Goal: Book appointment/travel/reservation

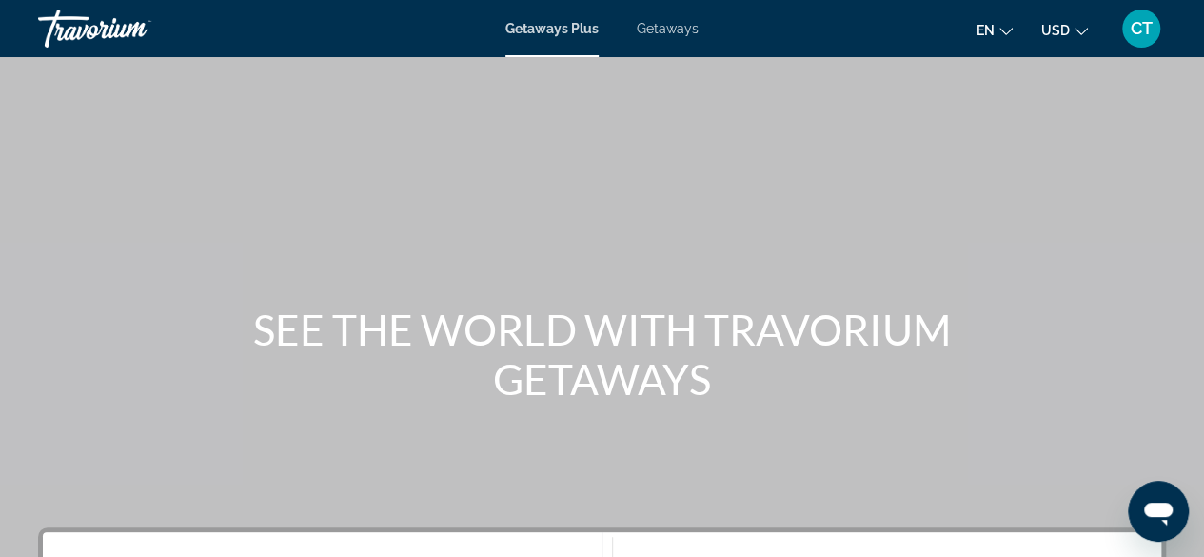
click at [677, 24] on span "Getaways" at bounding box center [668, 28] width 62 height 15
click at [645, 30] on span "Getaways" at bounding box center [667, 28] width 63 height 15
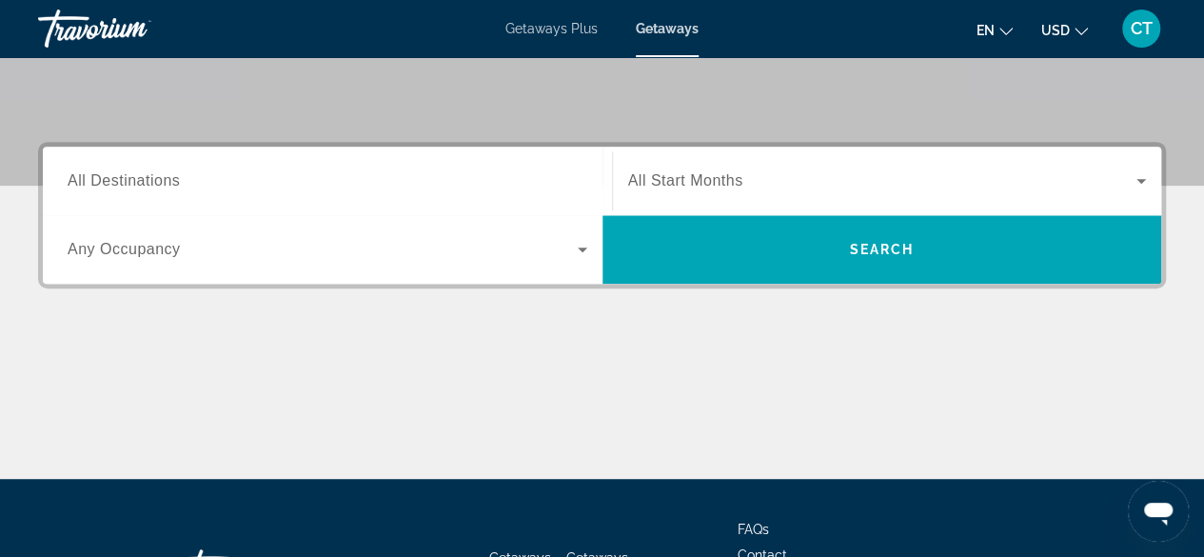
scroll to position [430, 0]
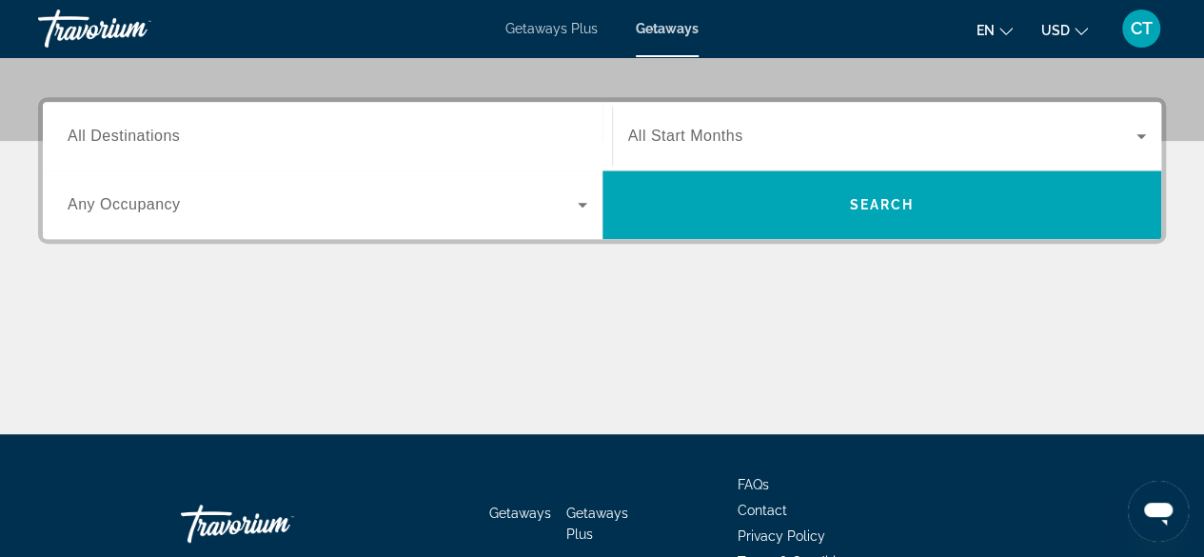
click at [248, 121] on div "Search widget" at bounding box center [328, 136] width 520 height 54
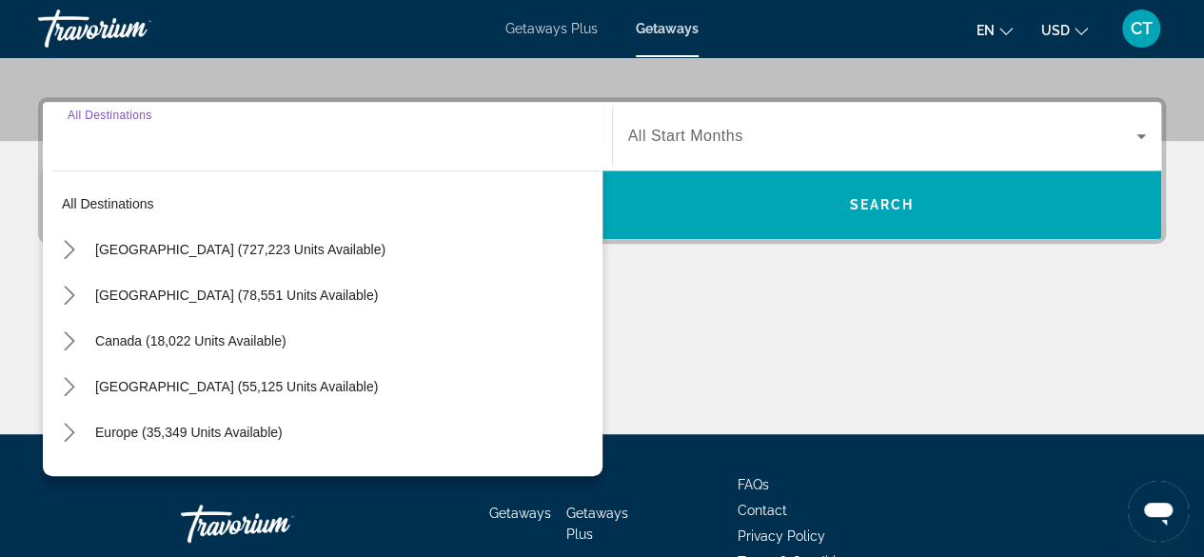
scroll to position [465, 0]
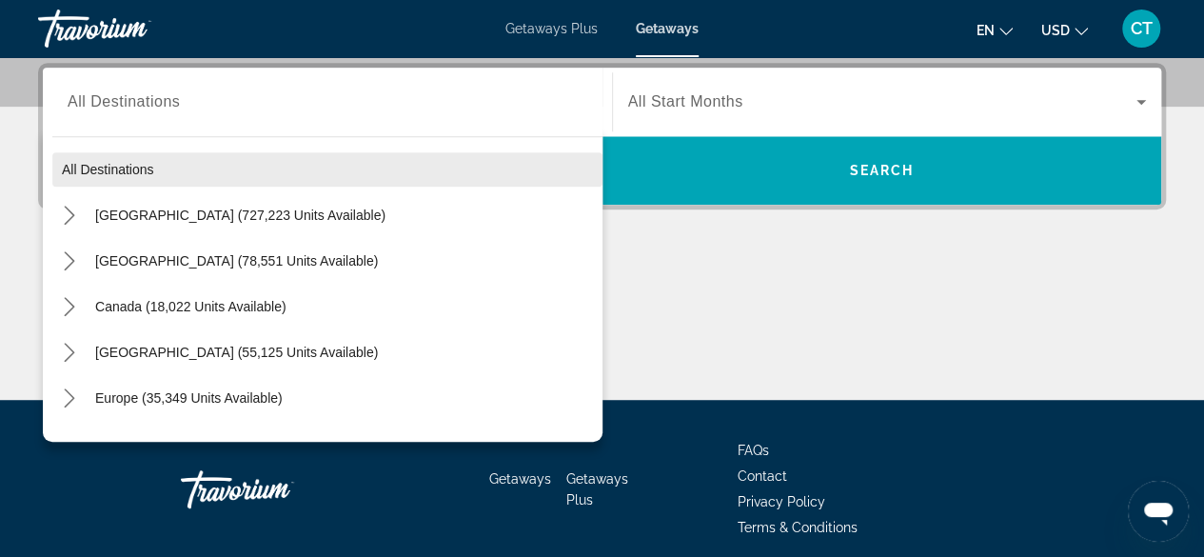
drag, startPoint x: 217, startPoint y: 133, endPoint x: 194, endPoint y: 176, distance: 48.6
click at [183, 153] on div "All destinations [GEOGRAPHIC_DATA] (727,223 units available) [GEOGRAPHIC_DATA] …" at bounding box center [323, 284] width 560 height 315
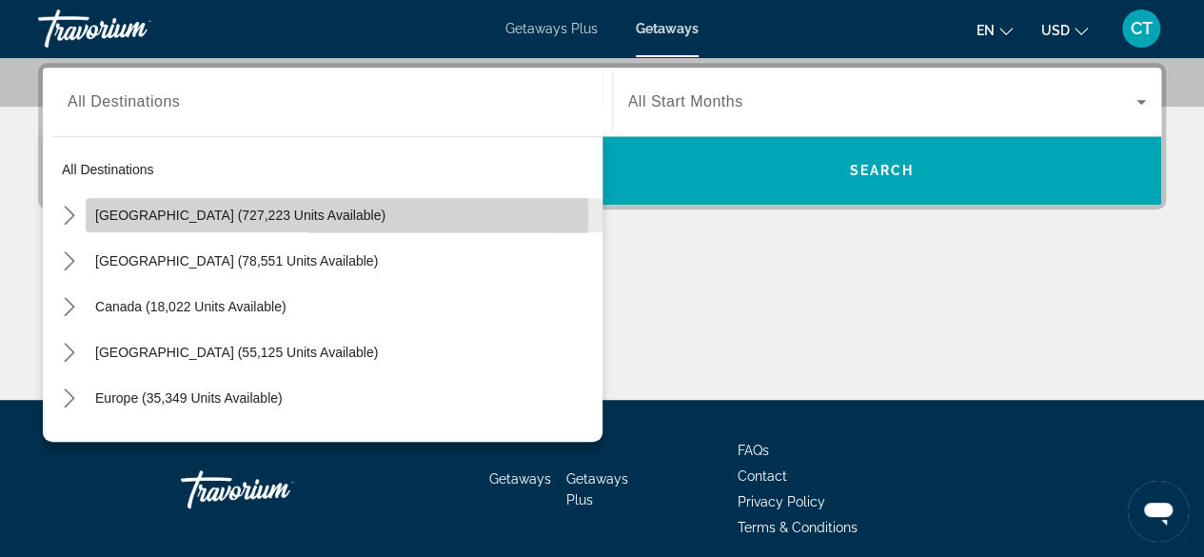
click at [206, 216] on span "[GEOGRAPHIC_DATA] (727,223 units available)" at bounding box center [240, 215] width 290 height 15
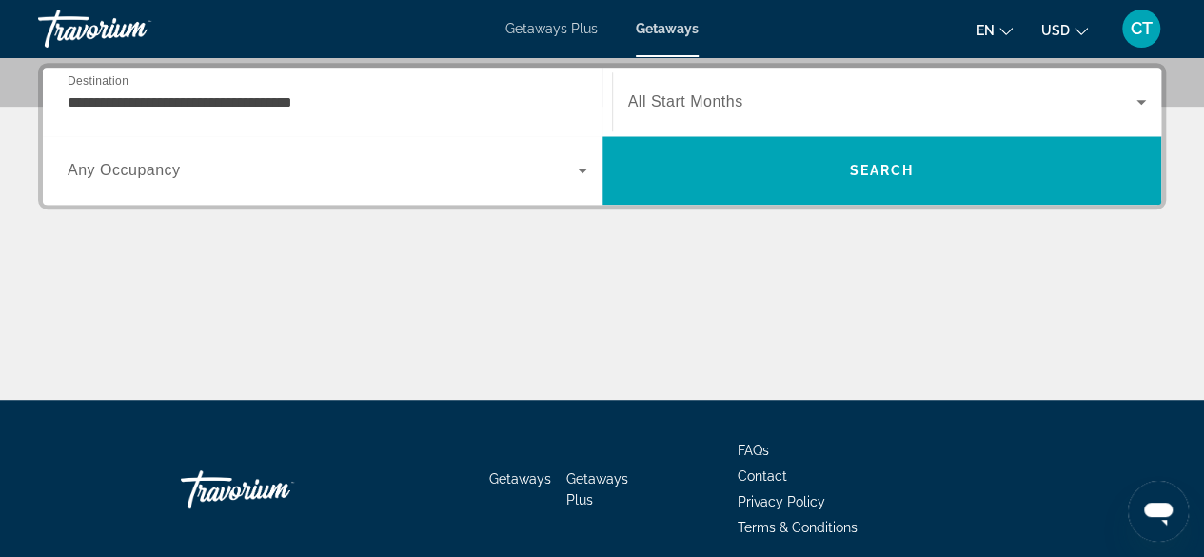
click at [206, 216] on div "**********" at bounding box center [602, 231] width 1204 height 337
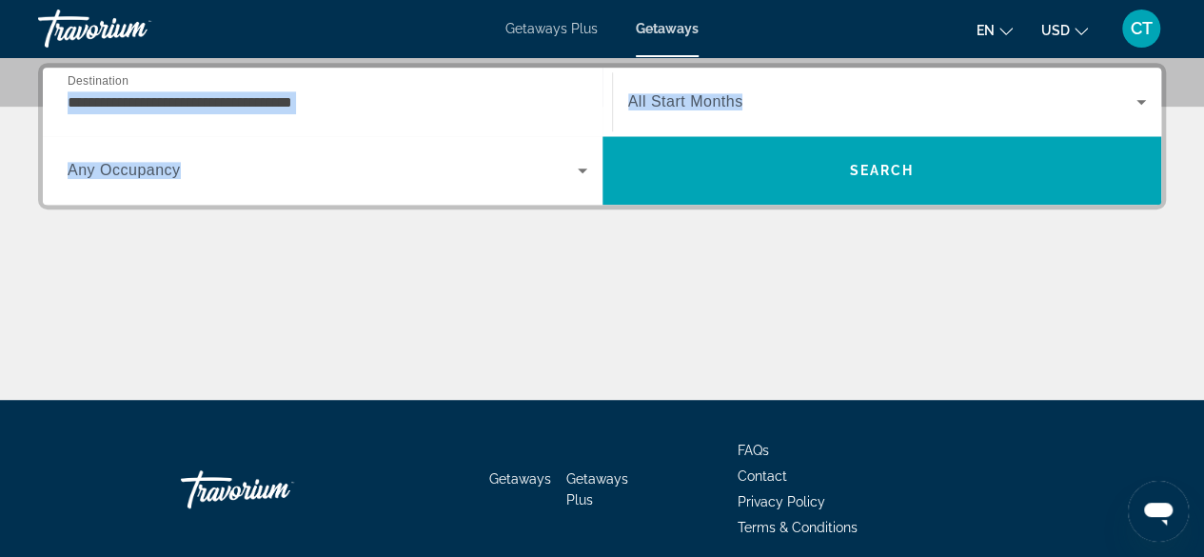
drag, startPoint x: 350, startPoint y: 127, endPoint x: 348, endPoint y: 115, distance: 11.6
click at [348, 115] on div "**********" at bounding box center [602, 136] width 1119 height 137
click at [346, 112] on div "**********" at bounding box center [328, 102] width 520 height 54
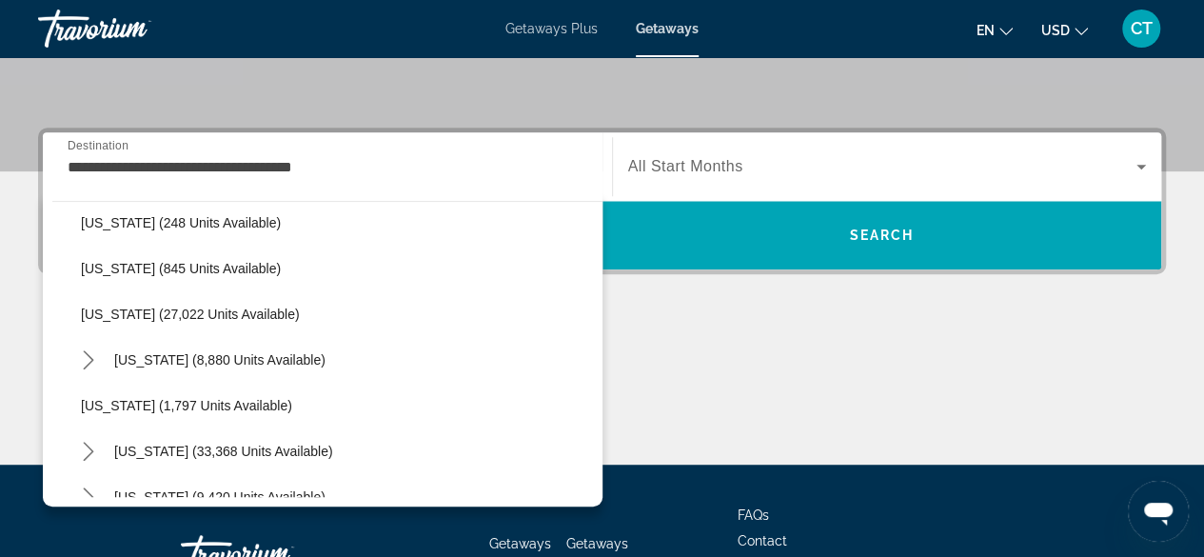
scroll to position [1460, 0]
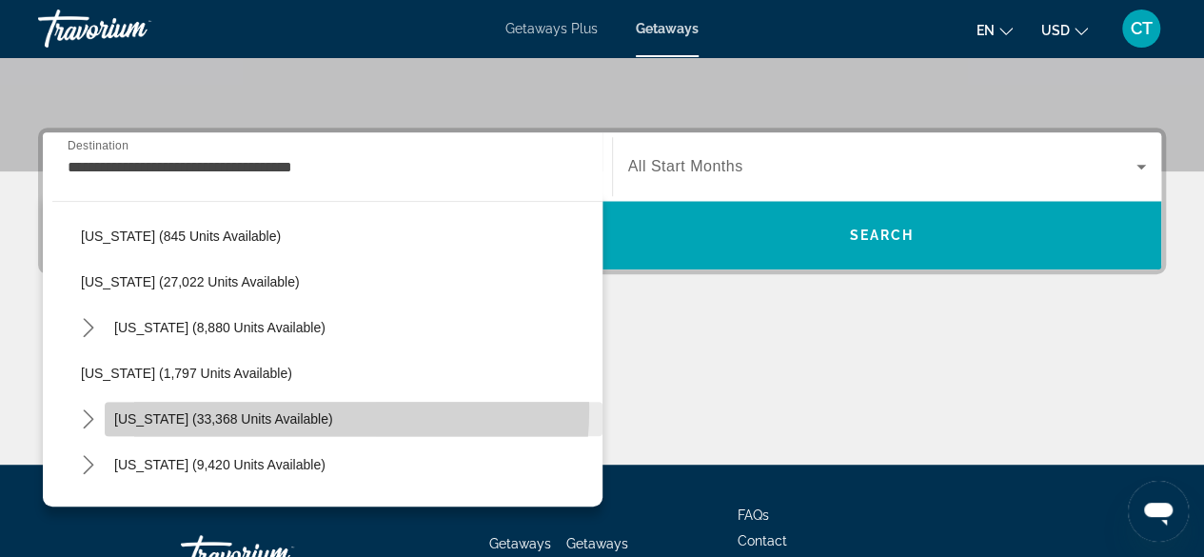
click at [240, 406] on span "Select destination: South Carolina (33,368 units available)" at bounding box center [354, 419] width 498 height 46
type input "**********"
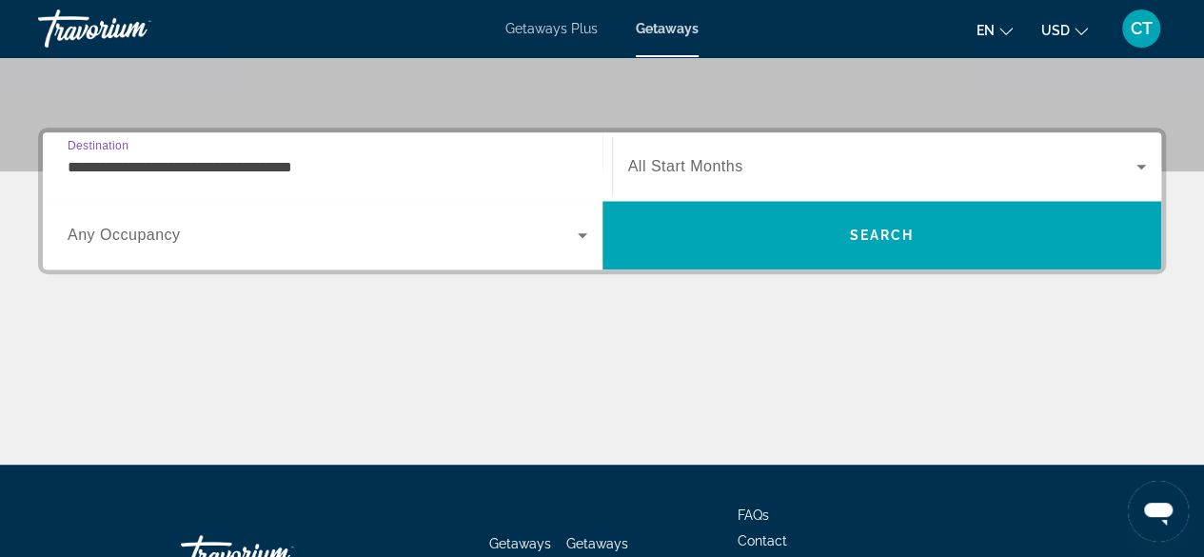
scroll to position [465, 0]
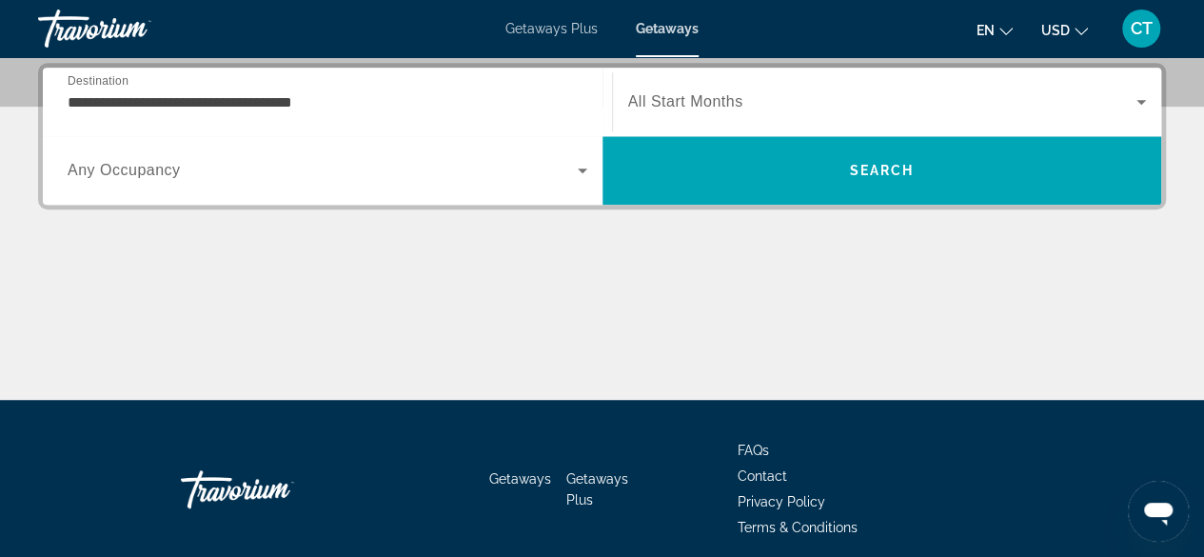
drag, startPoint x: 208, startPoint y: 479, endPoint x: 175, endPoint y: 496, distance: 36.6
click at [173, 496] on div "Getaways Getaways Plus FAQs Contact Privacy Policy Terms & Conditions" at bounding box center [602, 489] width 1128 height 179
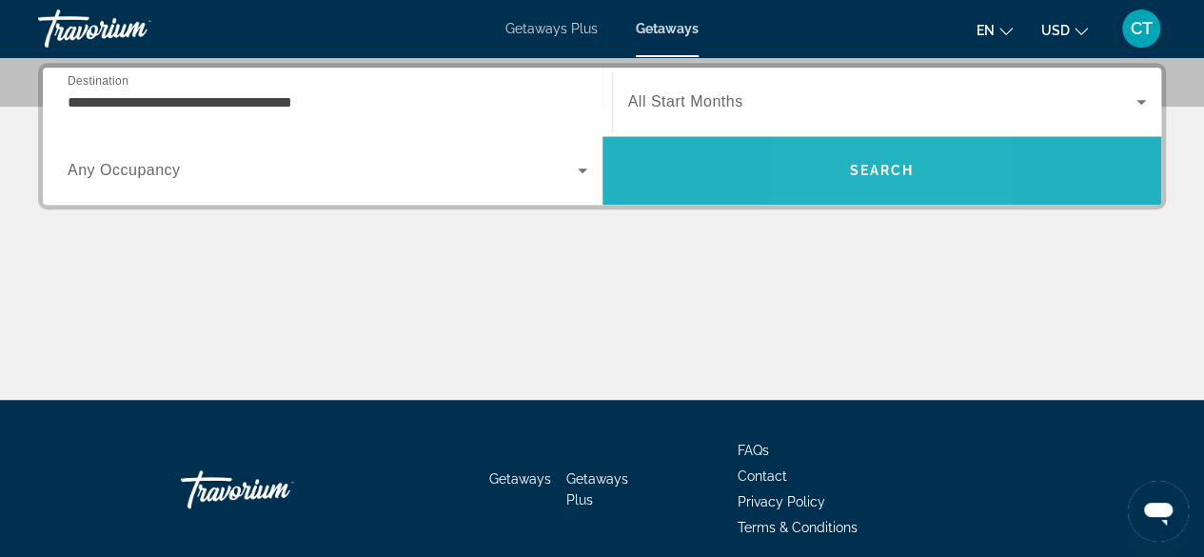
click at [846, 180] on span "Search" at bounding box center [883, 171] width 560 height 46
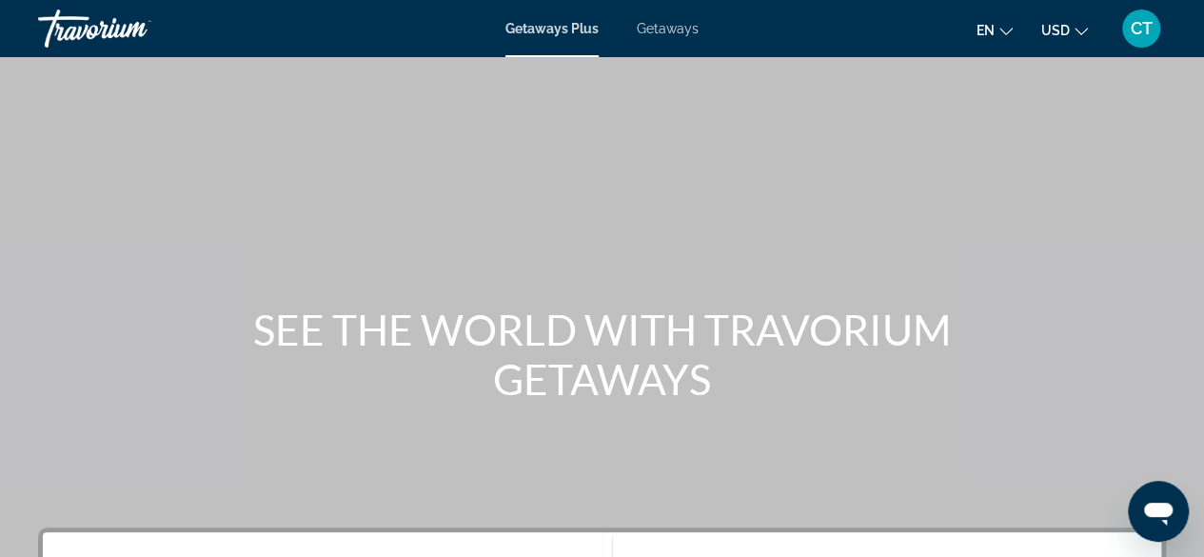
click at [658, 34] on span "Getaways" at bounding box center [668, 28] width 62 height 15
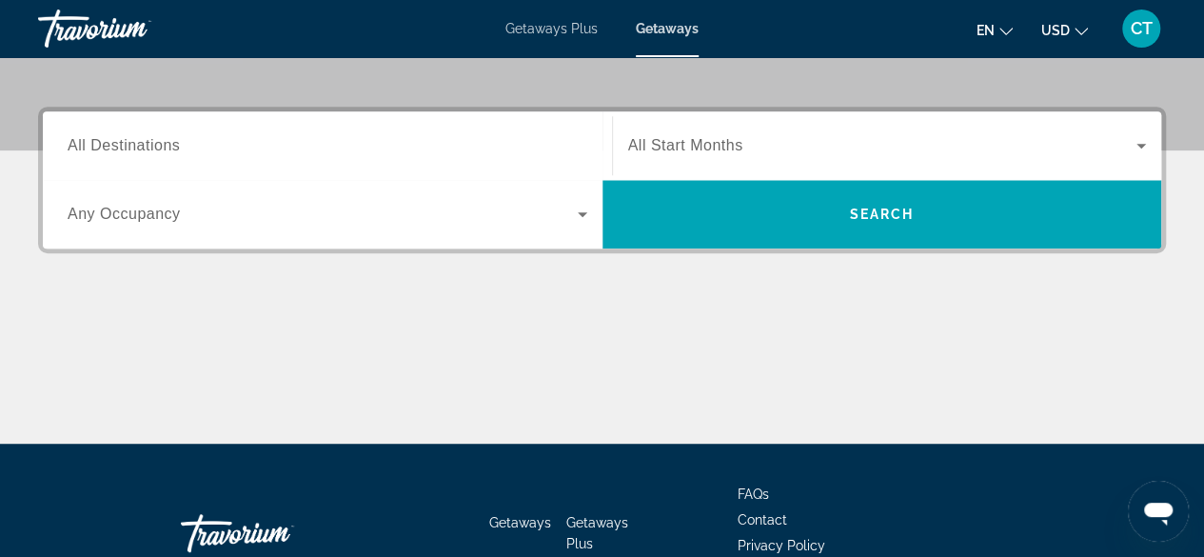
scroll to position [426, 0]
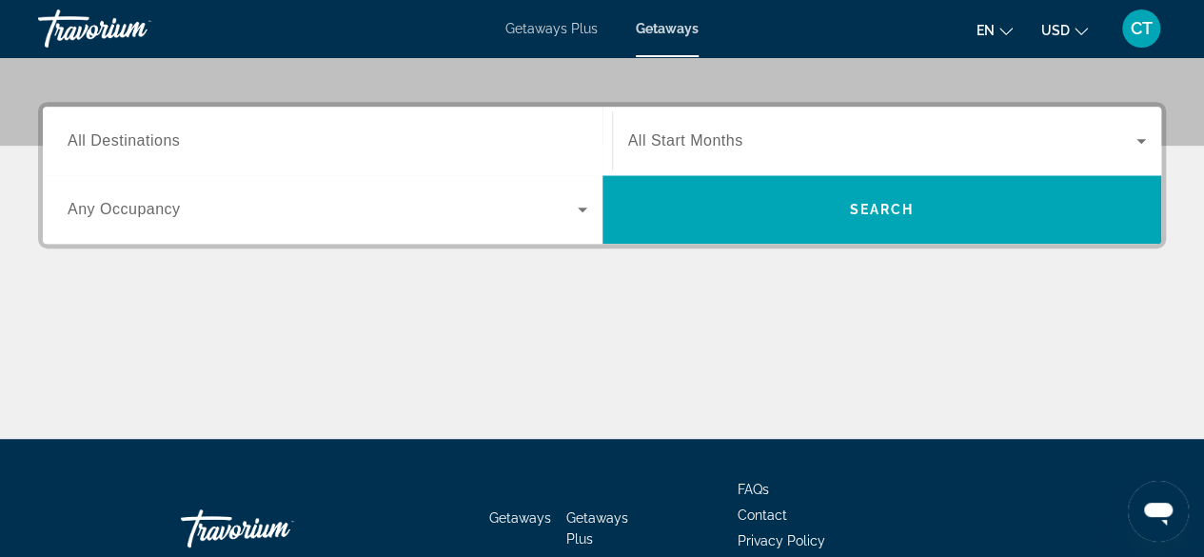
click at [222, 135] on input "Destination All Destinations" at bounding box center [328, 141] width 520 height 23
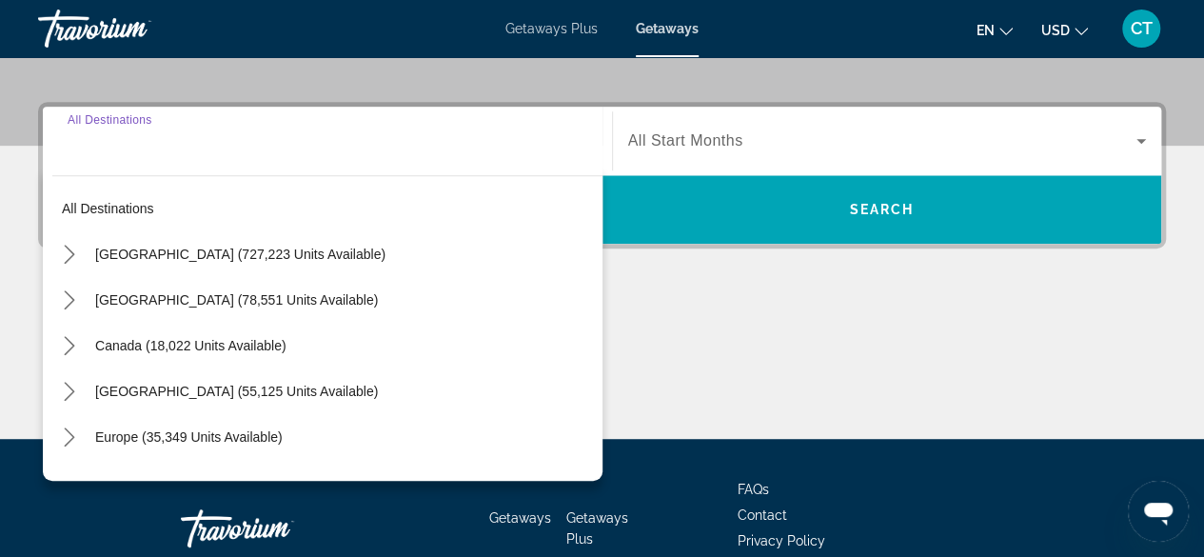
scroll to position [465, 0]
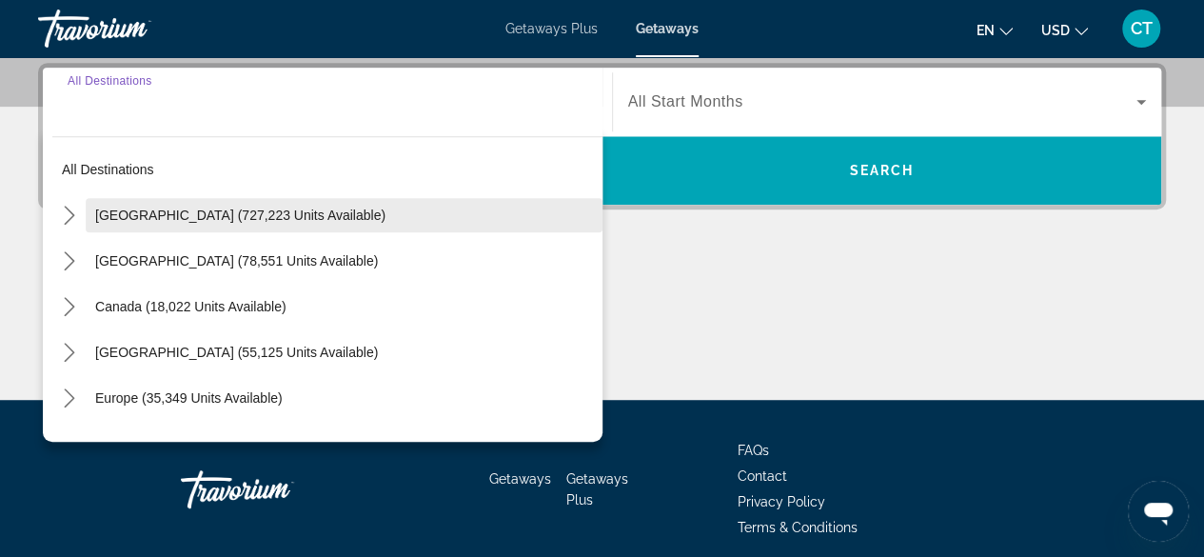
click at [226, 214] on span "[GEOGRAPHIC_DATA] (727,223 units available)" at bounding box center [240, 215] width 290 height 15
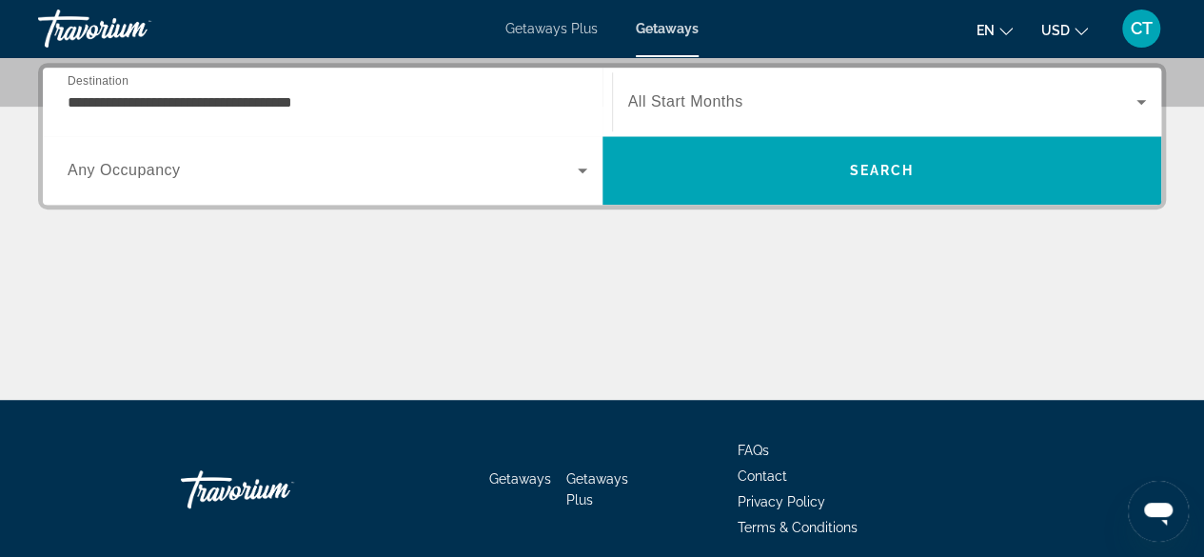
drag, startPoint x: 444, startPoint y: 86, endPoint x: 434, endPoint y: 93, distance: 12.2
click at [443, 87] on div "**********" at bounding box center [328, 102] width 520 height 54
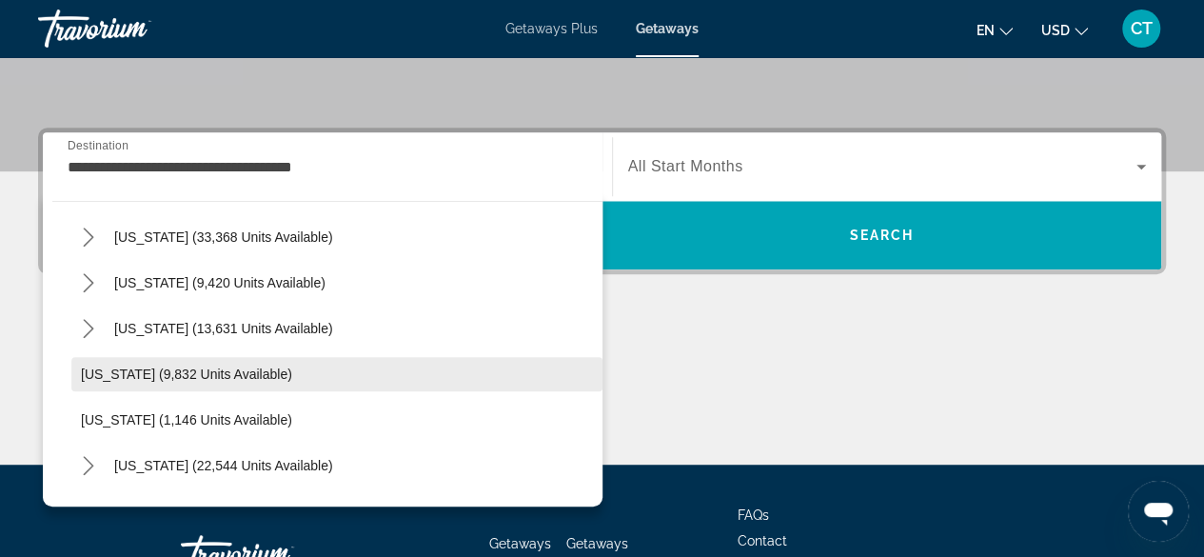
scroll to position [1636, 0]
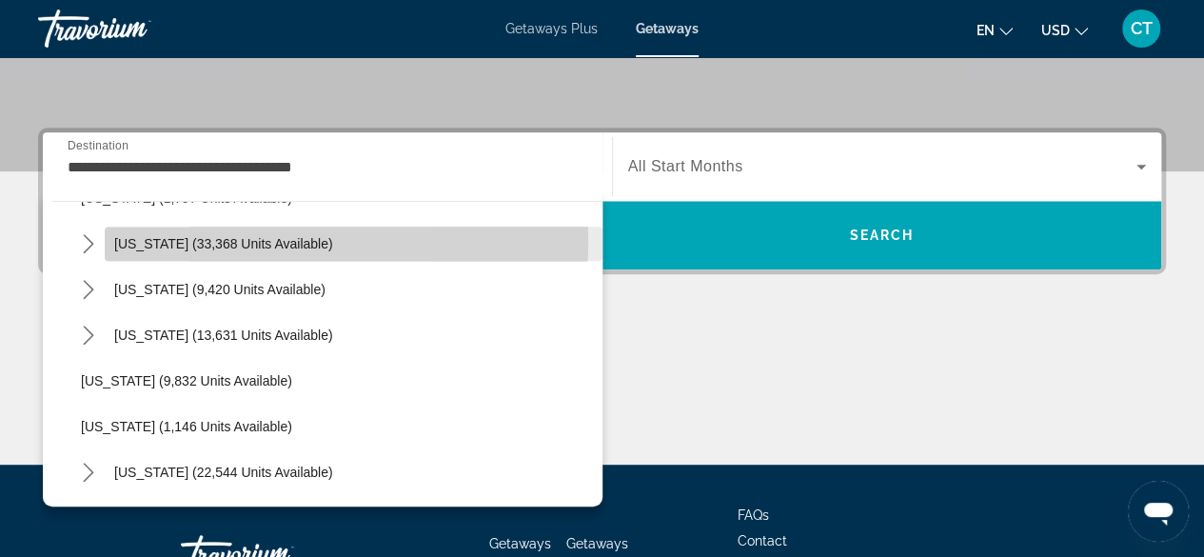
click at [268, 239] on span "[US_STATE] (33,368 units available)" at bounding box center [223, 243] width 219 height 15
type input "**********"
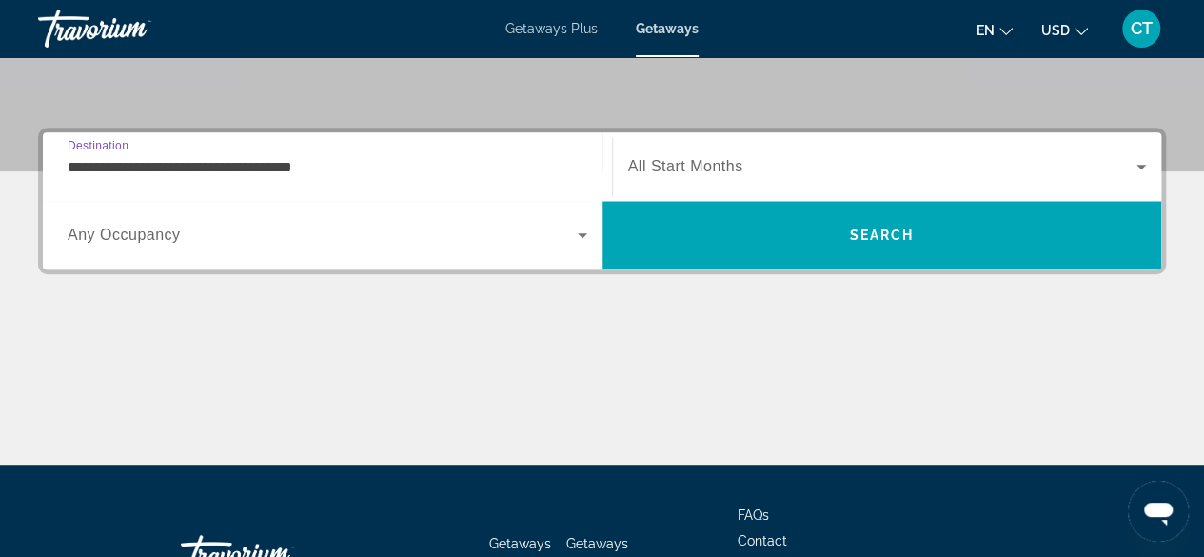
scroll to position [465, 0]
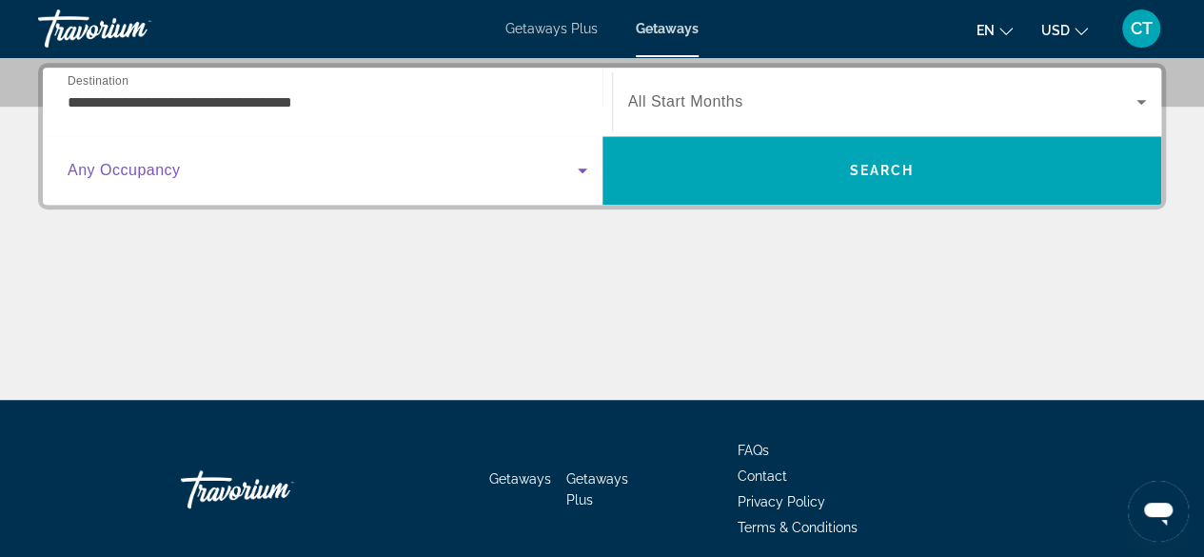
click at [586, 177] on icon "Search widget" at bounding box center [582, 170] width 23 height 23
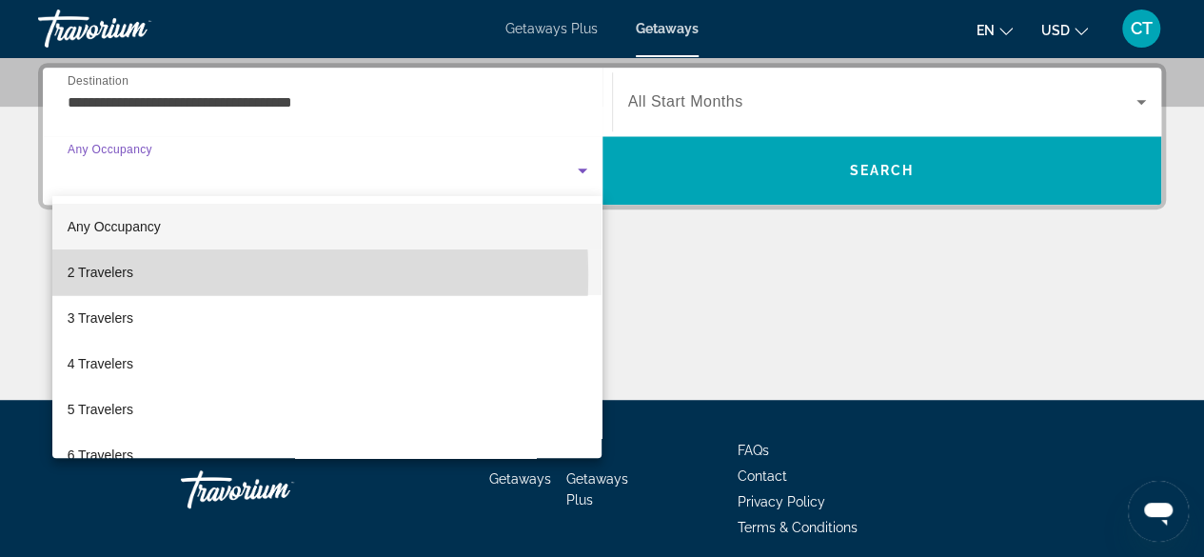
click at [135, 275] on mat-option "2 Travelers" at bounding box center [327, 272] width 550 height 46
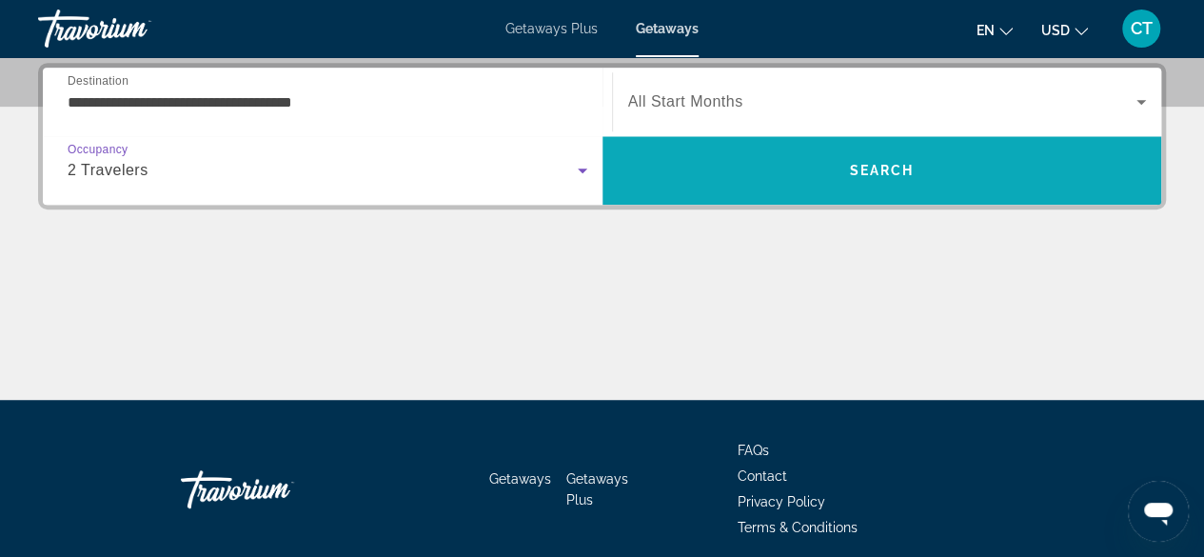
click at [739, 161] on span "Search" at bounding box center [883, 171] width 560 height 46
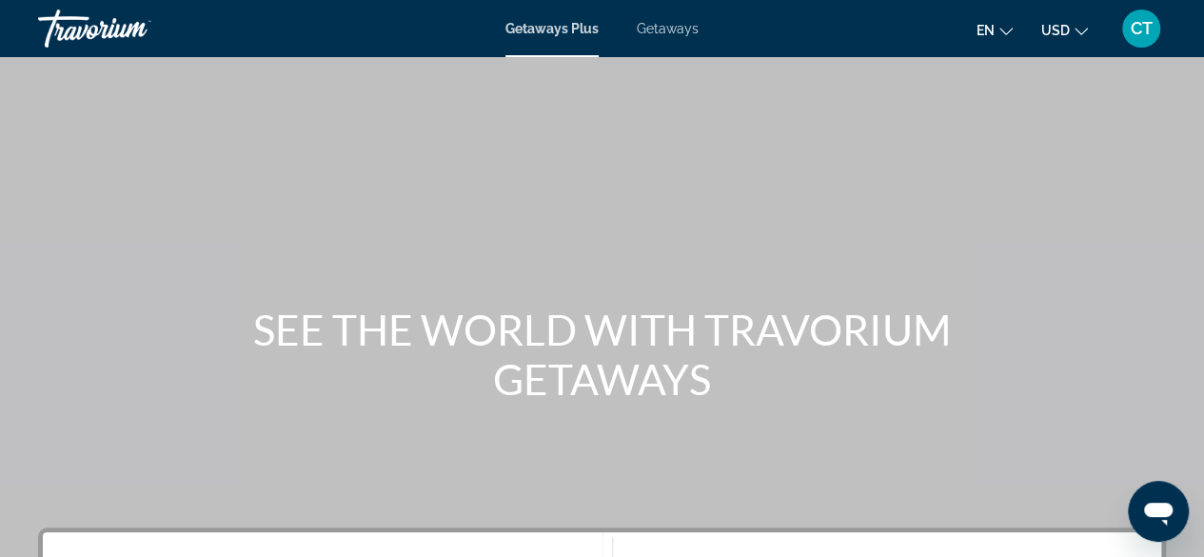
click at [667, 35] on span "Getaways" at bounding box center [668, 28] width 62 height 15
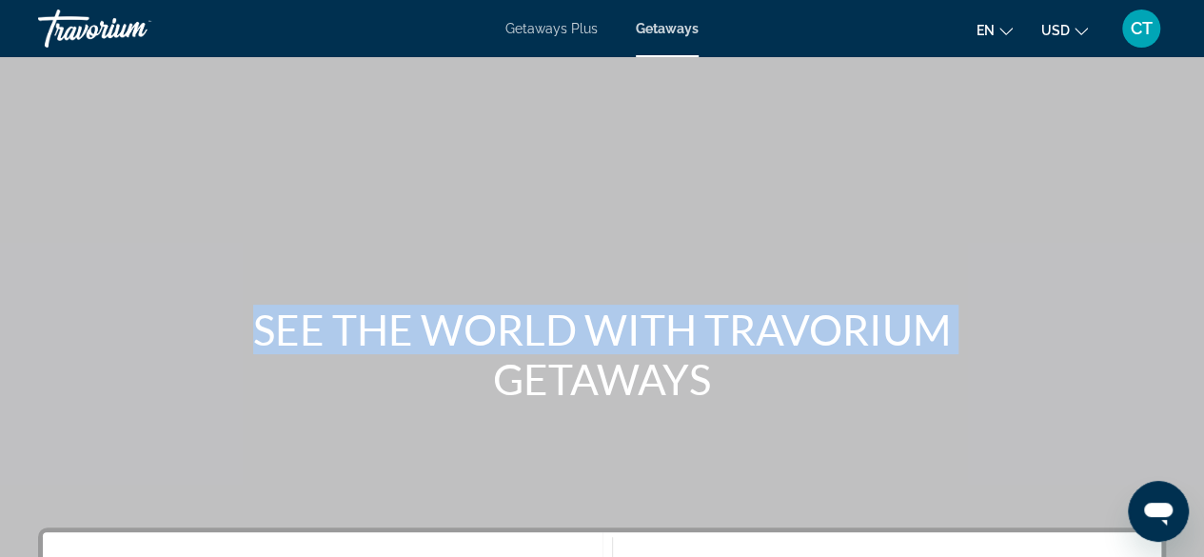
drag, startPoint x: 1200, startPoint y: 95, endPoint x: 1218, endPoint y: 189, distance: 95.8
click at [1204, 200] on html "Skip to main content Getaways Plus Getaways en English Español Français Italian…" at bounding box center [602, 278] width 1204 height 557
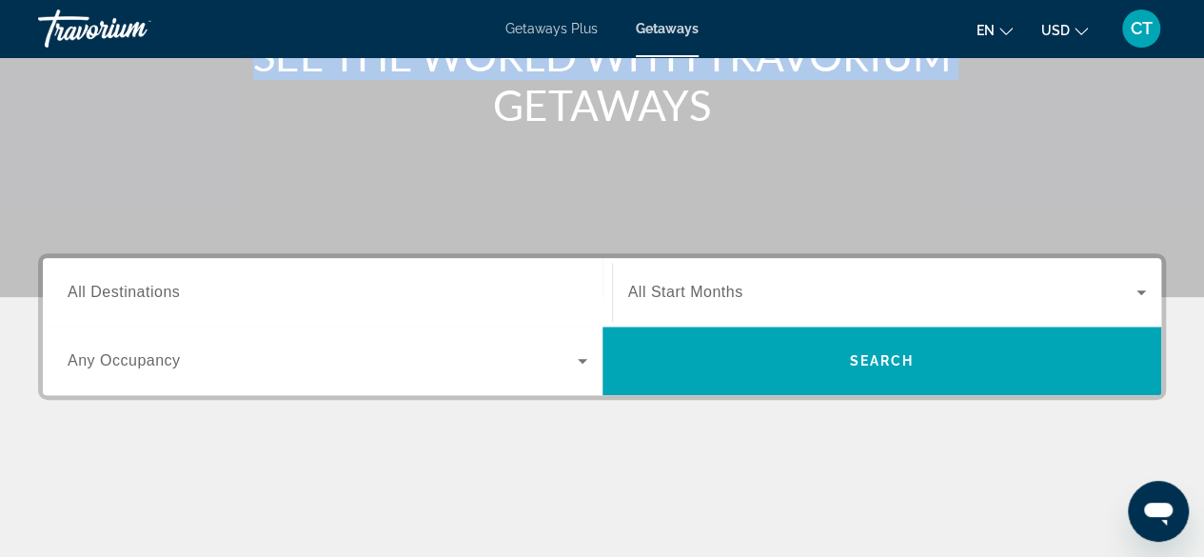
scroll to position [293, 0]
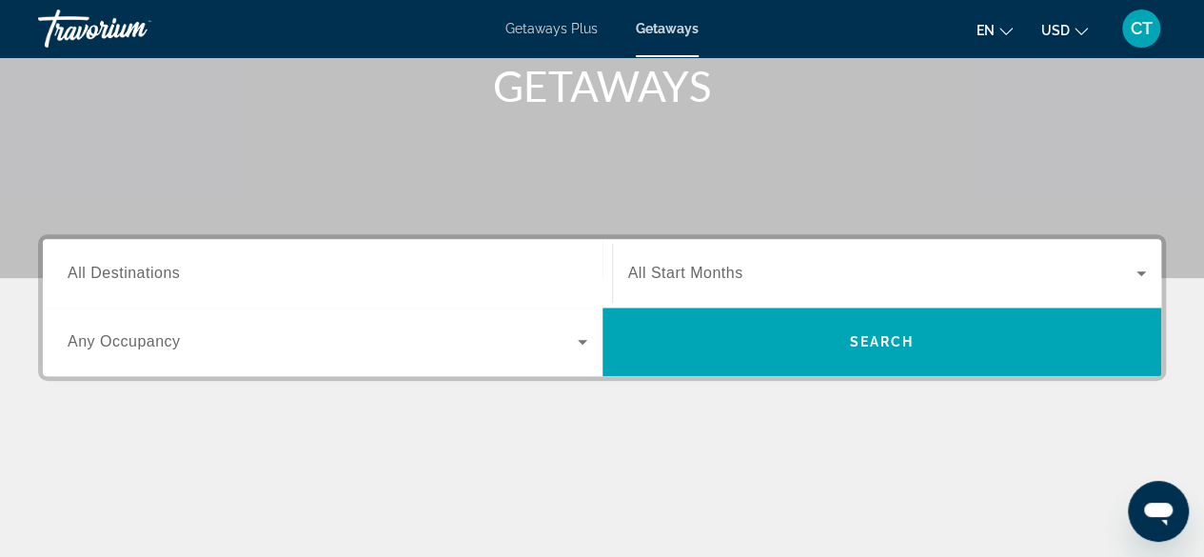
click at [133, 275] on span "All Destinations" at bounding box center [124, 273] width 112 height 16
click at [133, 275] on input "Destination All Destinations" at bounding box center [328, 274] width 520 height 23
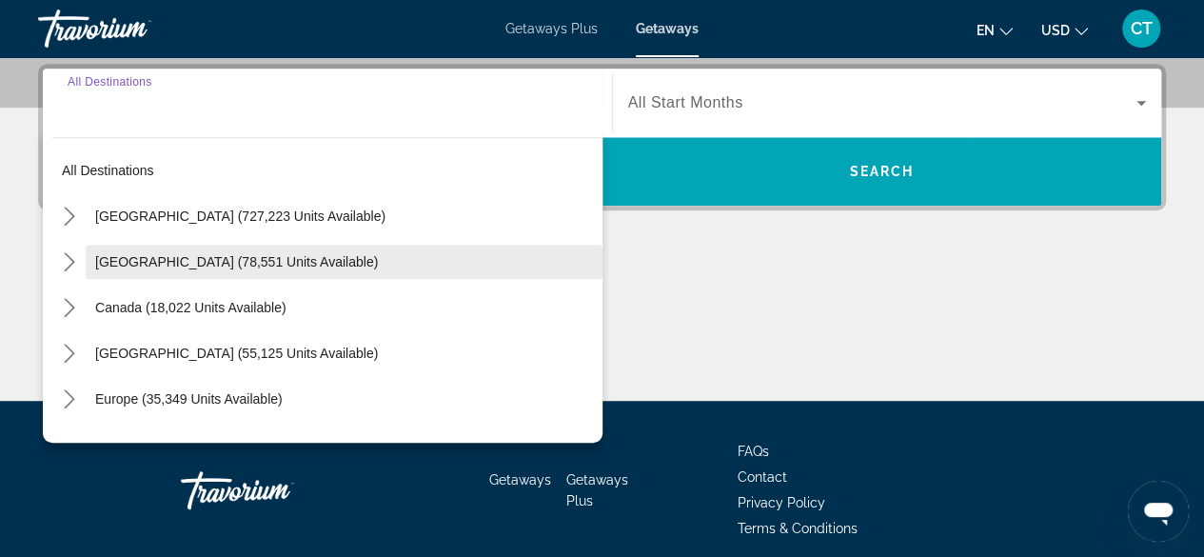
scroll to position [465, 0]
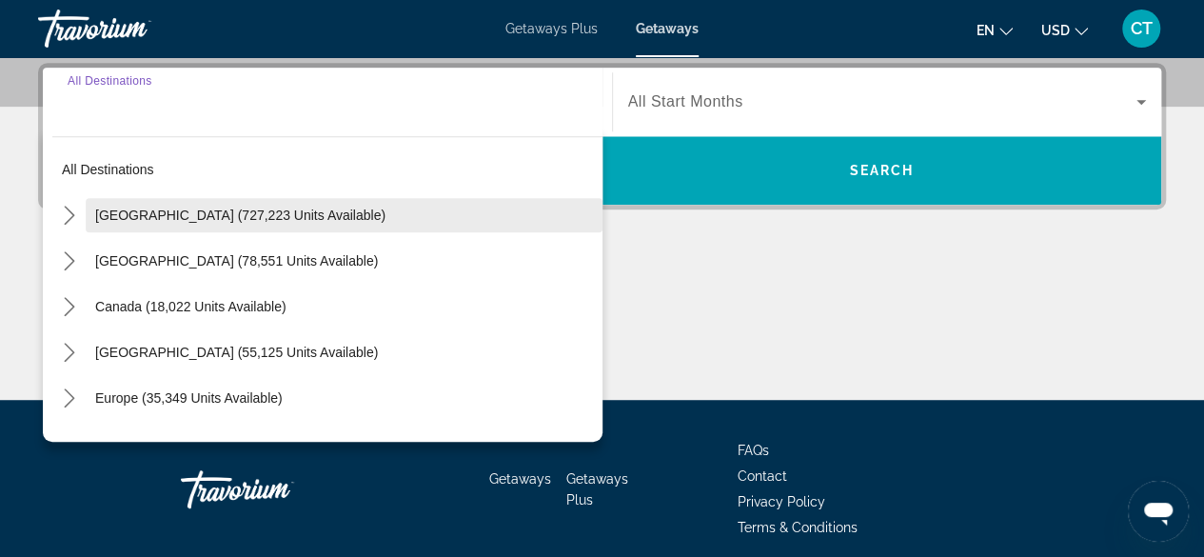
click at [214, 211] on span "[GEOGRAPHIC_DATA] (727,223 units available)" at bounding box center [240, 215] width 290 height 15
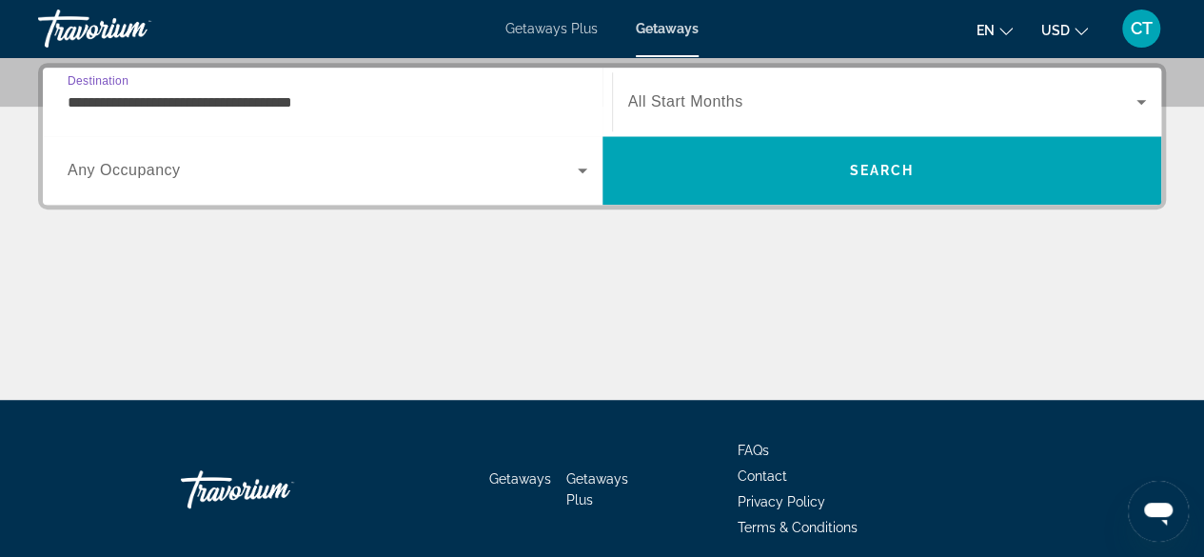
click at [387, 103] on input "**********" at bounding box center [328, 102] width 520 height 23
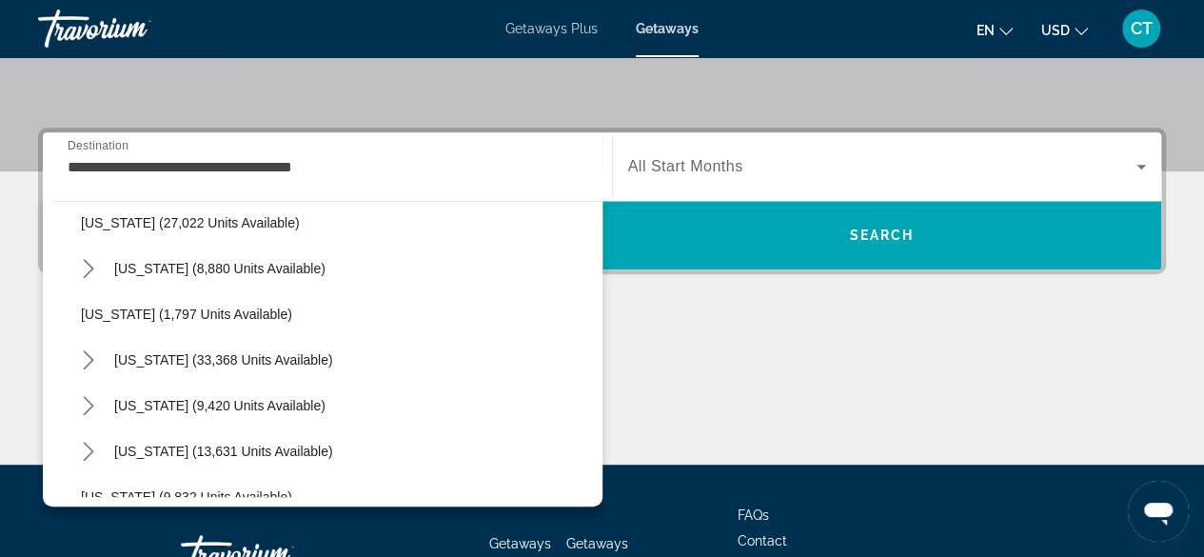
scroll to position [1577, 0]
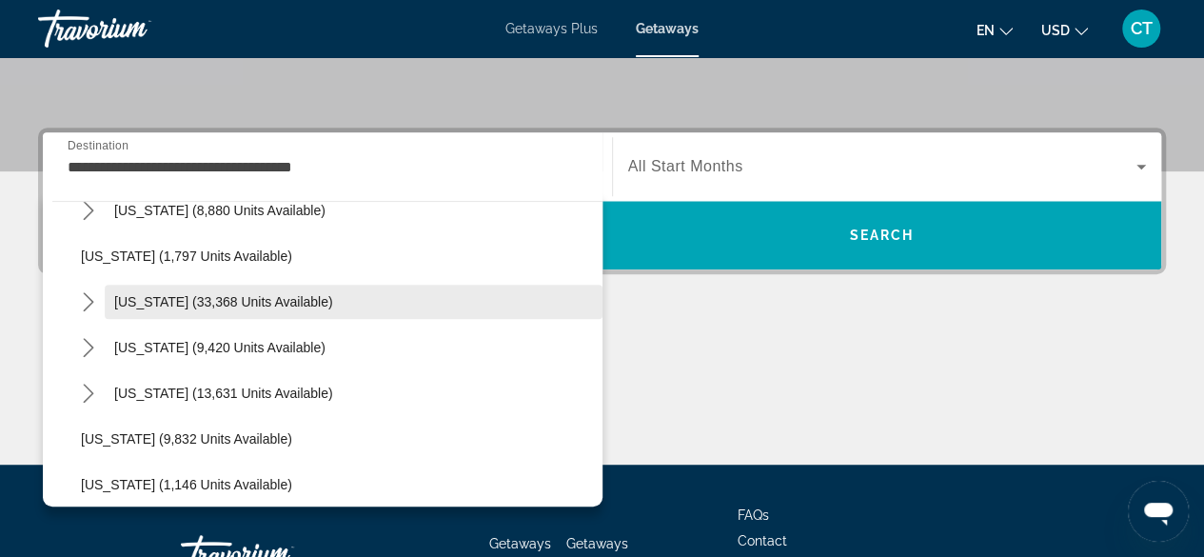
click at [223, 301] on span "[US_STATE] (33,368 units available)" at bounding box center [223, 301] width 219 height 15
type input "**********"
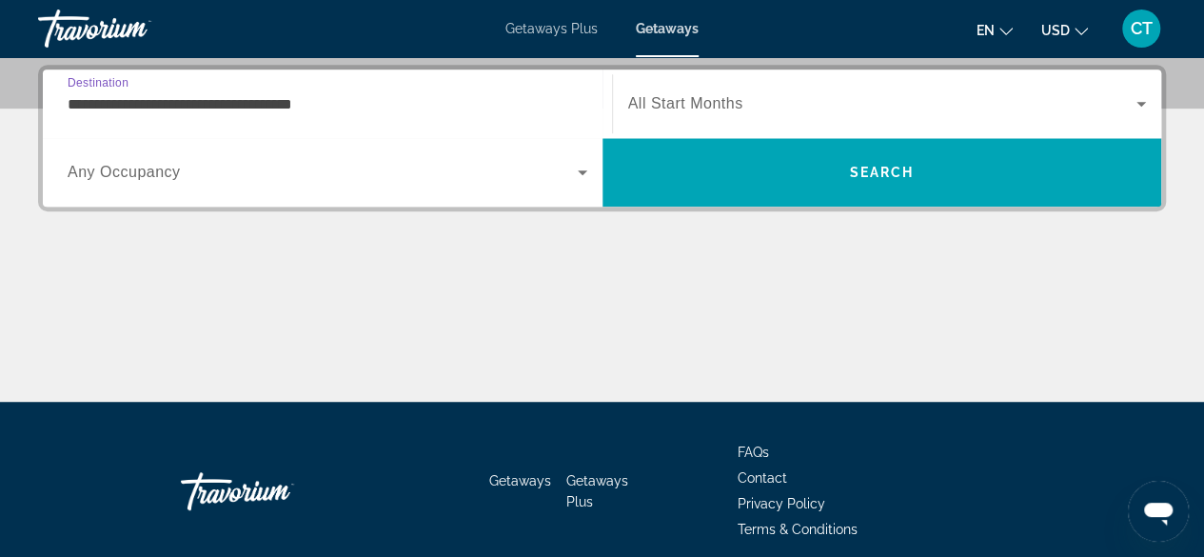
scroll to position [465, 0]
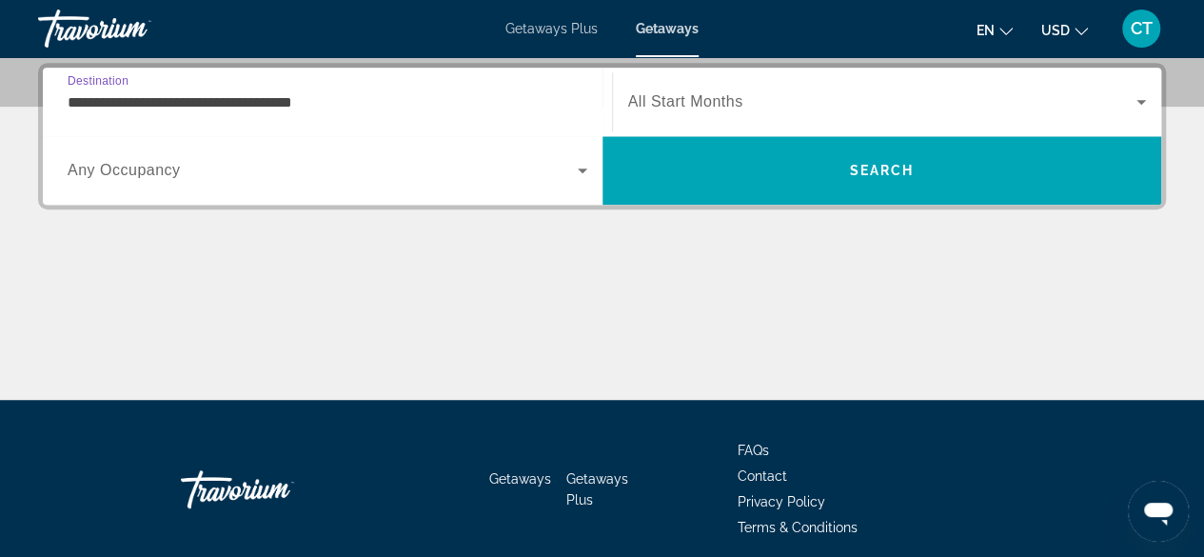
click at [345, 100] on input "**********" at bounding box center [328, 102] width 520 height 23
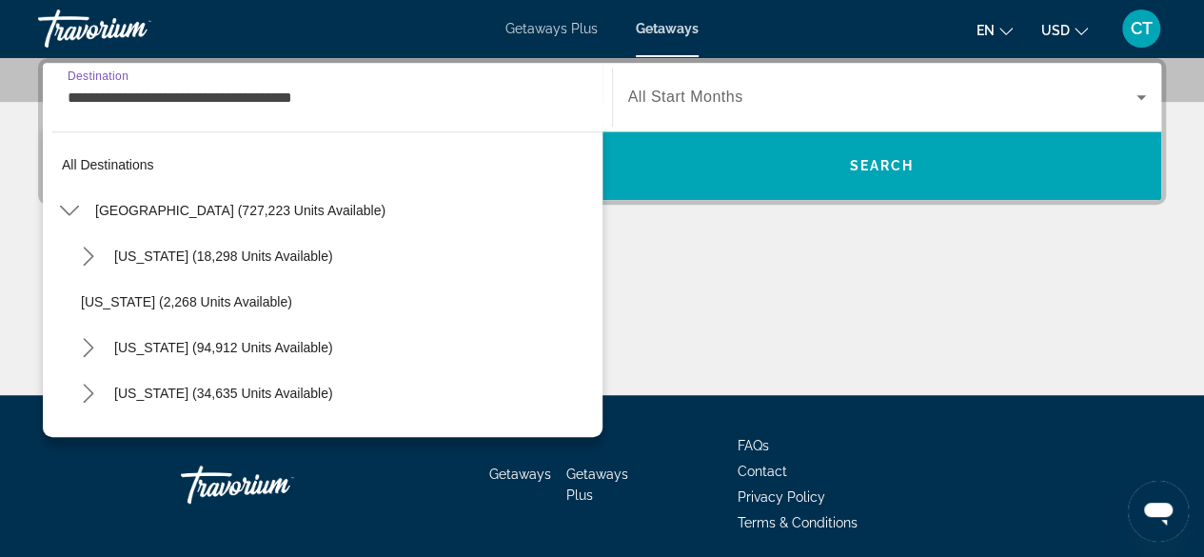
scroll to position [1530, 0]
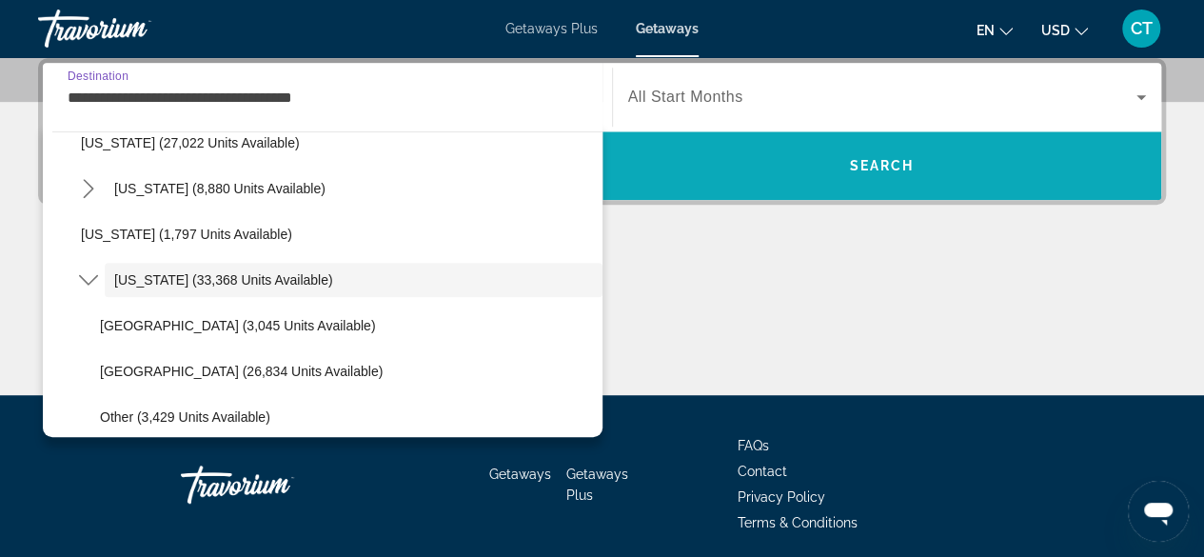
click at [976, 167] on span "Search" at bounding box center [883, 166] width 560 height 46
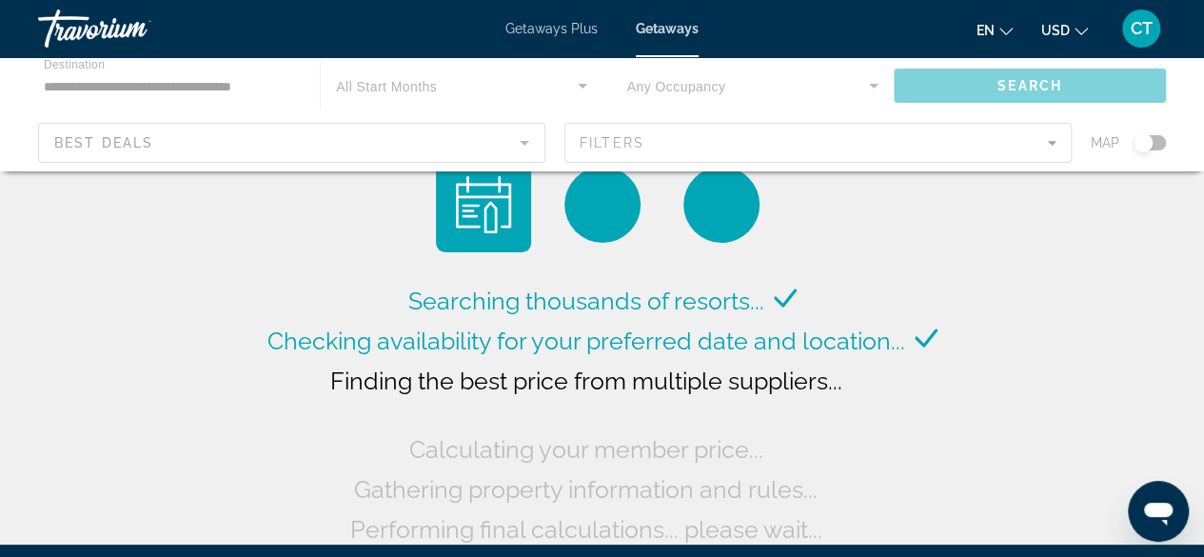
click at [1007, 90] on div "Main content" at bounding box center [602, 114] width 1204 height 114
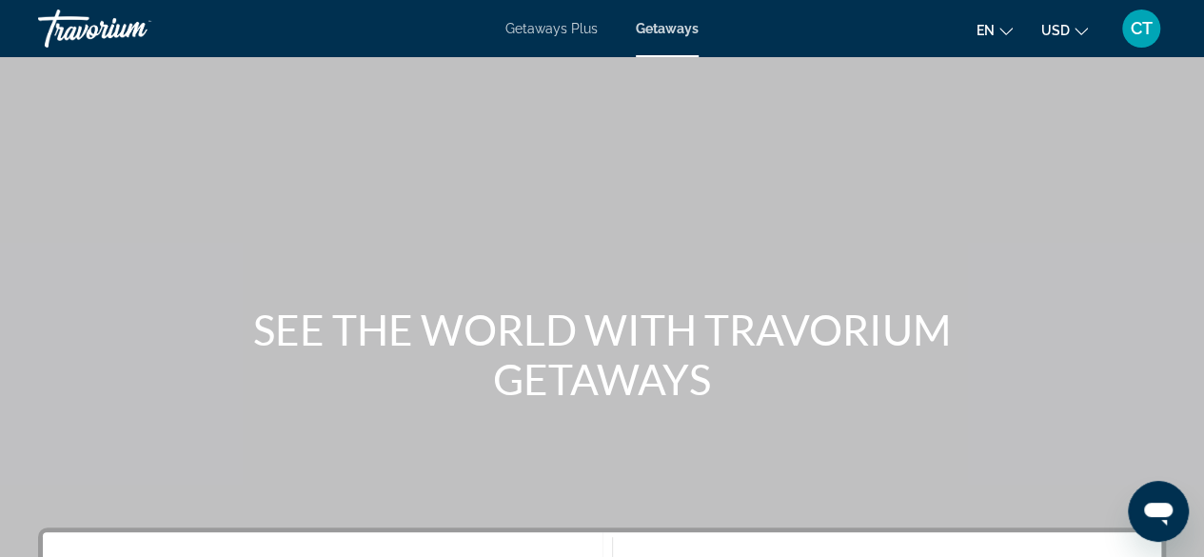
click at [683, 35] on span "Getaways" at bounding box center [667, 28] width 63 height 15
click at [646, 37] on div "Getaways Plus Getaways en English Español Français Italiano Português русский U…" at bounding box center [602, 29] width 1204 height 50
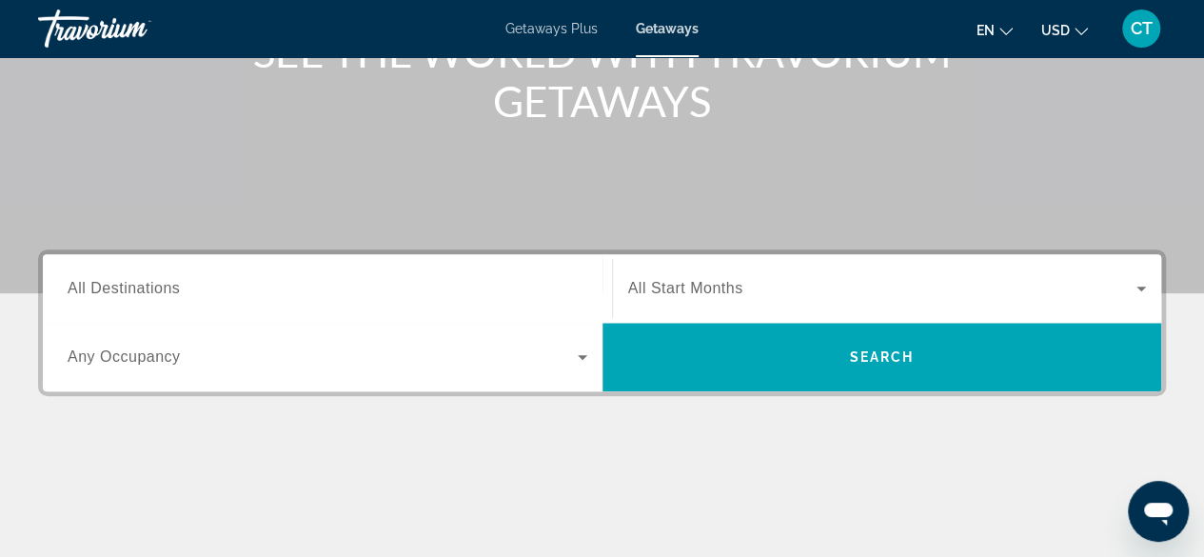
scroll to position [297, 0]
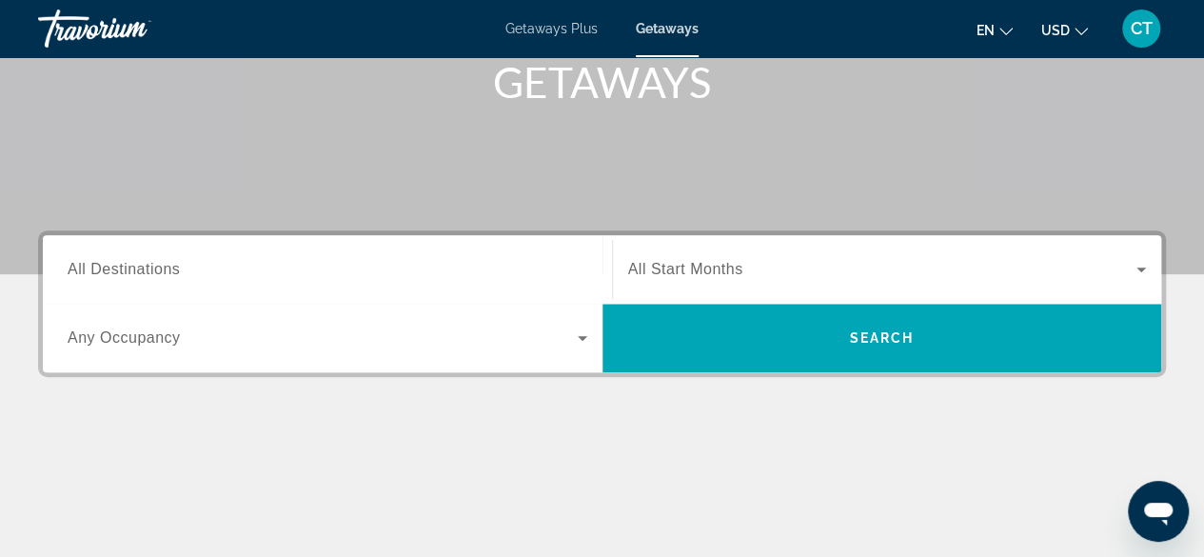
click at [383, 264] on input "Destination All Destinations" at bounding box center [328, 270] width 520 height 23
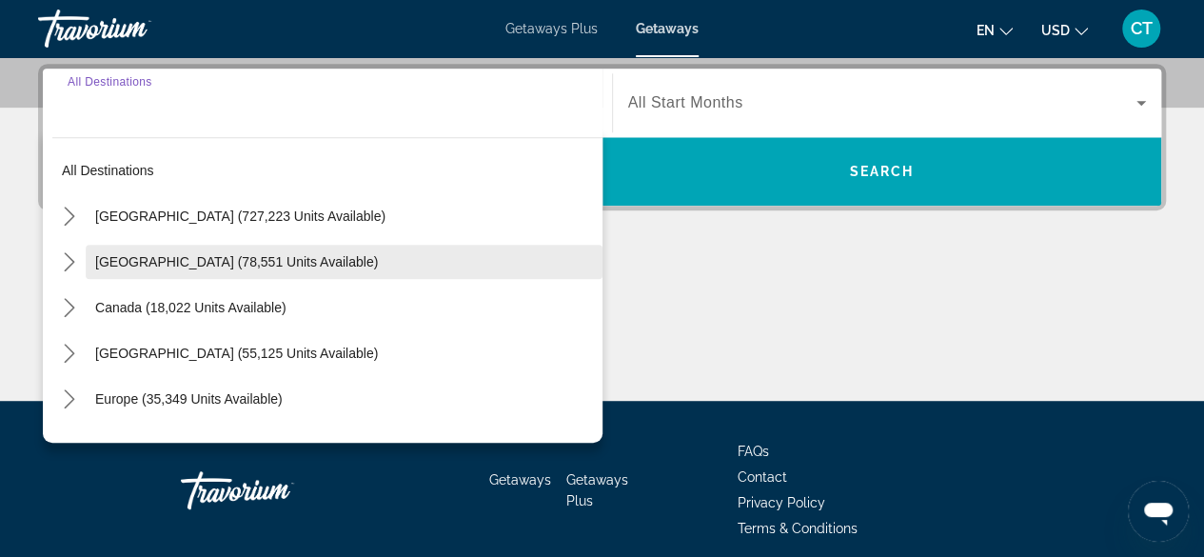
scroll to position [465, 0]
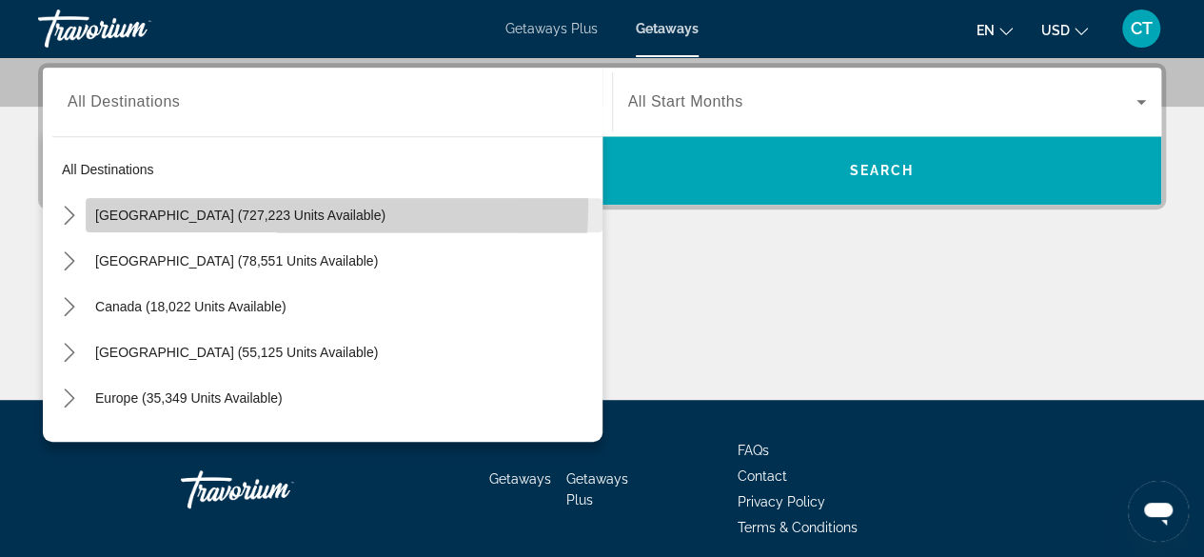
click at [190, 204] on span "Select destination: United States (727,223 units available)" at bounding box center [344, 215] width 517 height 46
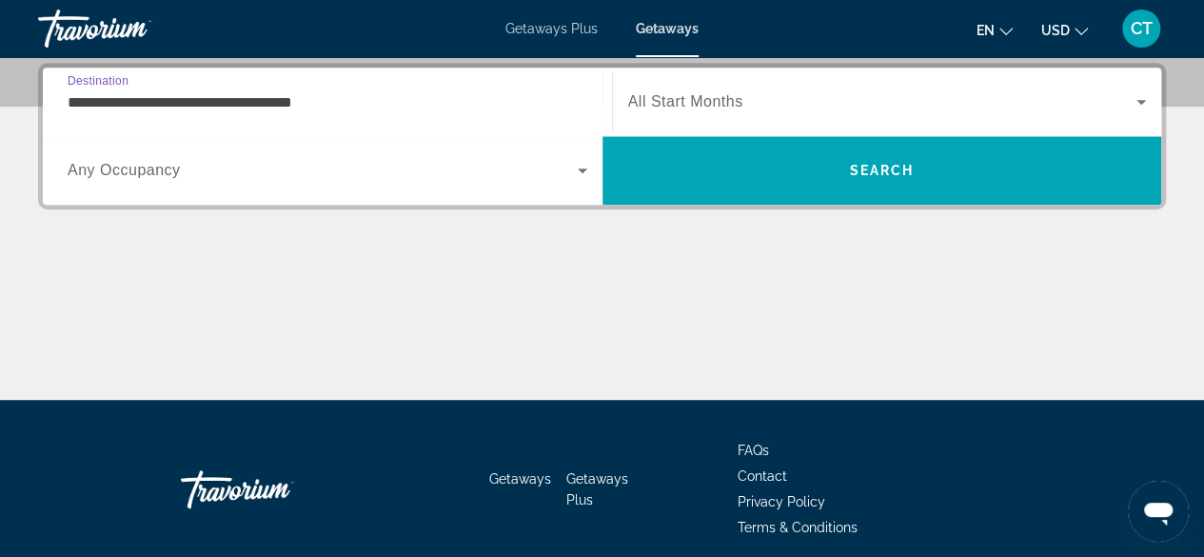
click at [368, 124] on div "**********" at bounding box center [328, 102] width 520 height 54
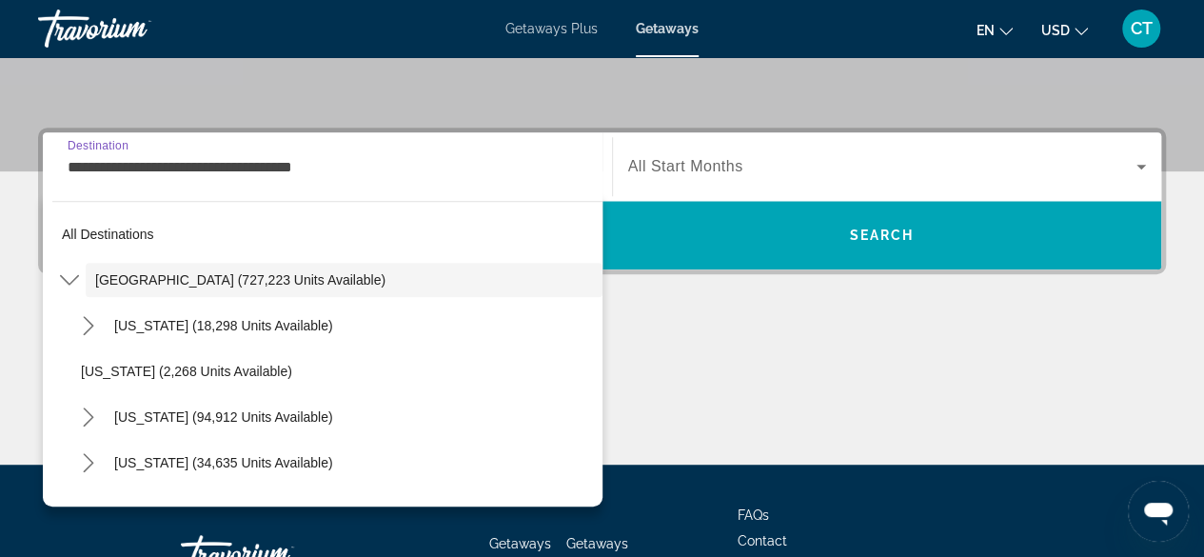
click at [331, 167] on input "**********" at bounding box center [328, 167] width 520 height 23
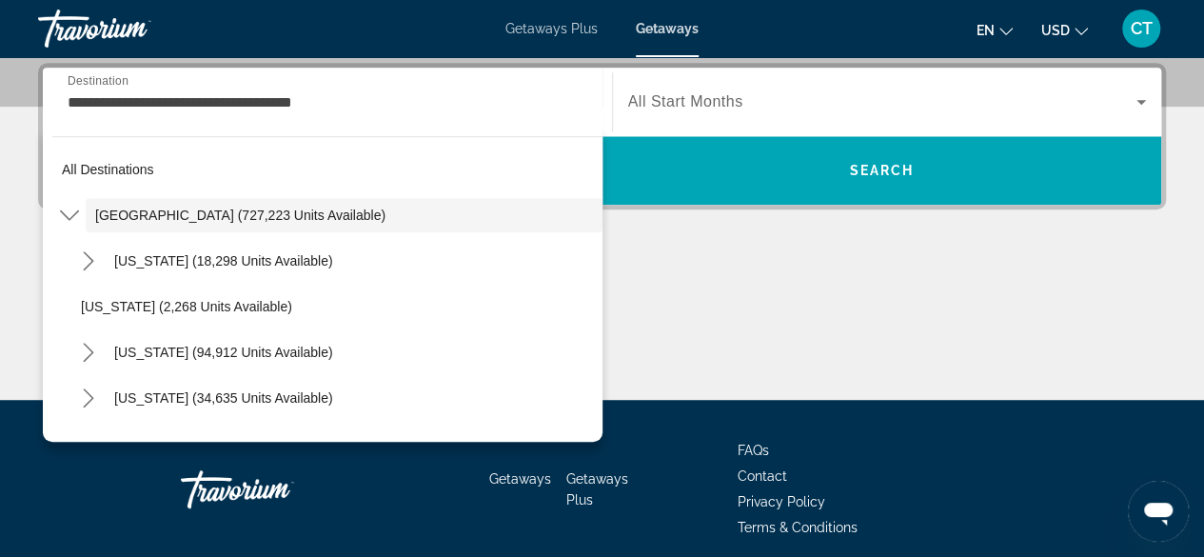
click at [465, 137] on div "All destinations United States (727,223 units available) Arizona (18,298 units …" at bounding box center [327, 284] width 550 height 295
click at [842, 319] on div "Main content" at bounding box center [602, 328] width 1128 height 143
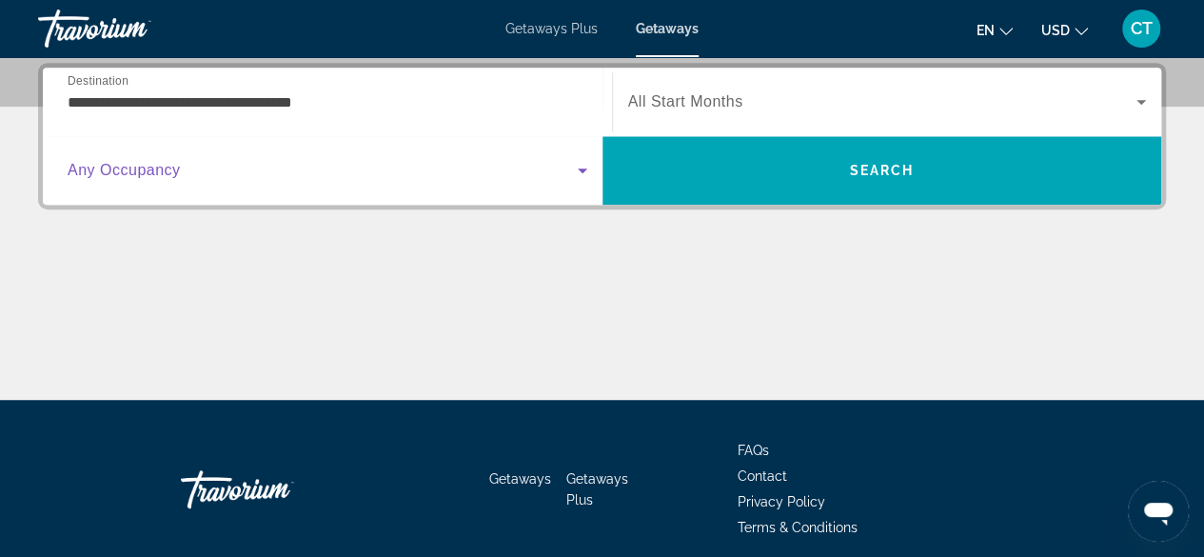
click at [586, 171] on icon "Search widget" at bounding box center [582, 170] width 23 height 23
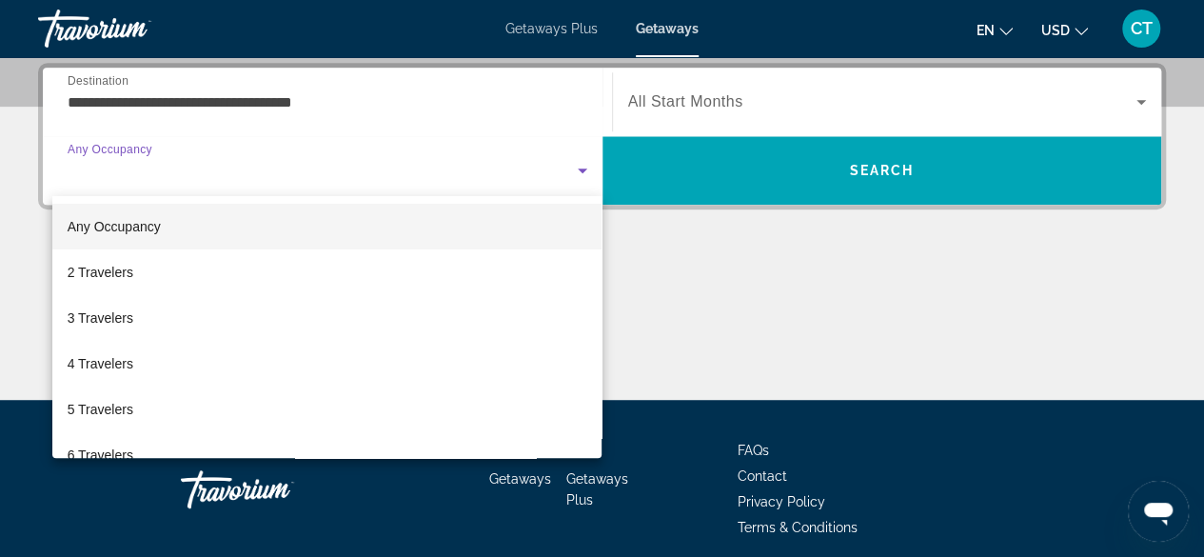
click at [307, 104] on div at bounding box center [602, 278] width 1204 height 557
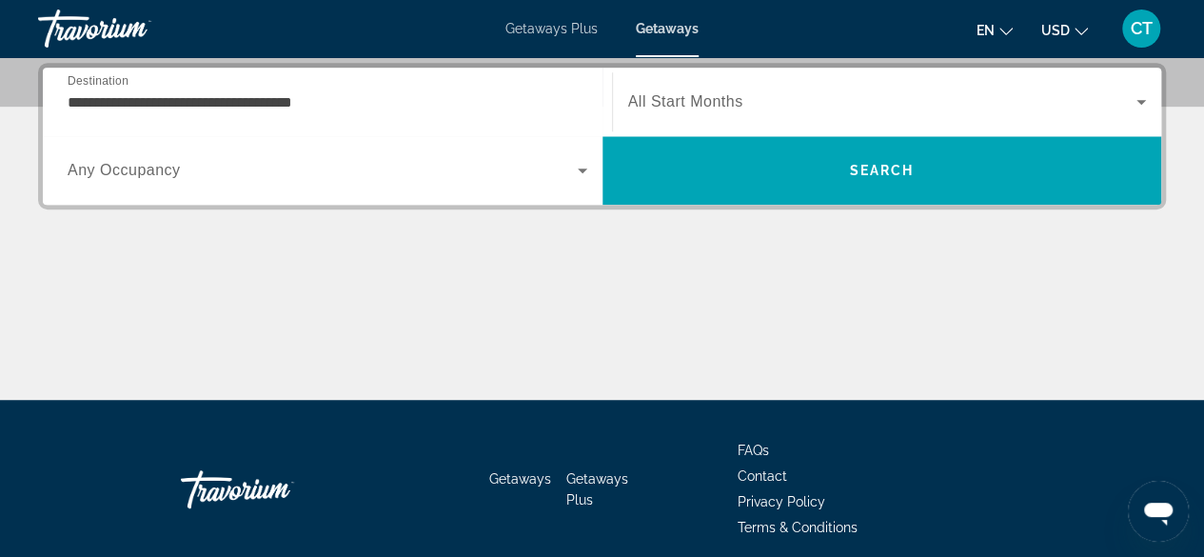
click at [293, 105] on input "**********" at bounding box center [328, 102] width 520 height 23
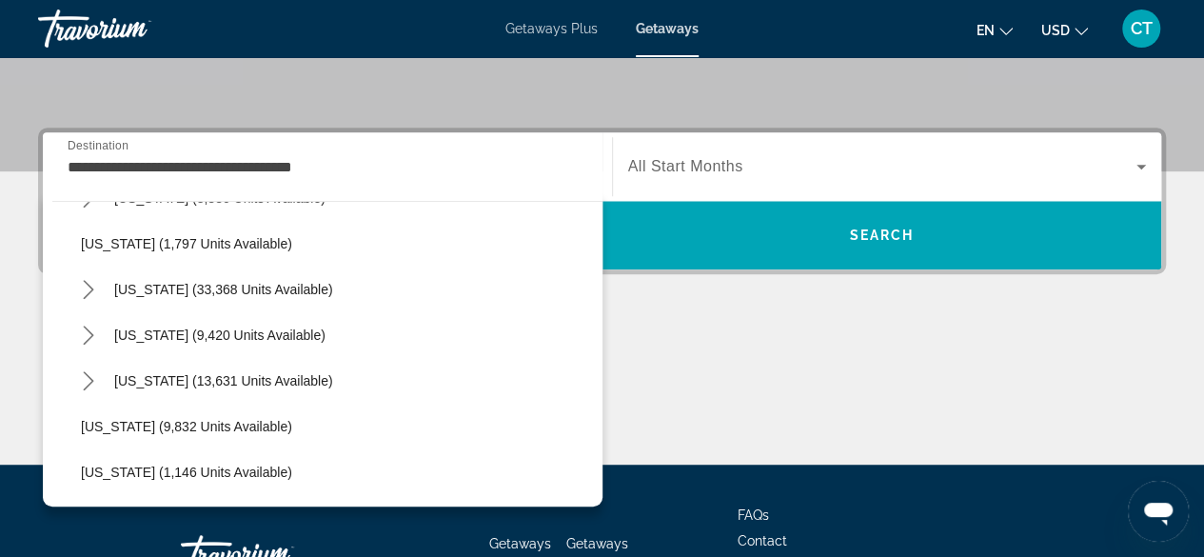
scroll to position [1610, 0]
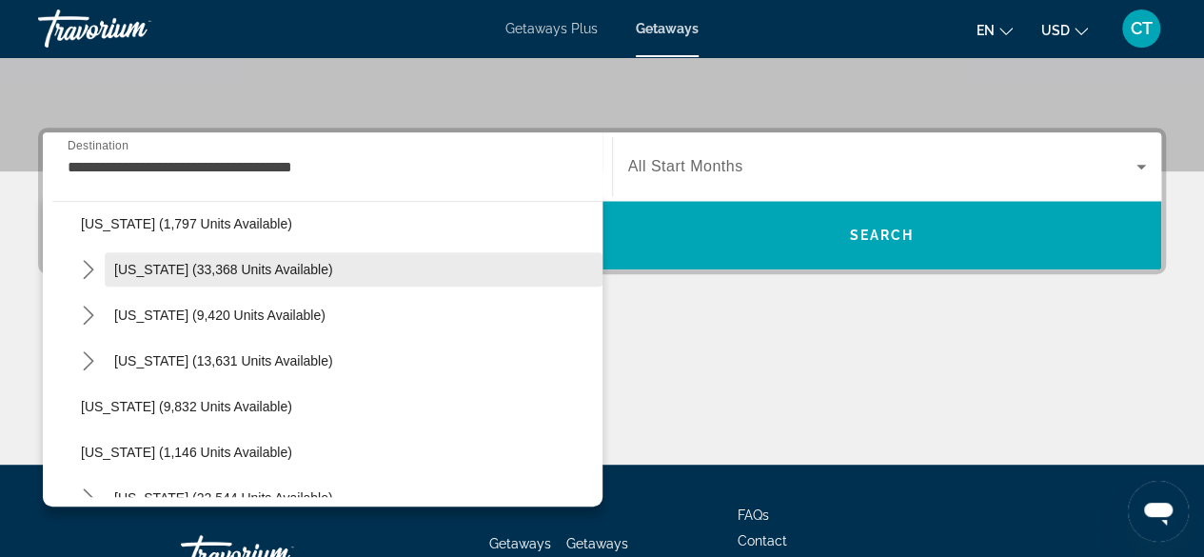
click at [272, 264] on span "[US_STATE] (33,368 units available)" at bounding box center [223, 269] width 219 height 15
type input "**********"
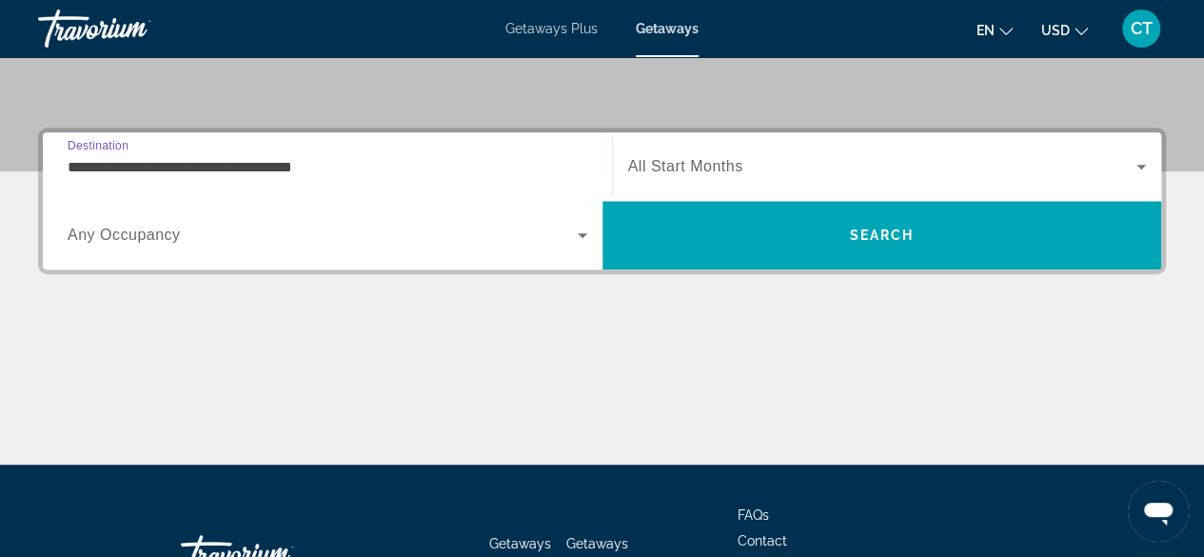
scroll to position [465, 0]
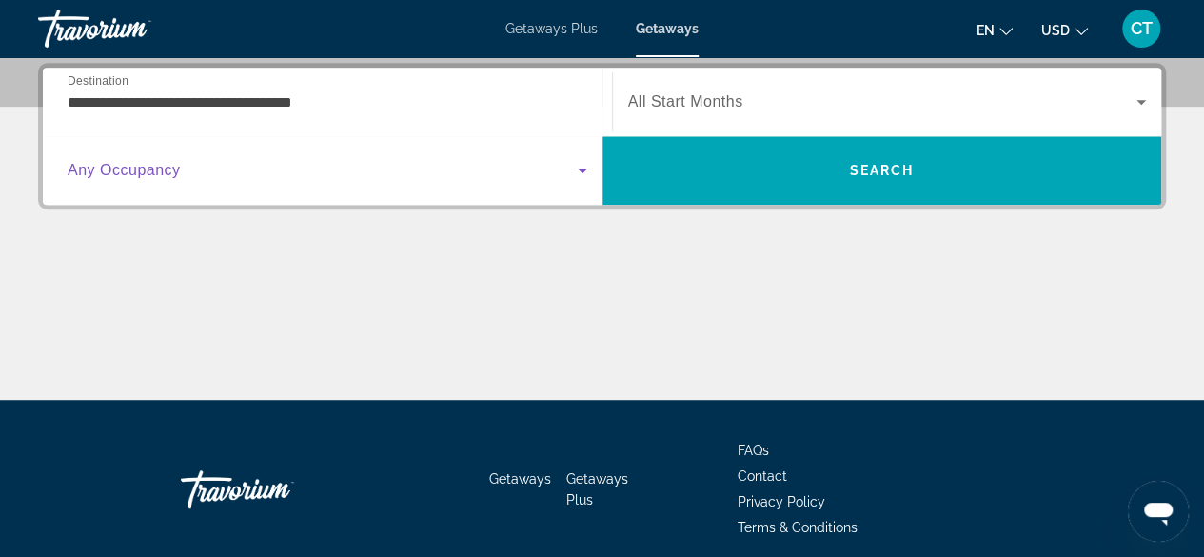
click at [580, 173] on icon "Search widget" at bounding box center [582, 170] width 23 height 23
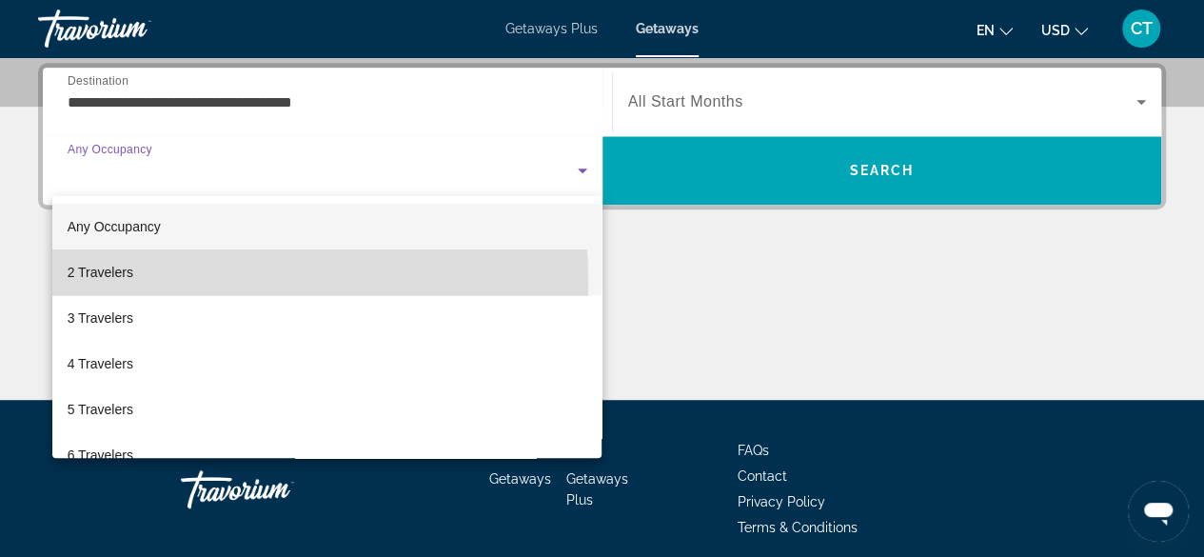
click at [116, 283] on span "2 Travelers" at bounding box center [101, 272] width 66 height 23
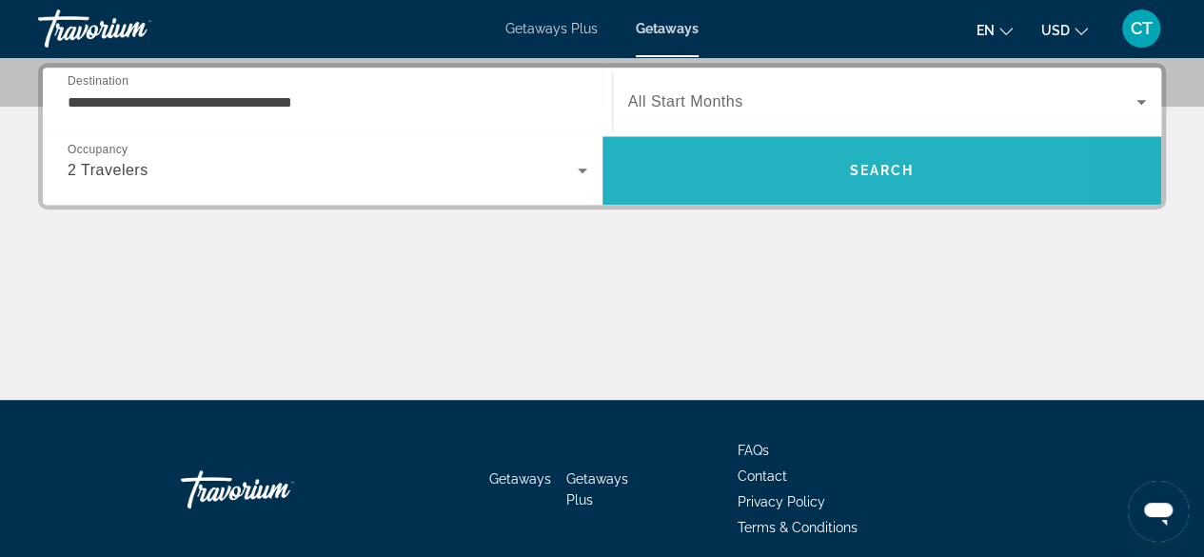
click at [764, 163] on span "Search" at bounding box center [883, 171] width 560 height 46
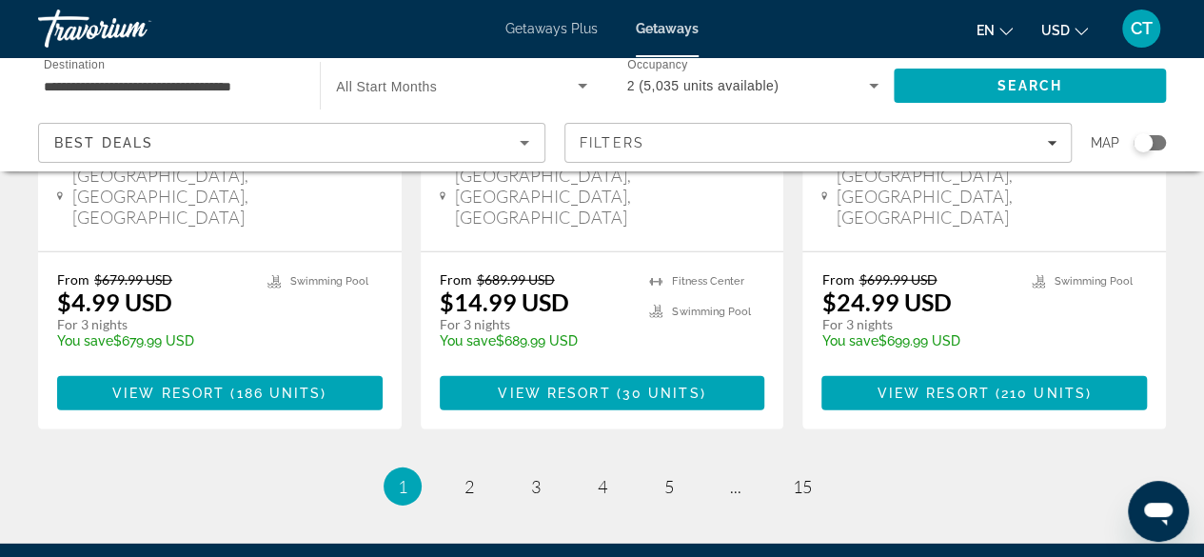
scroll to position [2659, 0]
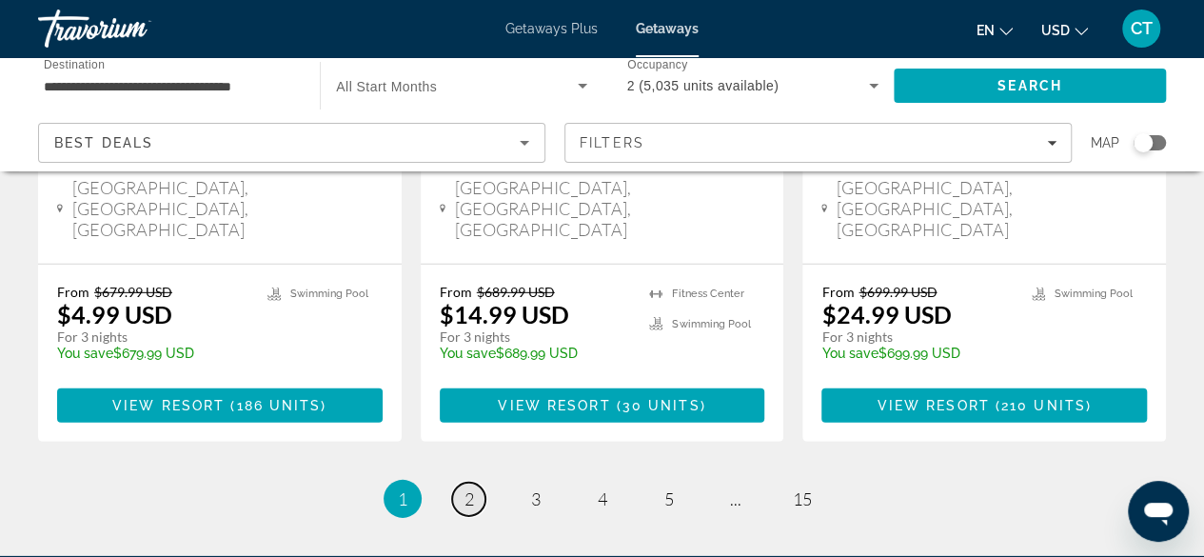
click at [465, 488] on span "2" at bounding box center [470, 498] width 10 height 21
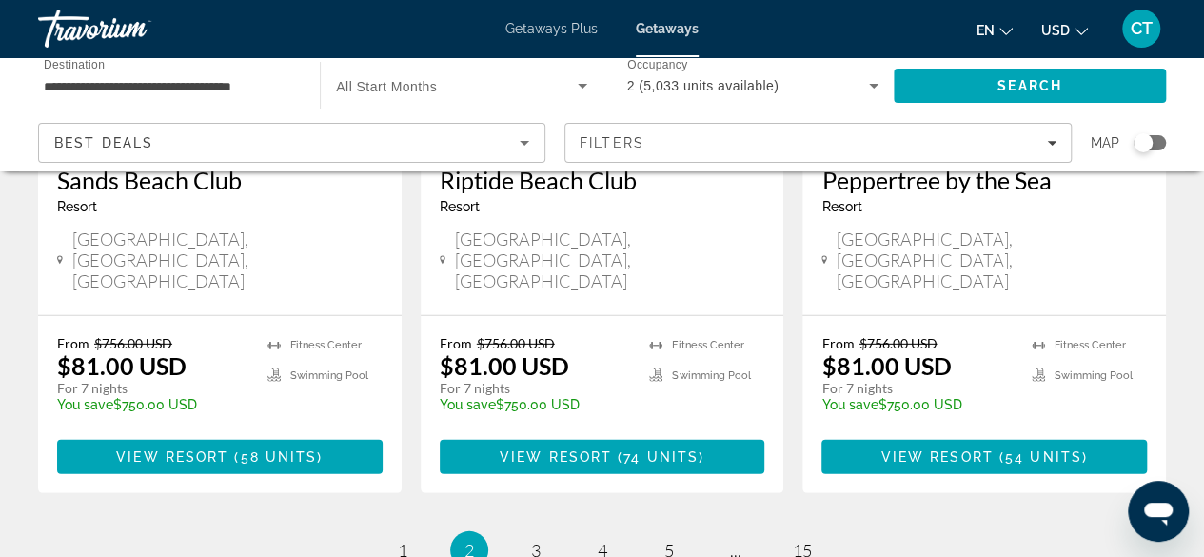
scroll to position [2568, 0]
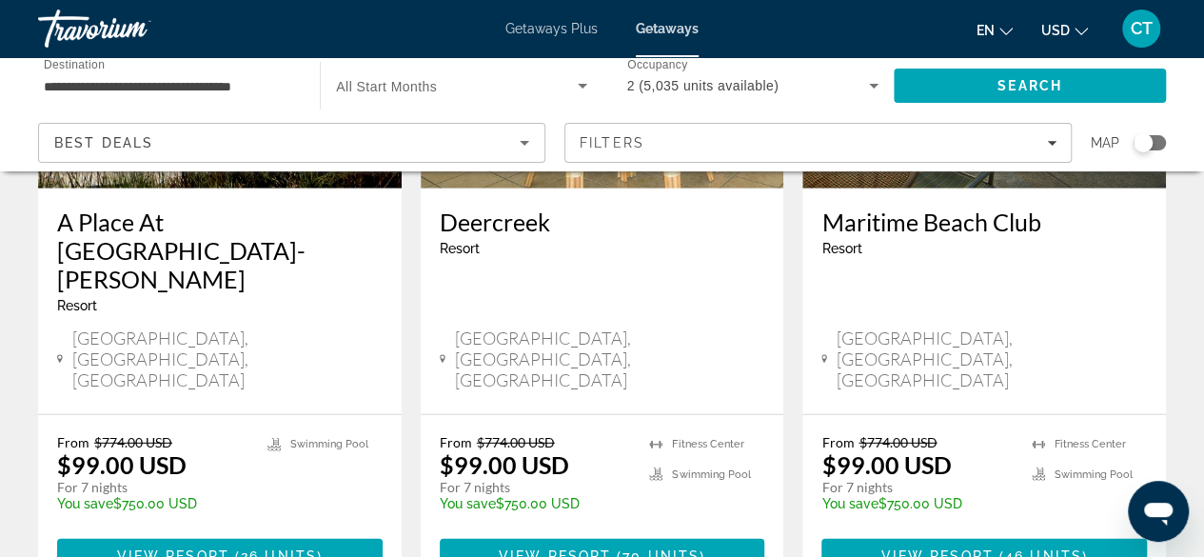
scroll to position [2525, 0]
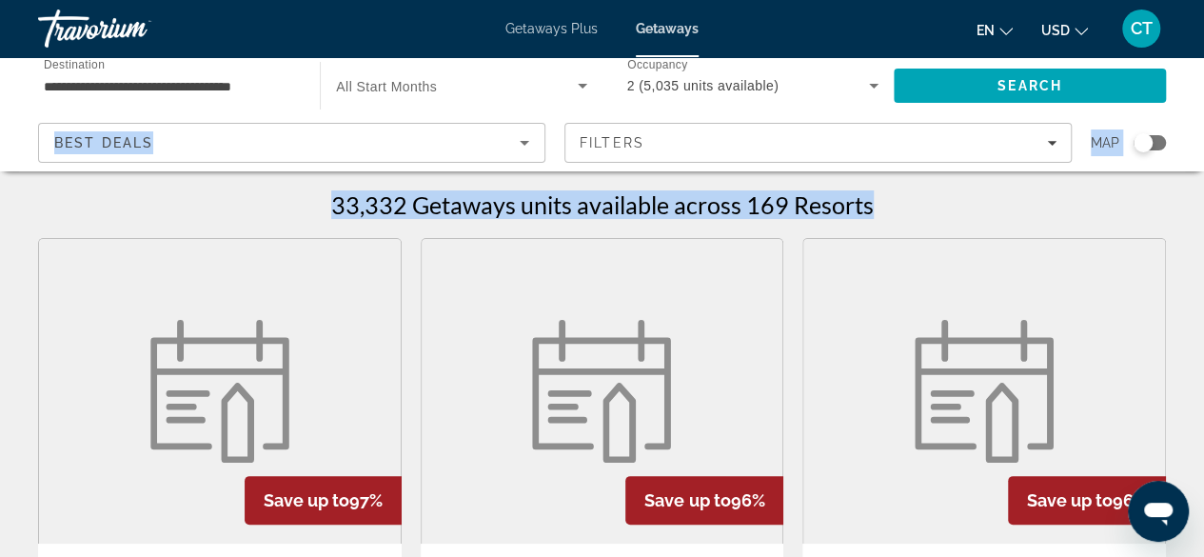
drag, startPoint x: 1200, startPoint y: 62, endPoint x: 1214, endPoint y: 62, distance: 14.3
click at [1204, 62] on html "**********" at bounding box center [602, 278] width 1204 height 557
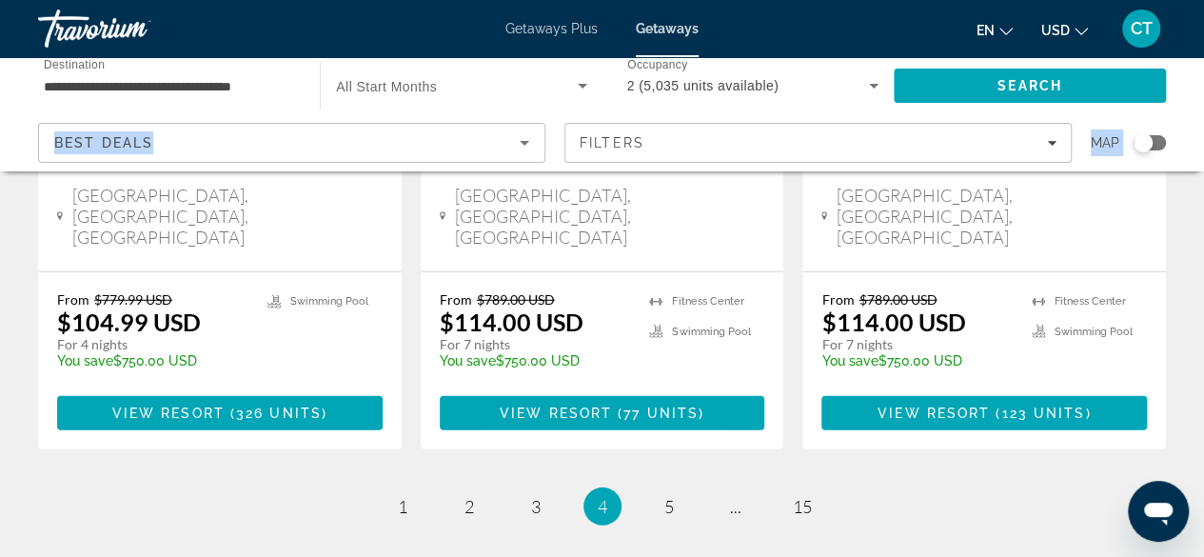
scroll to position [2570, 0]
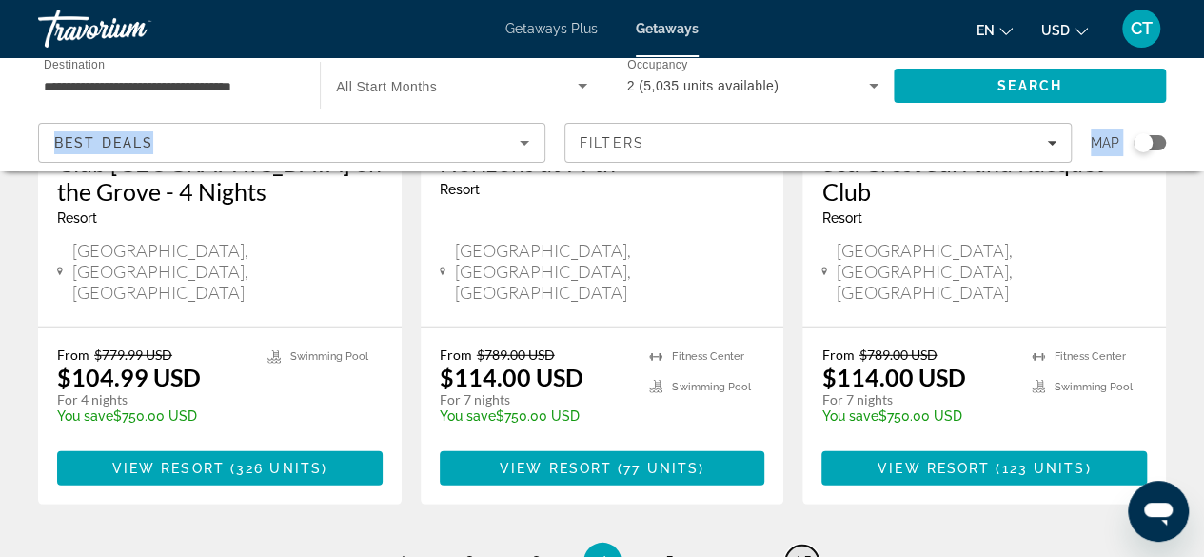
click at [796, 551] on span "15" at bounding box center [802, 561] width 19 height 21
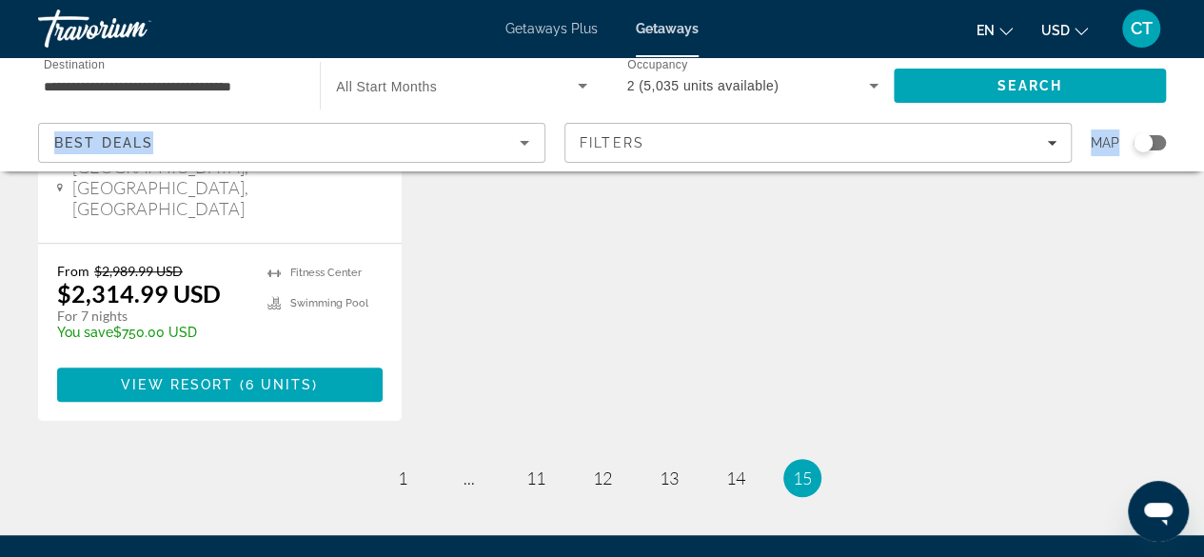
scroll to position [495, 0]
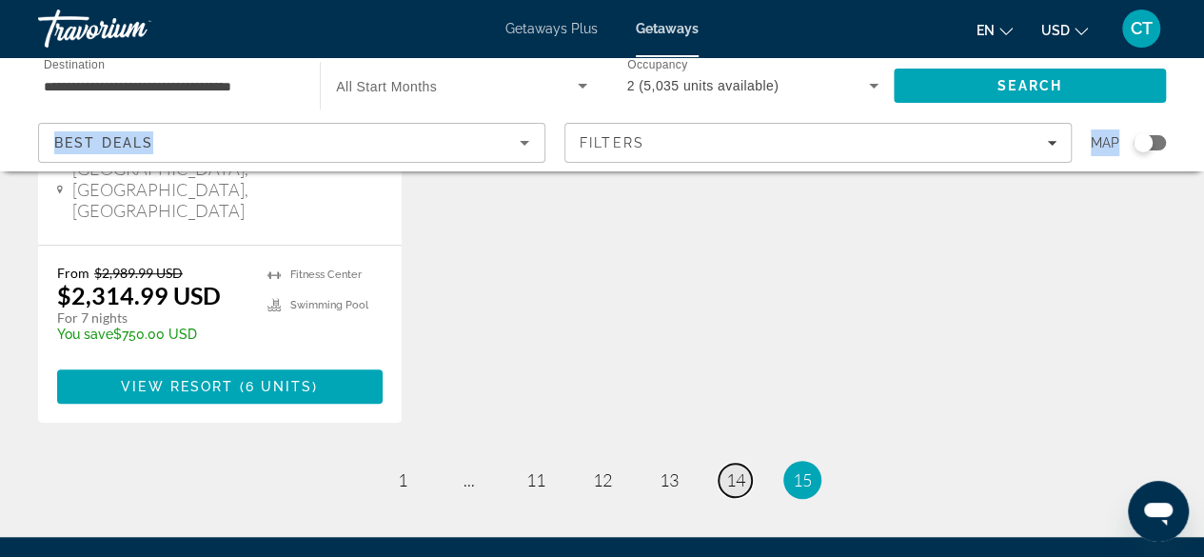
click at [737, 469] on span "14" at bounding box center [735, 479] width 19 height 21
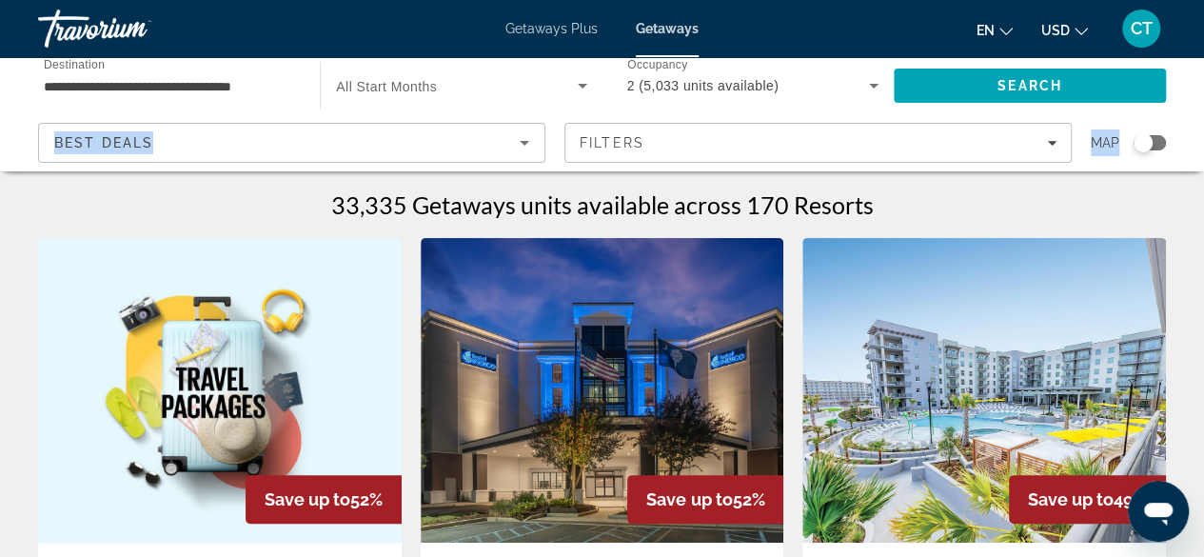
click at [529, 146] on icon "Sort by" at bounding box center [524, 142] width 23 height 23
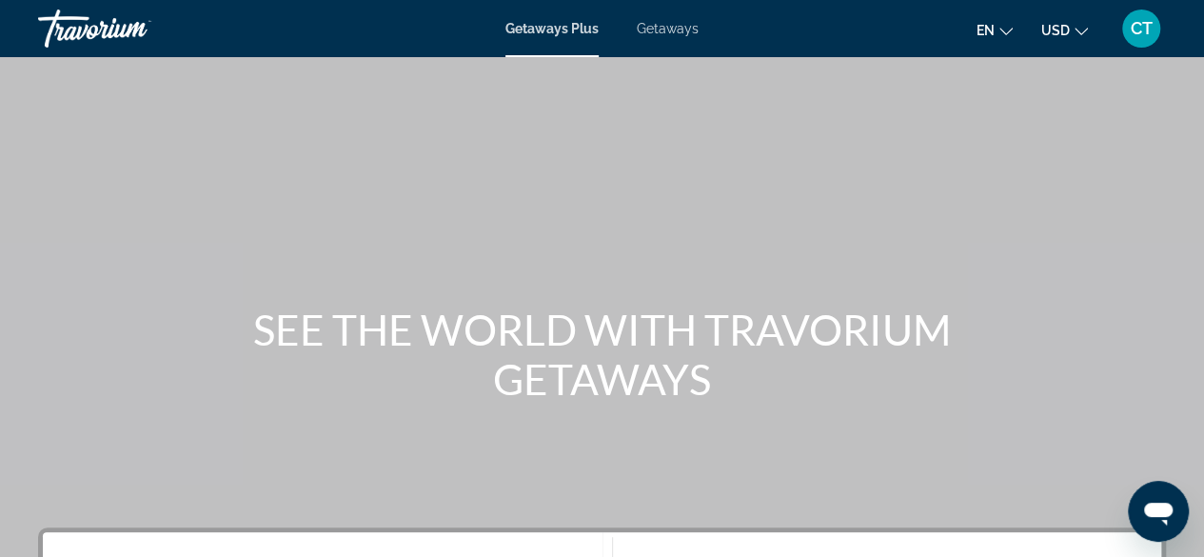
click at [550, 27] on span "Getaways Plus" at bounding box center [552, 28] width 93 height 15
click at [569, 31] on span "Getaways Plus" at bounding box center [552, 28] width 93 height 15
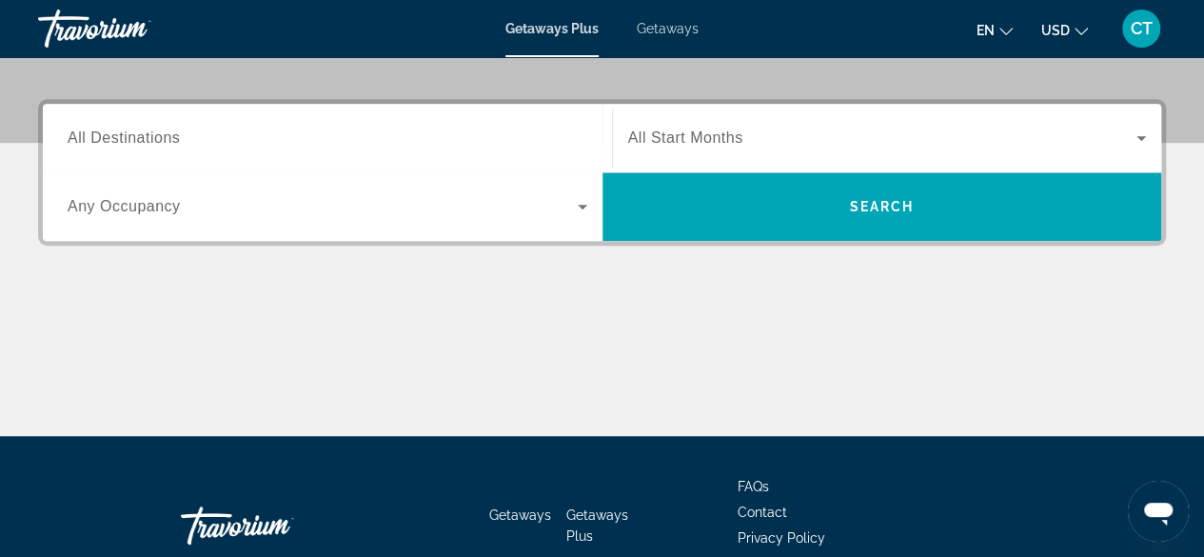
scroll to position [430, 0]
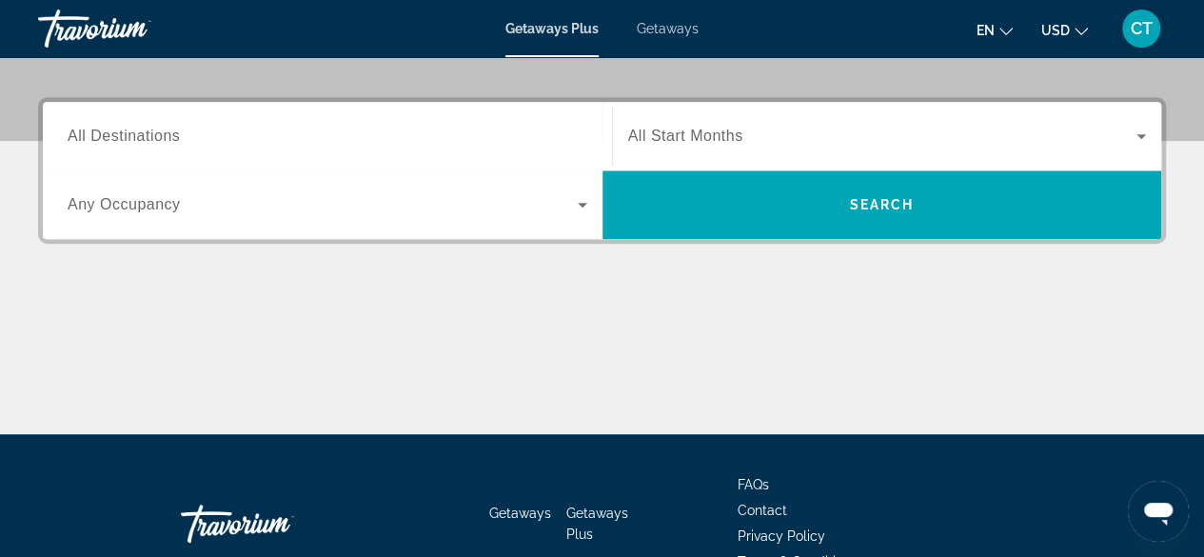
click at [282, 149] on div "Search widget" at bounding box center [328, 136] width 520 height 54
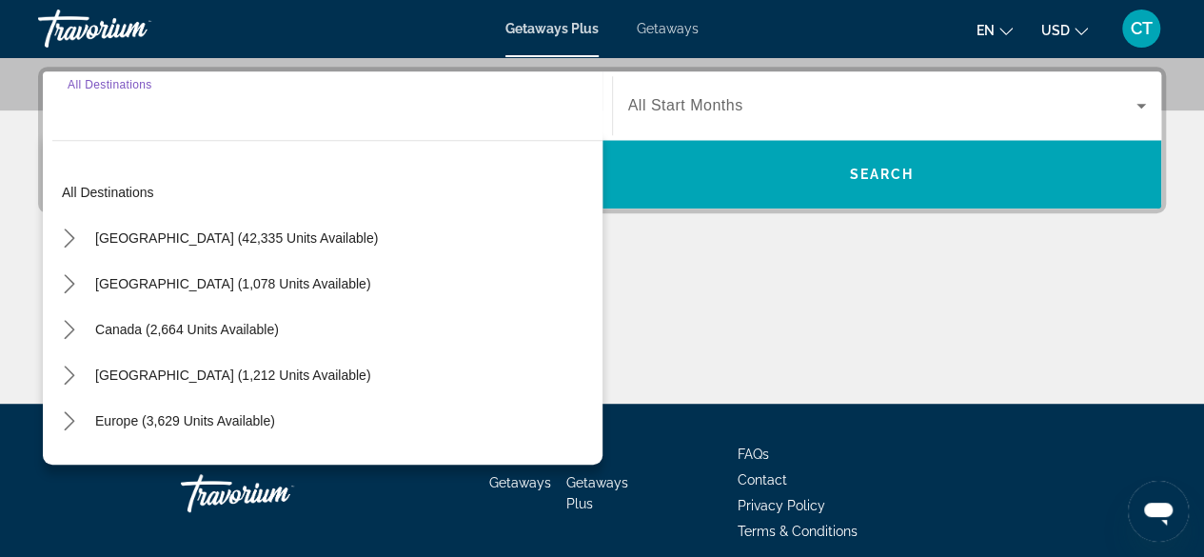
scroll to position [465, 0]
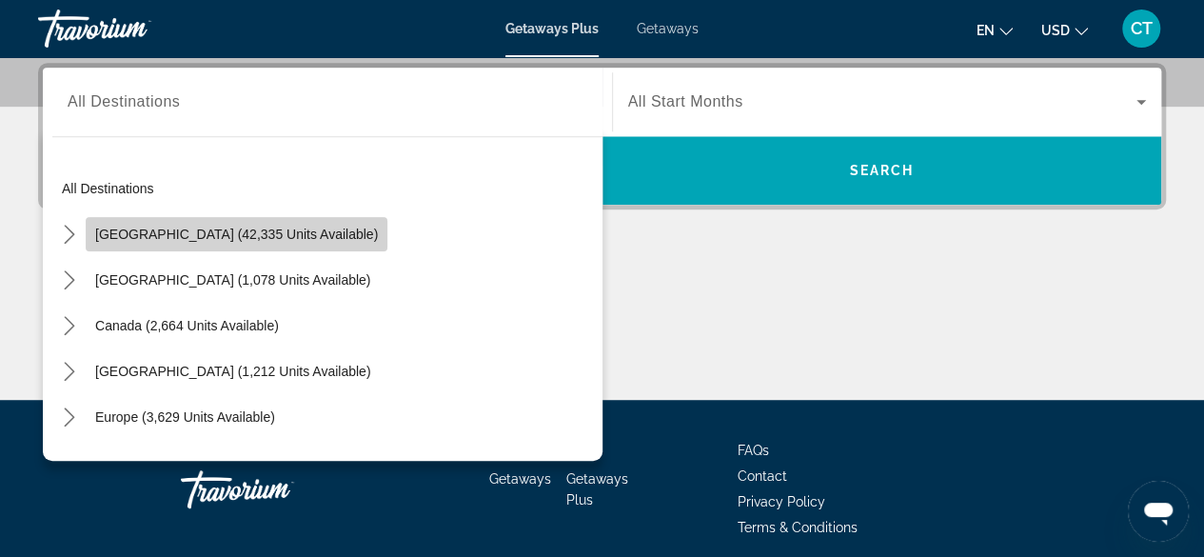
click at [274, 233] on span "United States (42,335 units available)" at bounding box center [236, 234] width 283 height 15
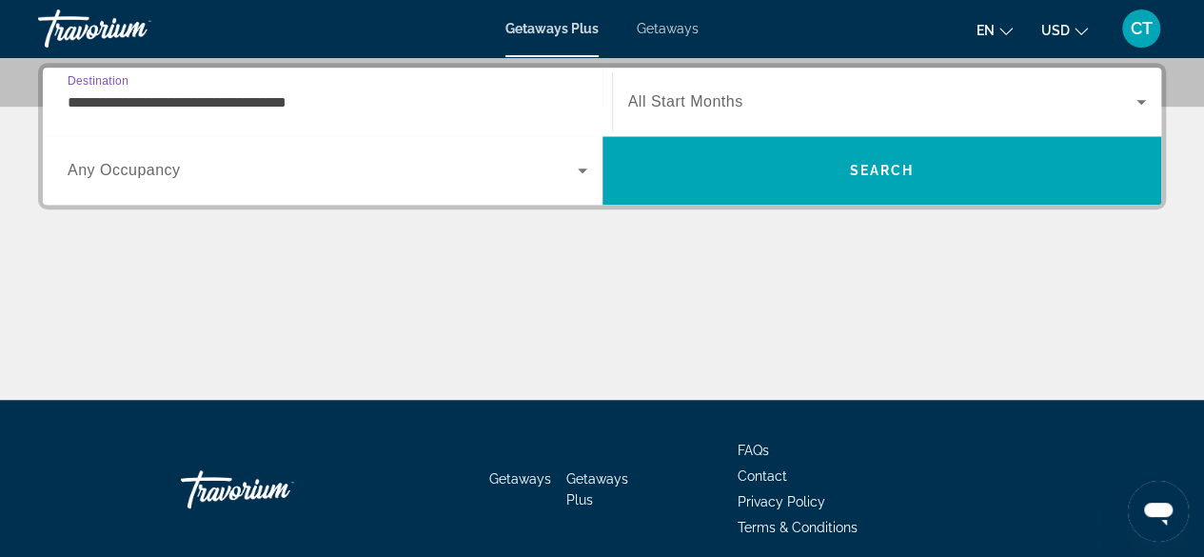
click at [278, 103] on input "**********" at bounding box center [328, 102] width 520 height 23
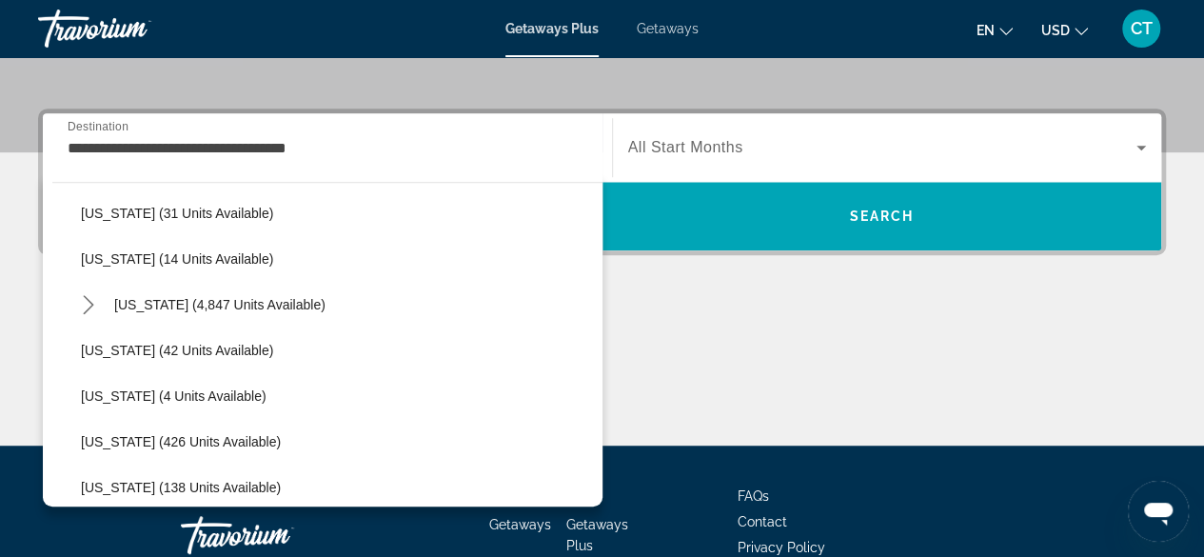
scroll to position [272, 0]
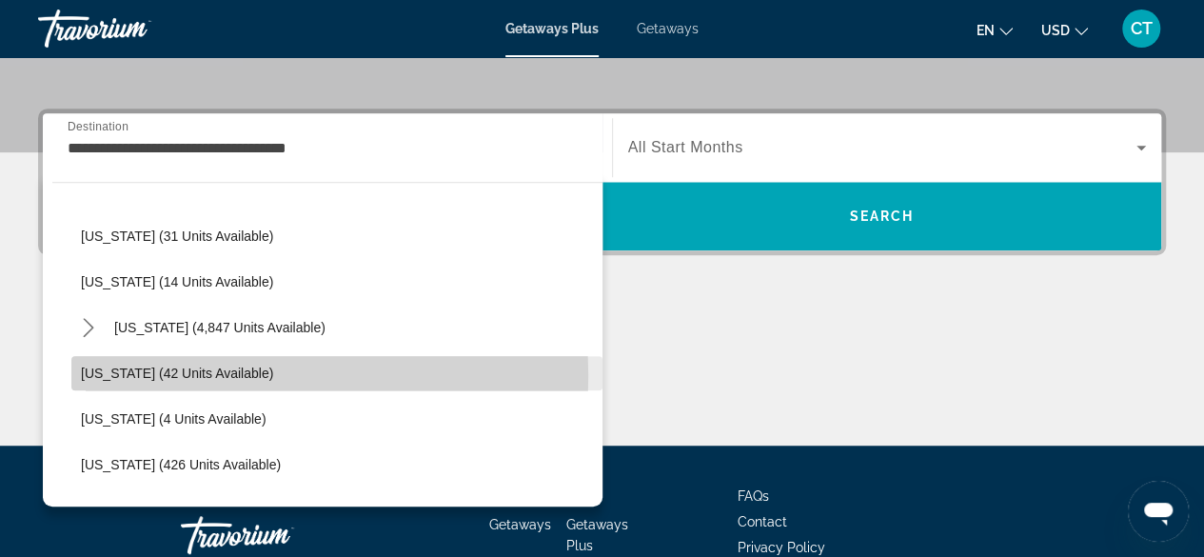
click at [215, 374] on span "Georgia (42 units available)" at bounding box center [177, 373] width 192 height 15
type input "**********"
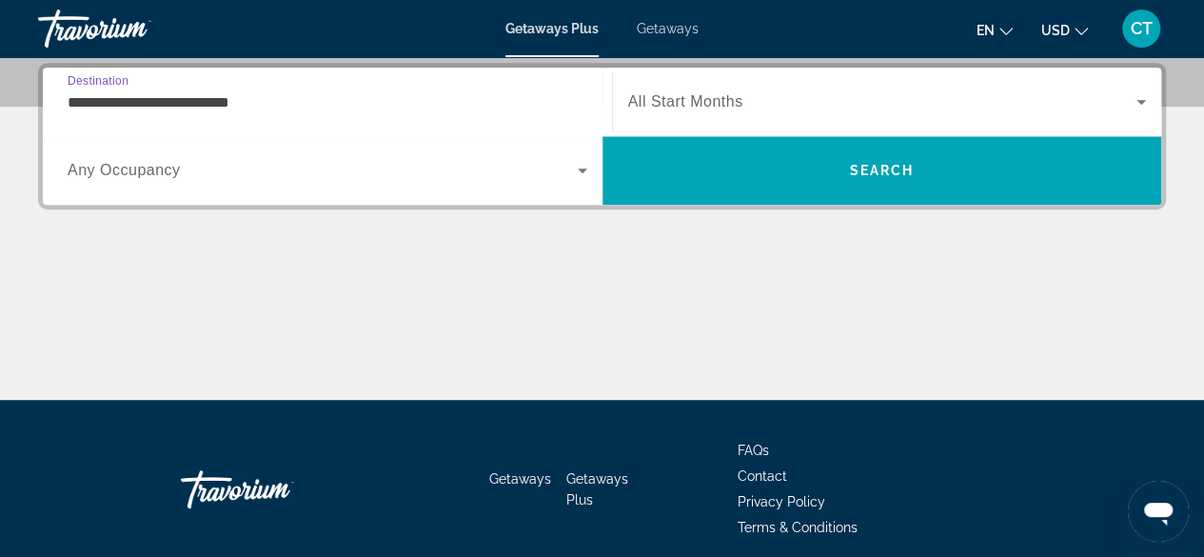
scroll to position [465, 0]
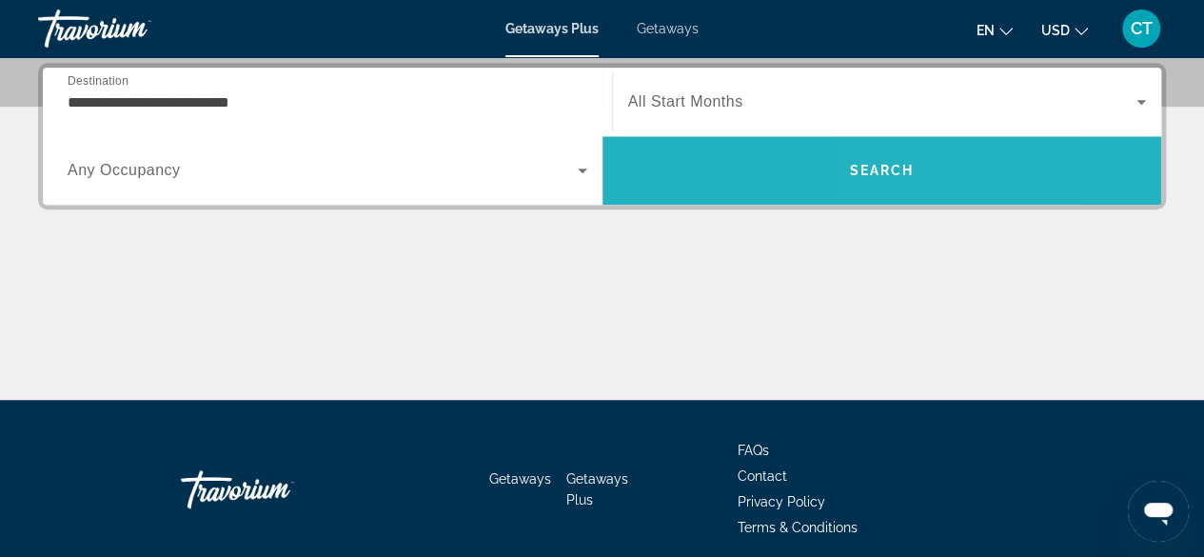
click at [982, 200] on span "Search" at bounding box center [883, 170] width 560 height 69
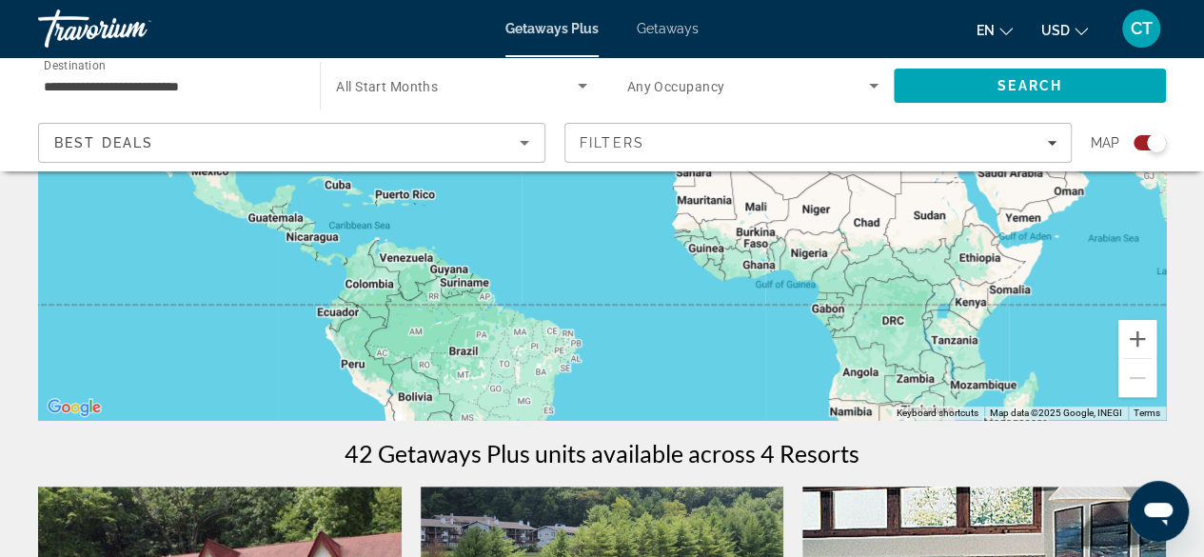
scroll to position [333, 0]
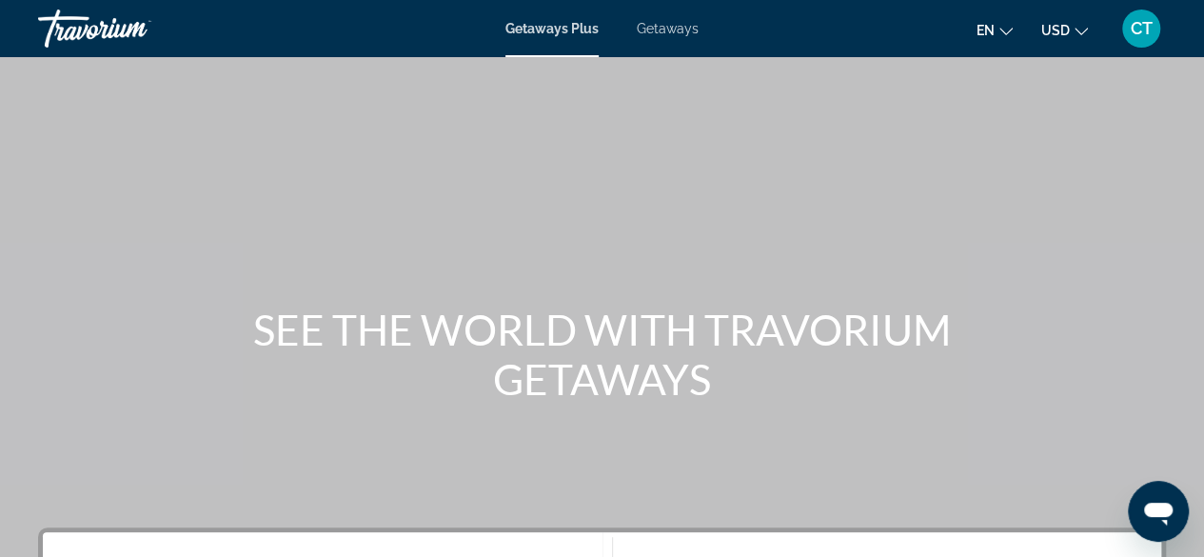
click at [659, 29] on span "Getaways" at bounding box center [668, 28] width 62 height 15
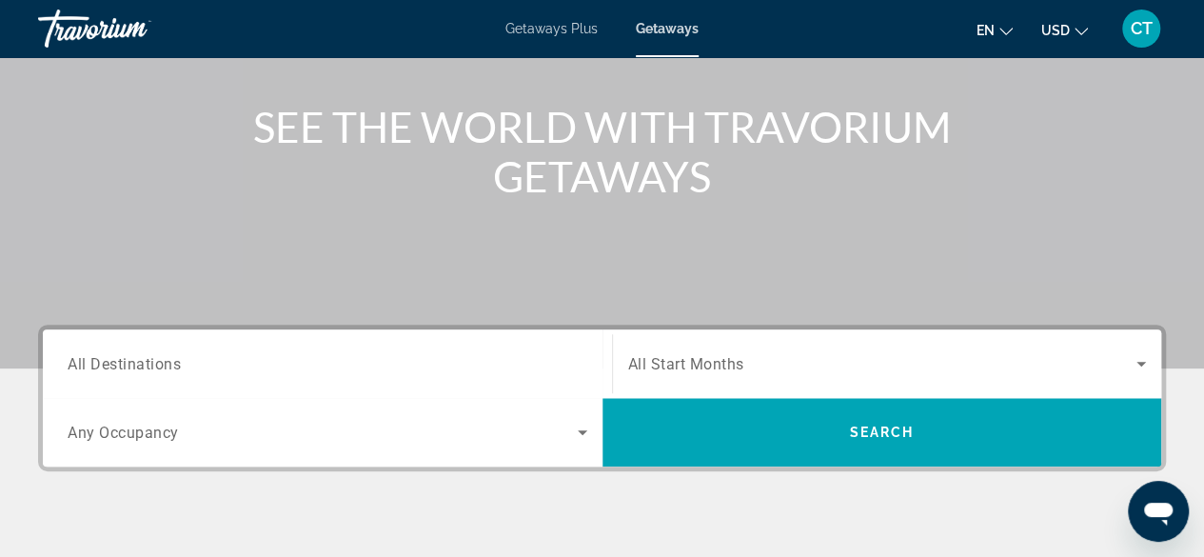
scroll to position [316, 0]
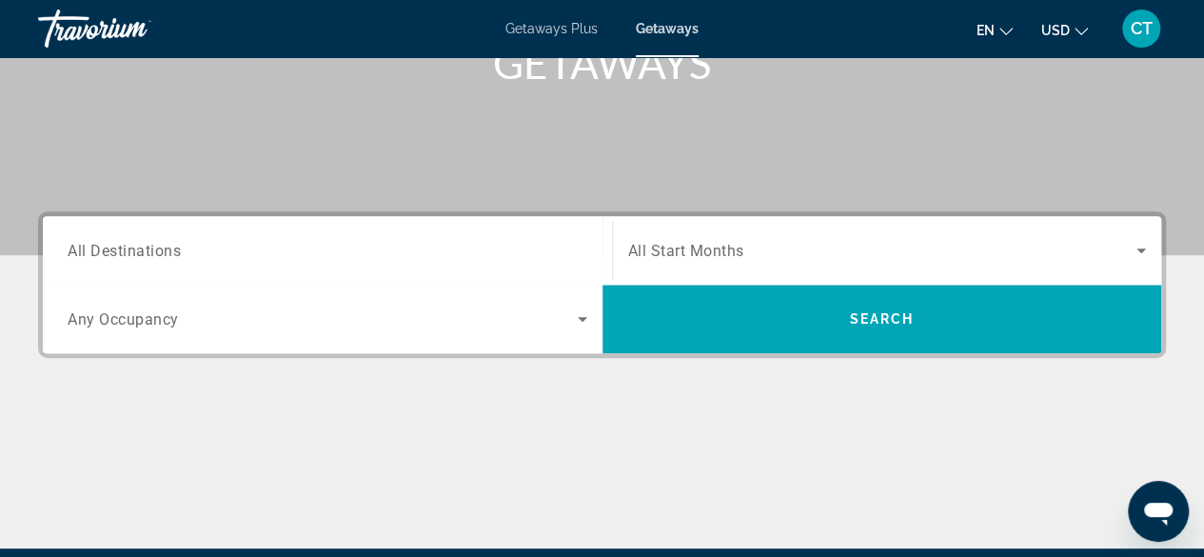
click at [160, 254] on span "All Destinations" at bounding box center [124, 250] width 113 height 18
click at [160, 254] on input "Destination All Destinations" at bounding box center [328, 251] width 520 height 23
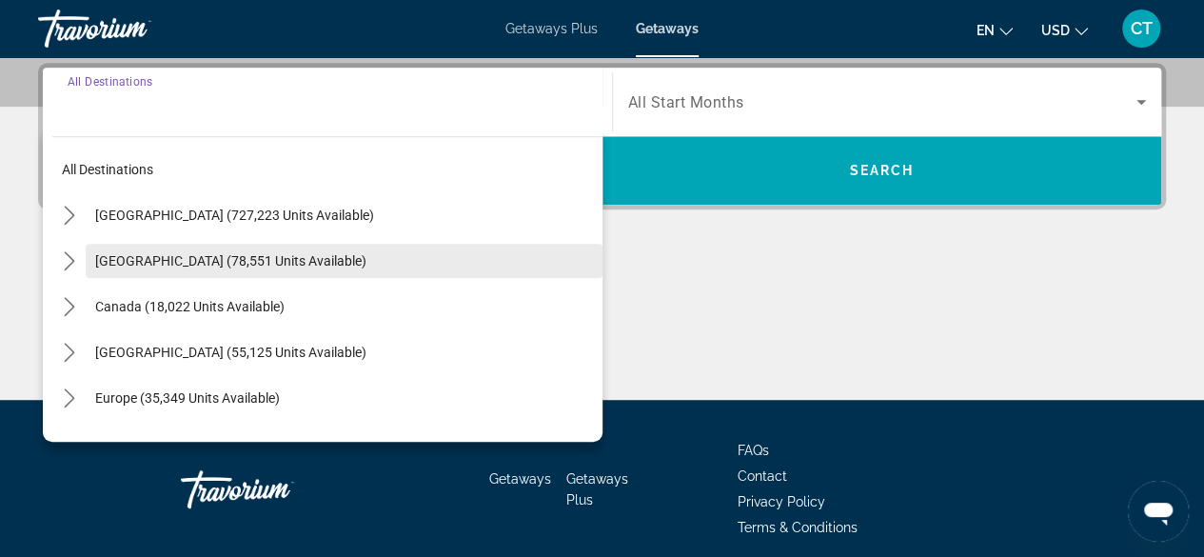
scroll to position [465, 0]
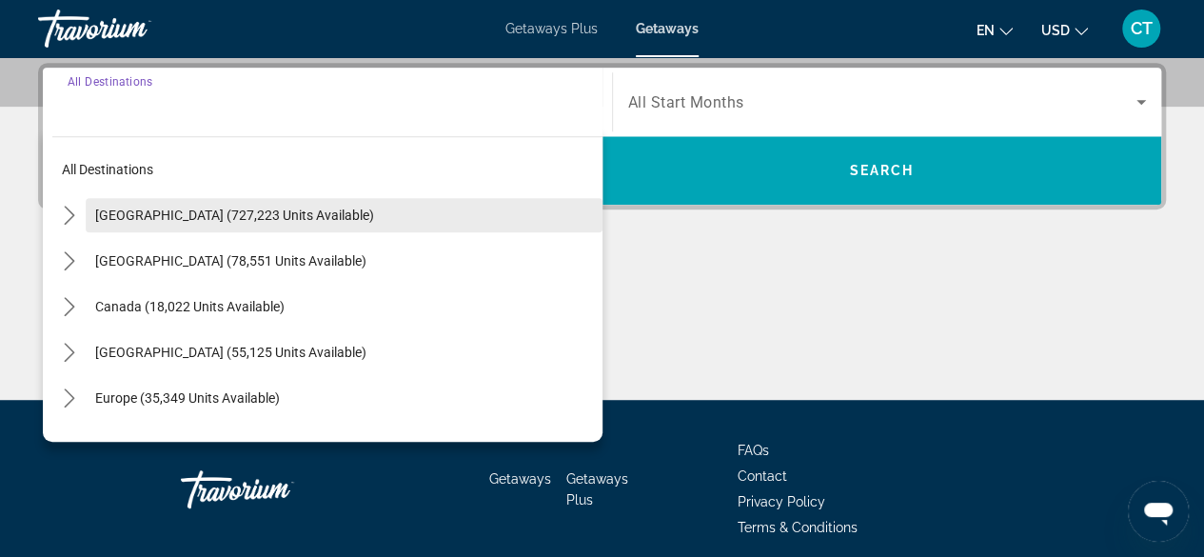
click at [205, 228] on span "Select destination: United States (727,223 units available)" at bounding box center [344, 215] width 517 height 46
type input "**********"
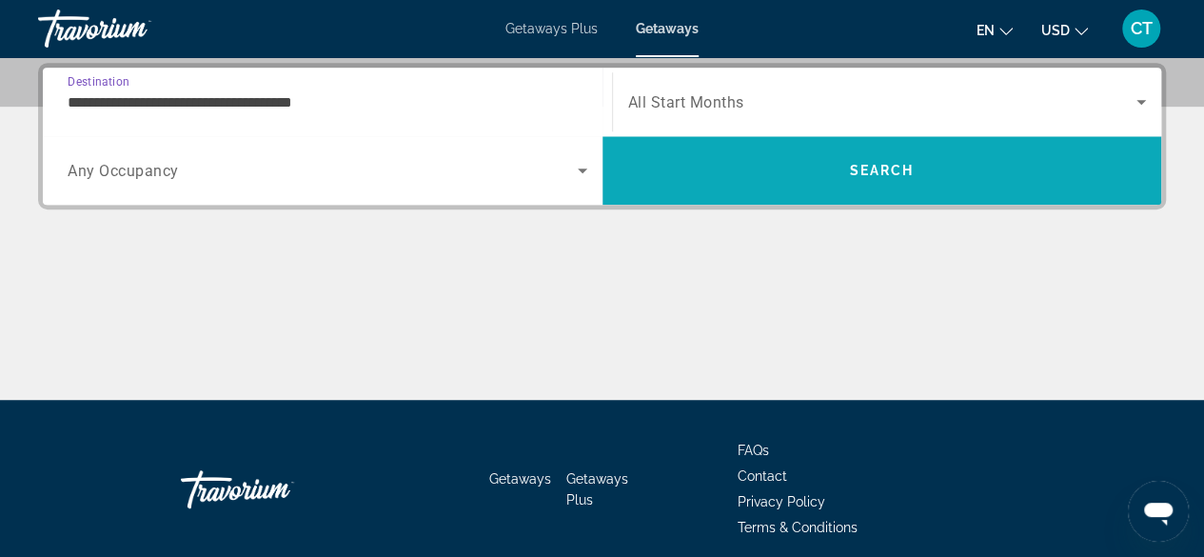
click at [901, 172] on span "Search" at bounding box center [881, 170] width 65 height 15
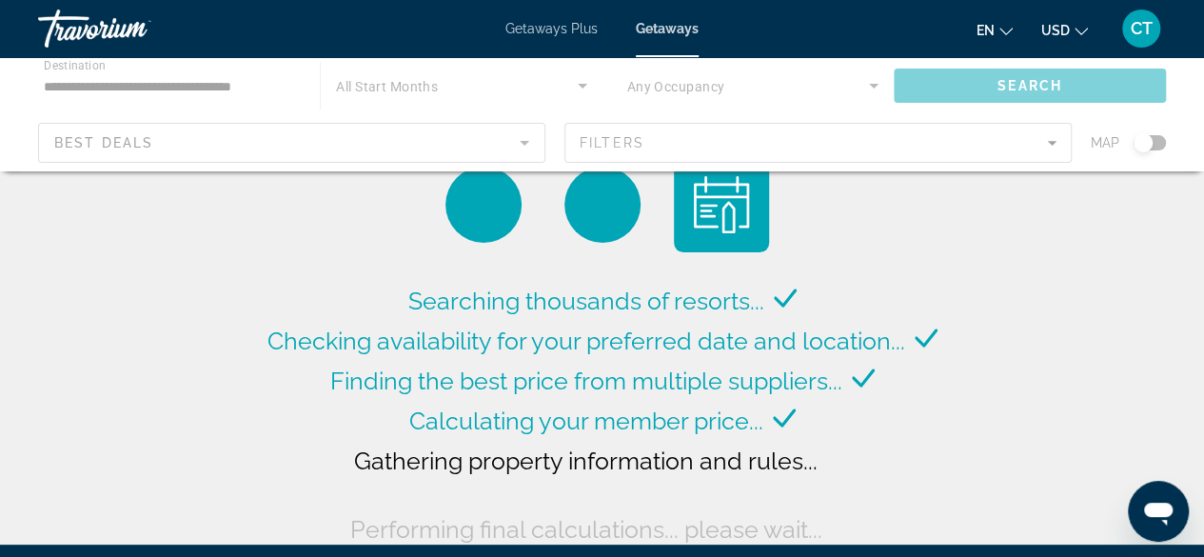
click at [249, 83] on div "Main content" at bounding box center [602, 114] width 1204 height 114
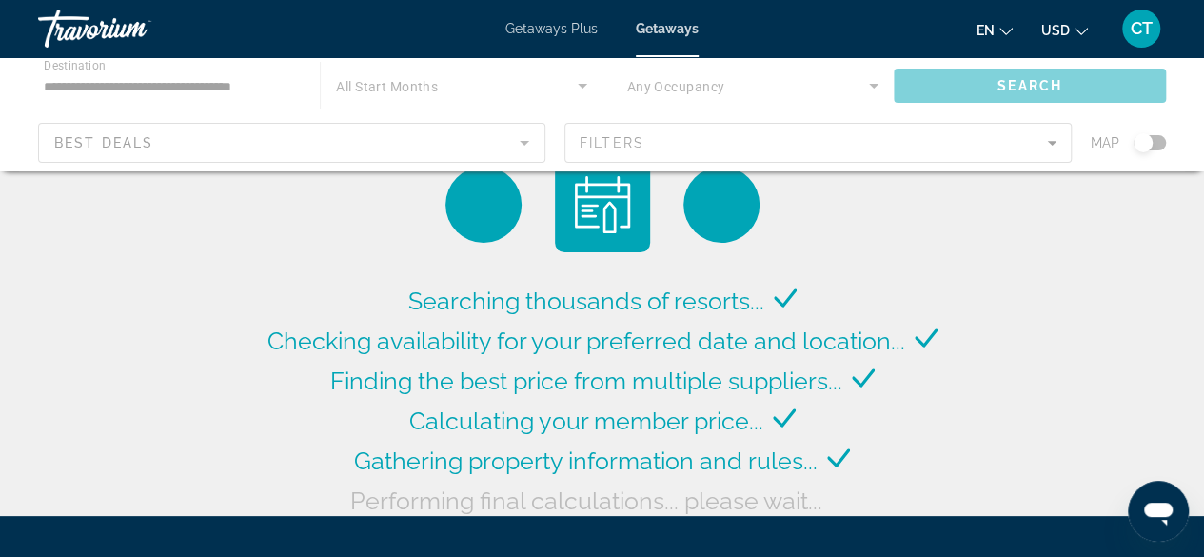
click at [136, 81] on div "Main content" at bounding box center [602, 114] width 1204 height 114
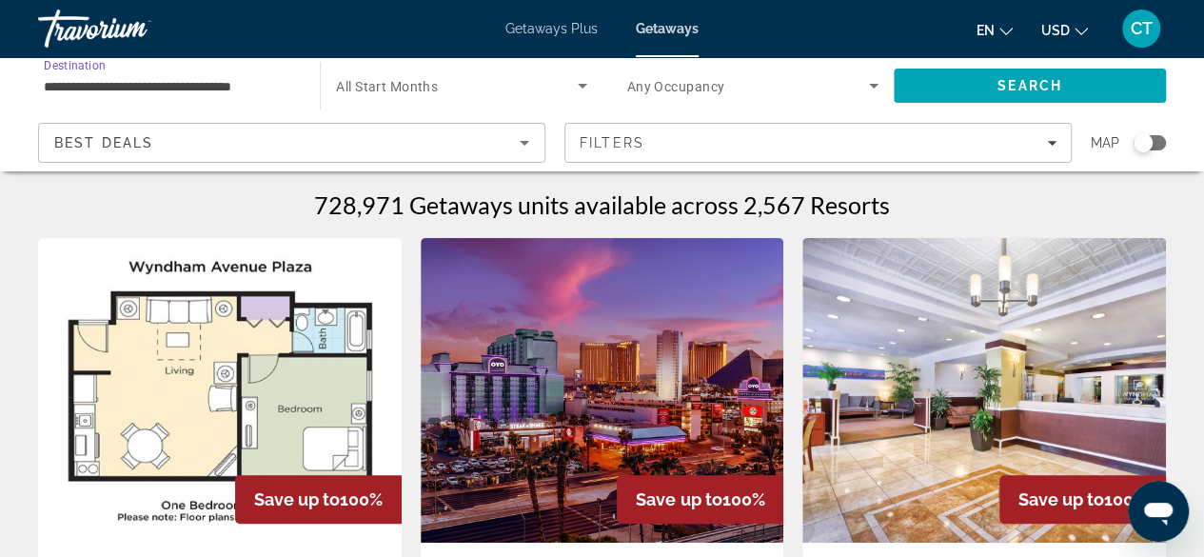
click at [261, 95] on input "**********" at bounding box center [169, 86] width 251 height 23
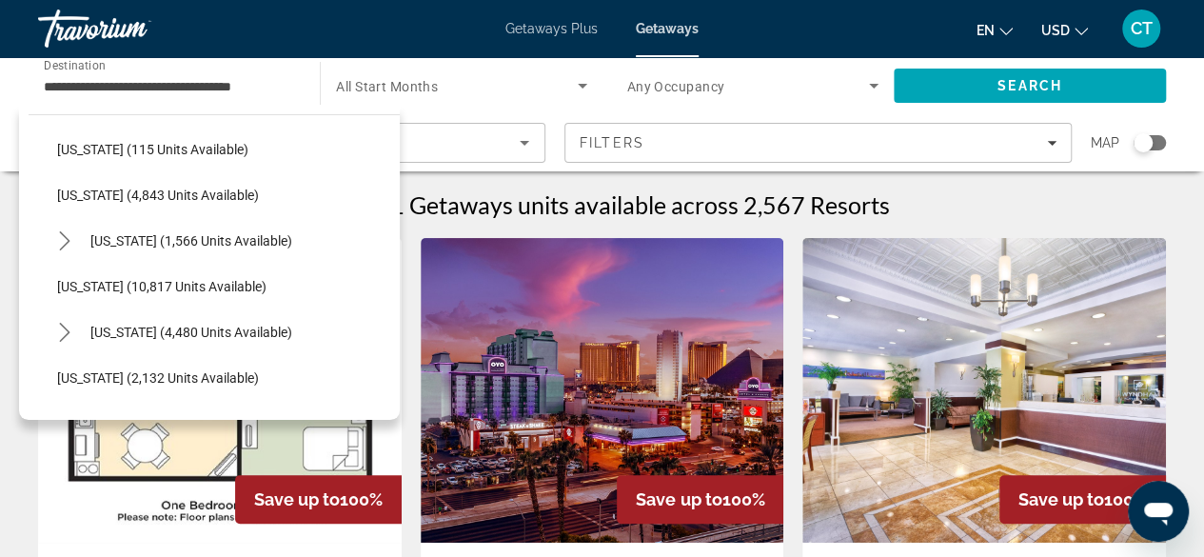
scroll to position [703, 0]
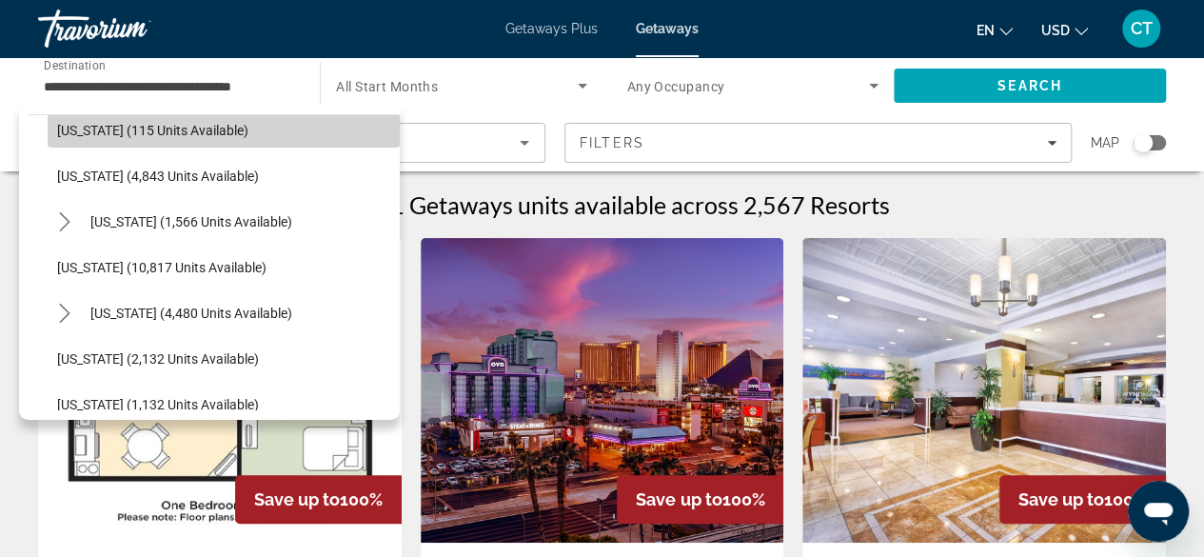
click at [235, 129] on span "[US_STATE] (115 units available)" at bounding box center [152, 130] width 191 height 15
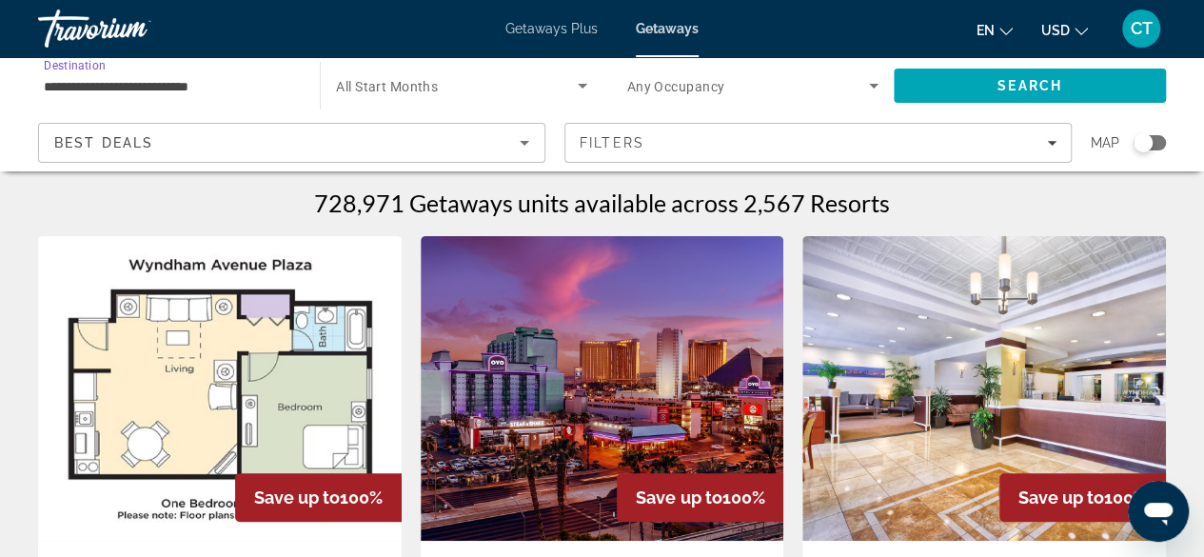
scroll to position [0, 0]
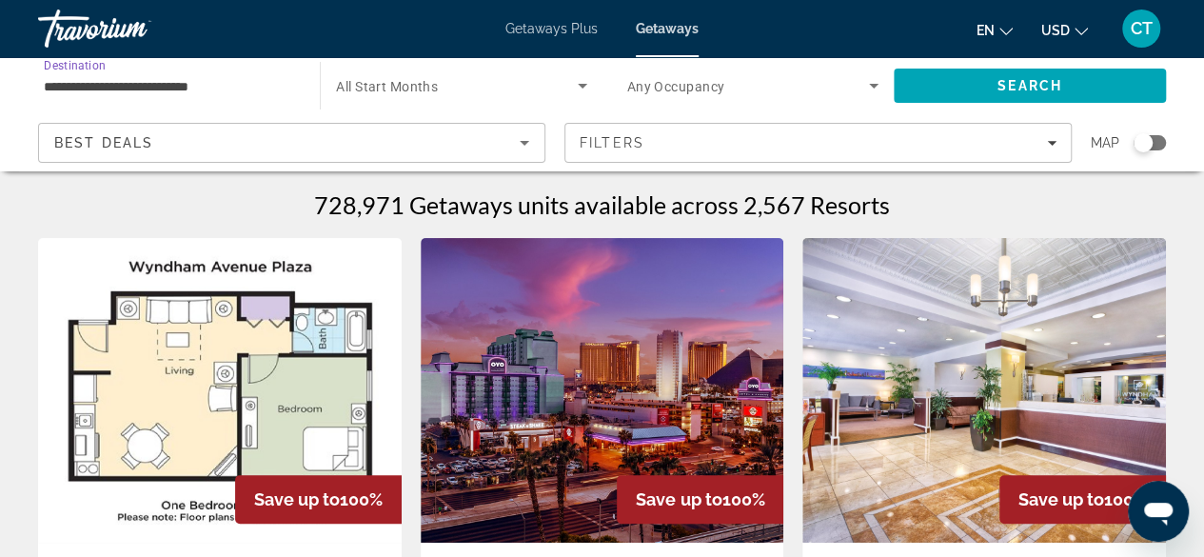
click at [122, 77] on input "**********" at bounding box center [169, 86] width 251 height 23
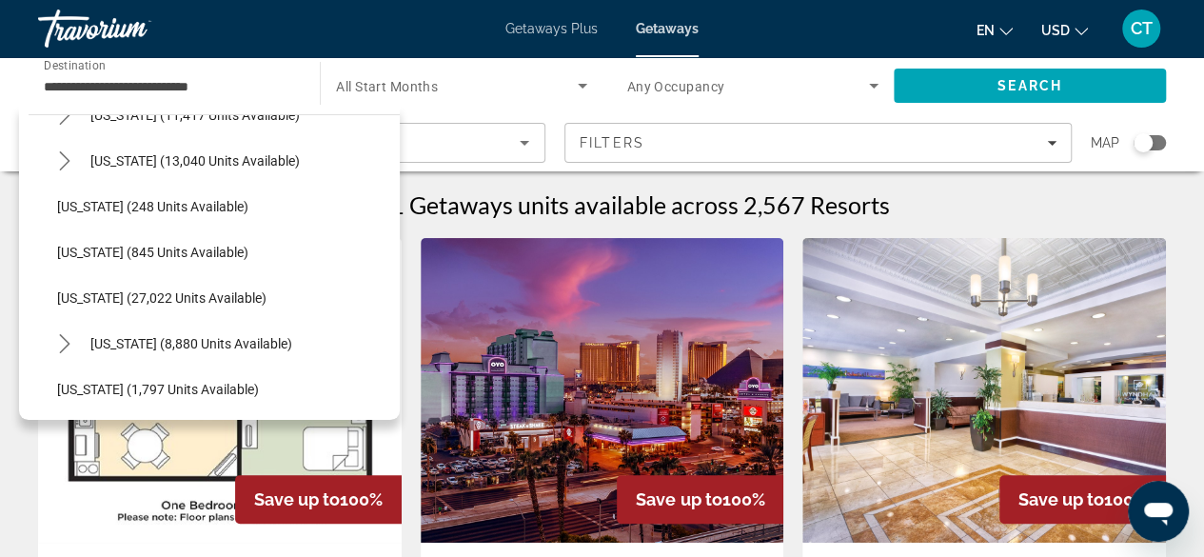
scroll to position [1344, 0]
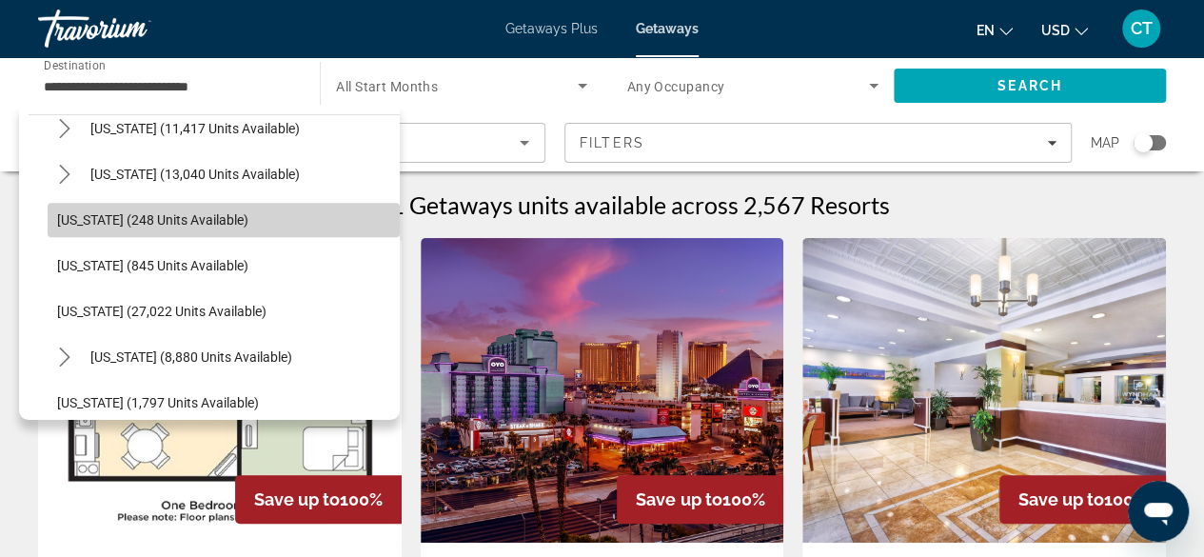
click at [284, 228] on span "Select destination: Ohio (248 units available)" at bounding box center [224, 220] width 352 height 46
type input "**********"
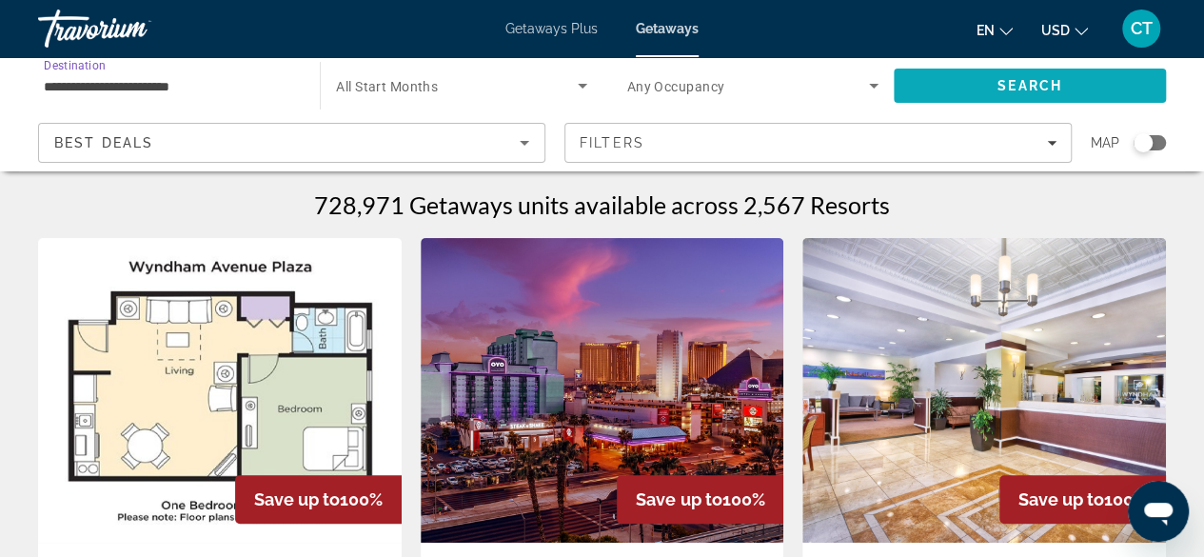
click at [969, 85] on span "Search" at bounding box center [1030, 86] width 272 height 46
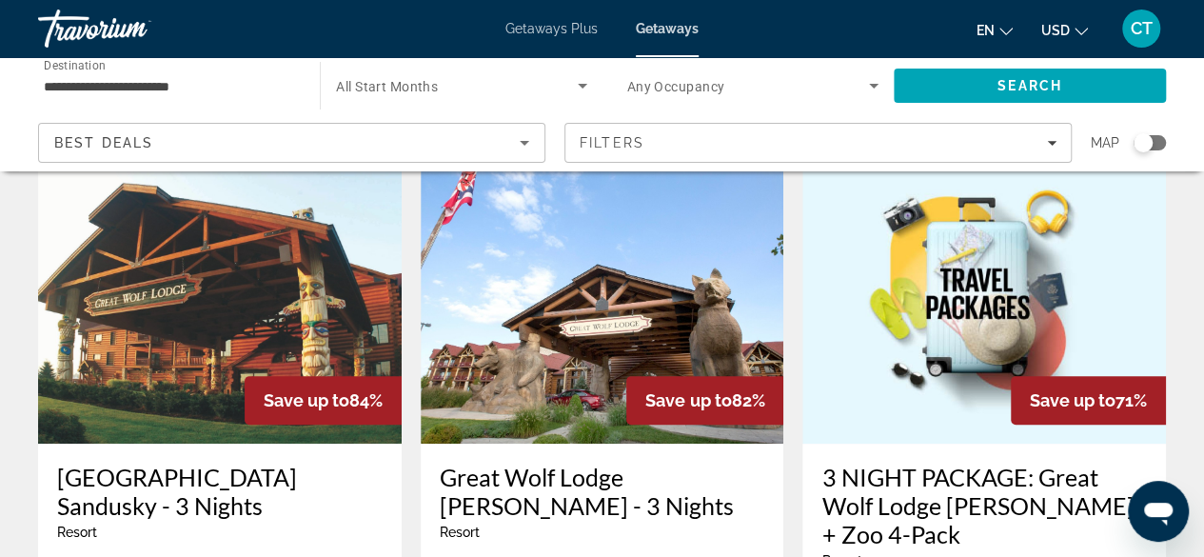
scroll to position [92, 0]
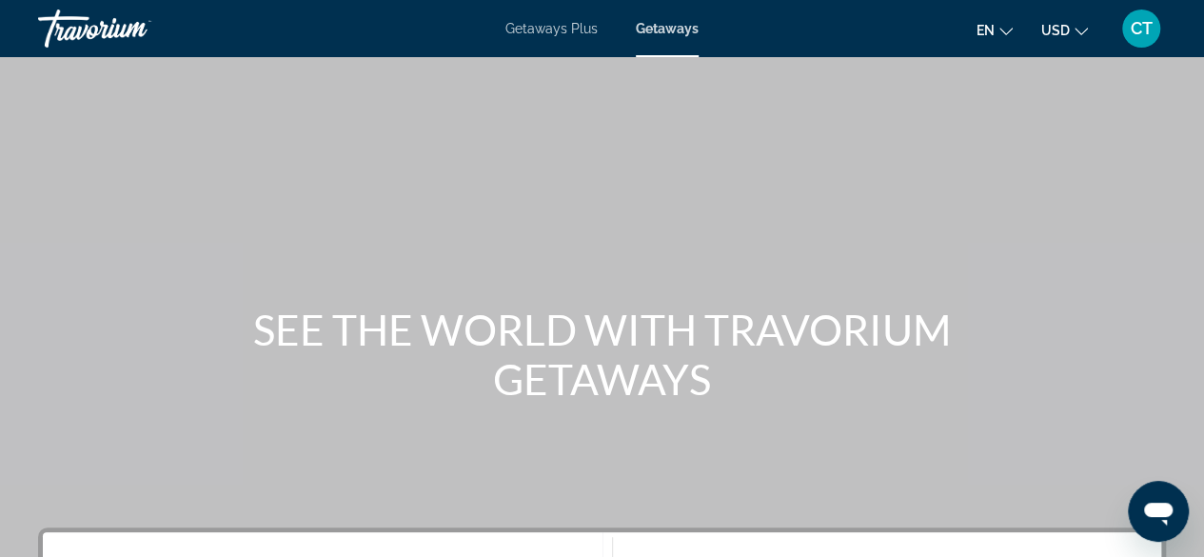
click at [132, 30] on div "Travorium" at bounding box center [133, 29] width 190 height 50
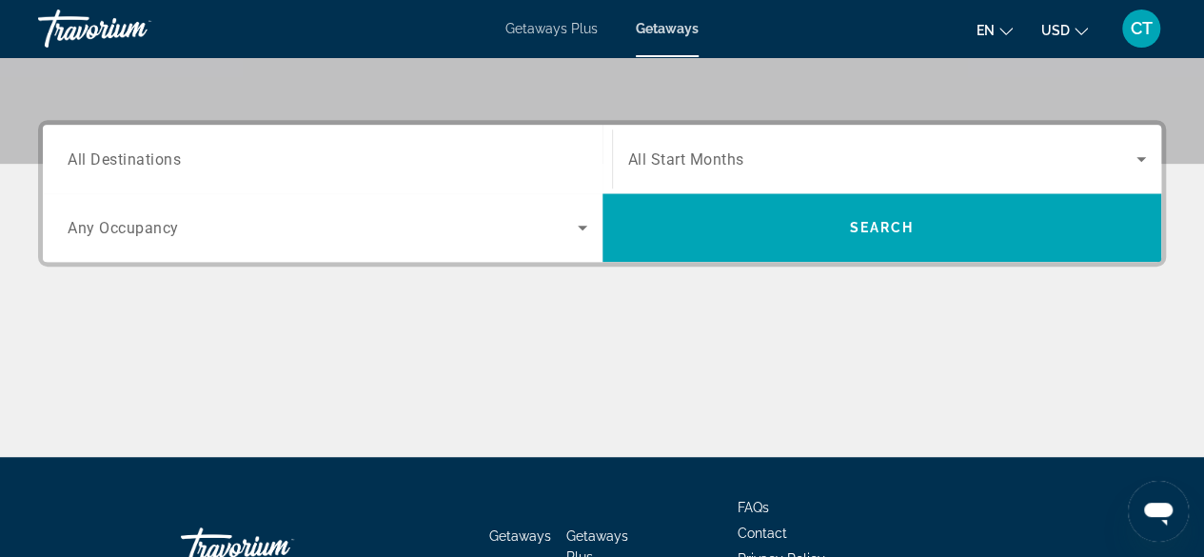
scroll to position [402, 0]
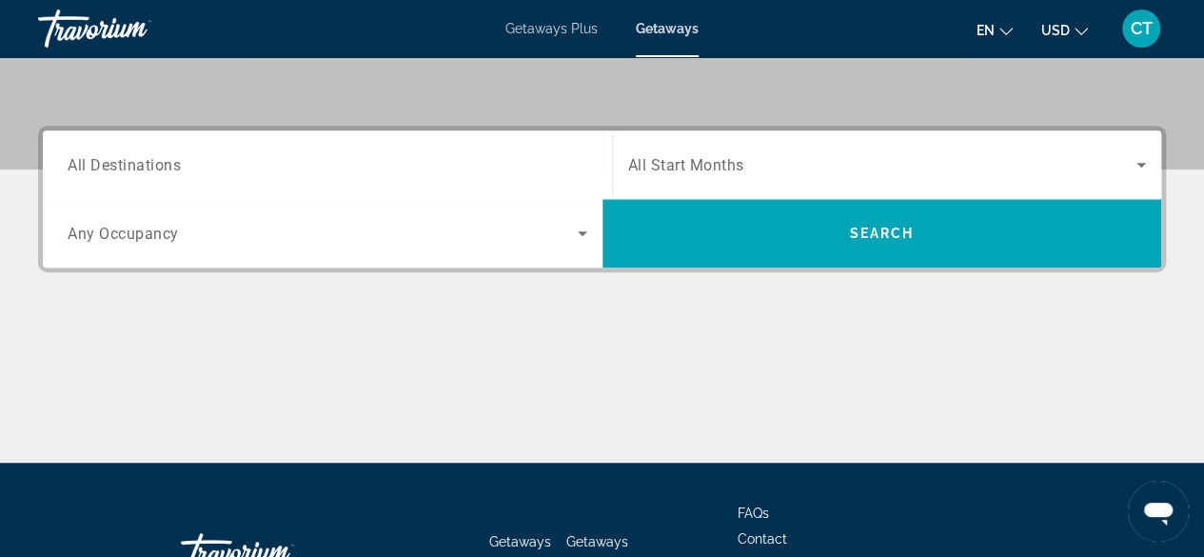
click at [164, 155] on span "All Destinations" at bounding box center [124, 164] width 113 height 18
click at [164, 155] on input "Destination All Destinations" at bounding box center [328, 165] width 520 height 23
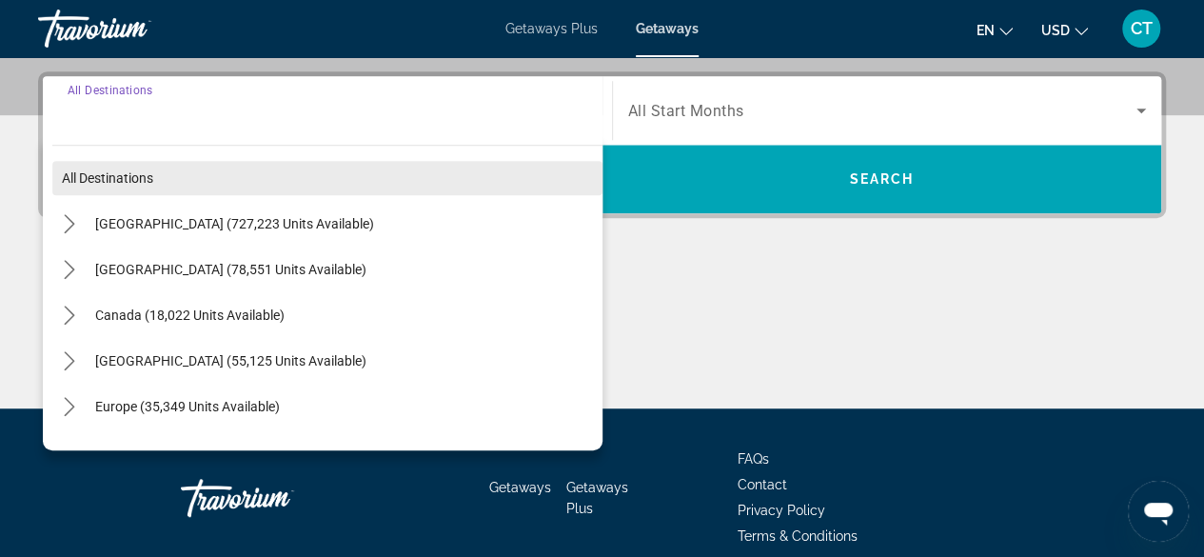
scroll to position [465, 0]
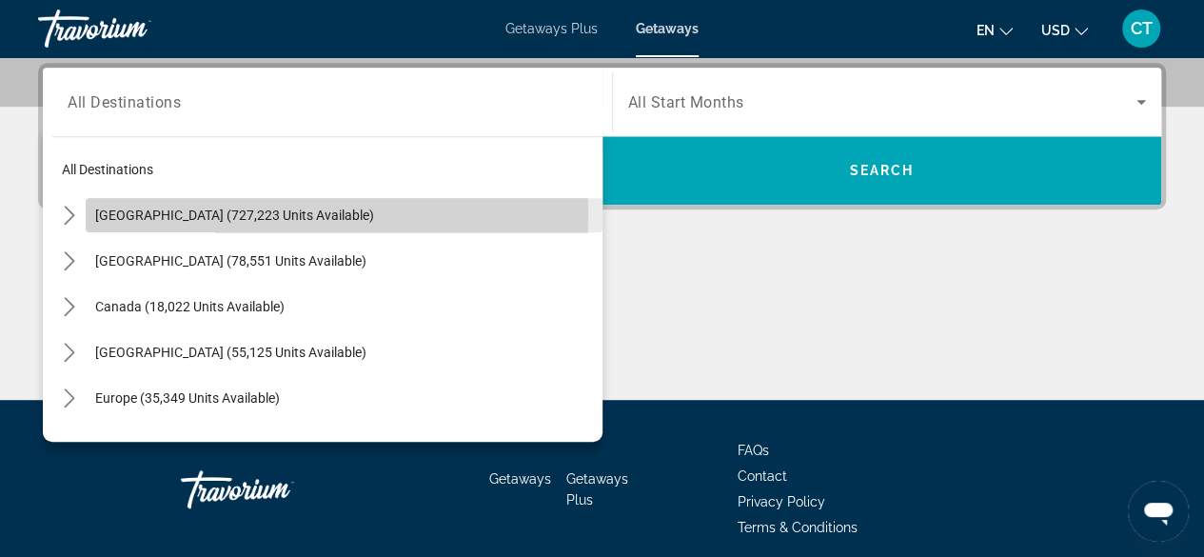
click at [280, 213] on span "[GEOGRAPHIC_DATA] (727,223 units available)" at bounding box center [234, 215] width 279 height 15
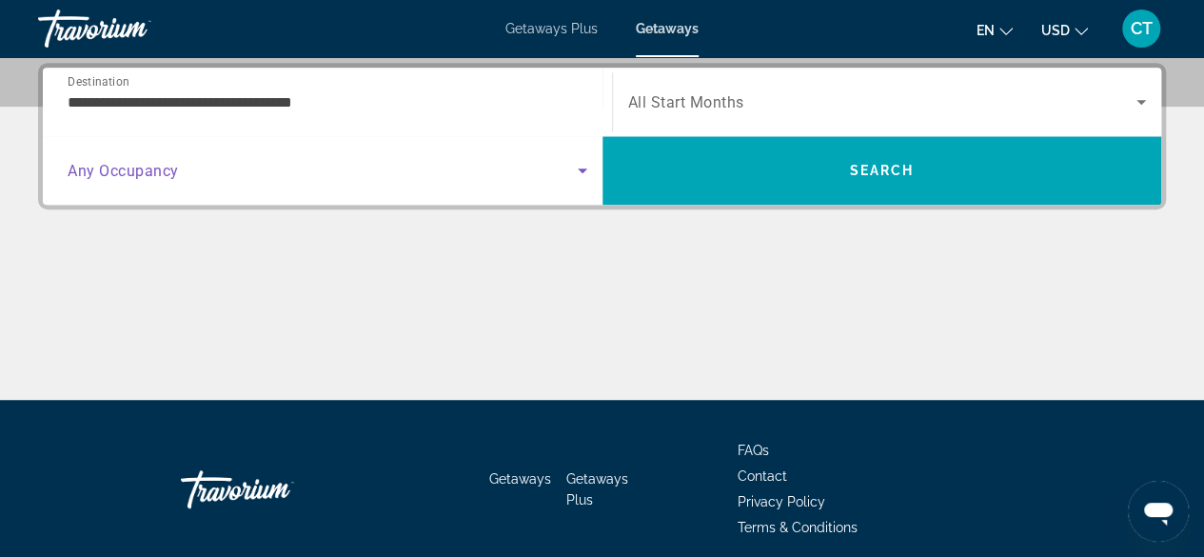
click at [577, 168] on icon "Search widget" at bounding box center [582, 170] width 23 height 23
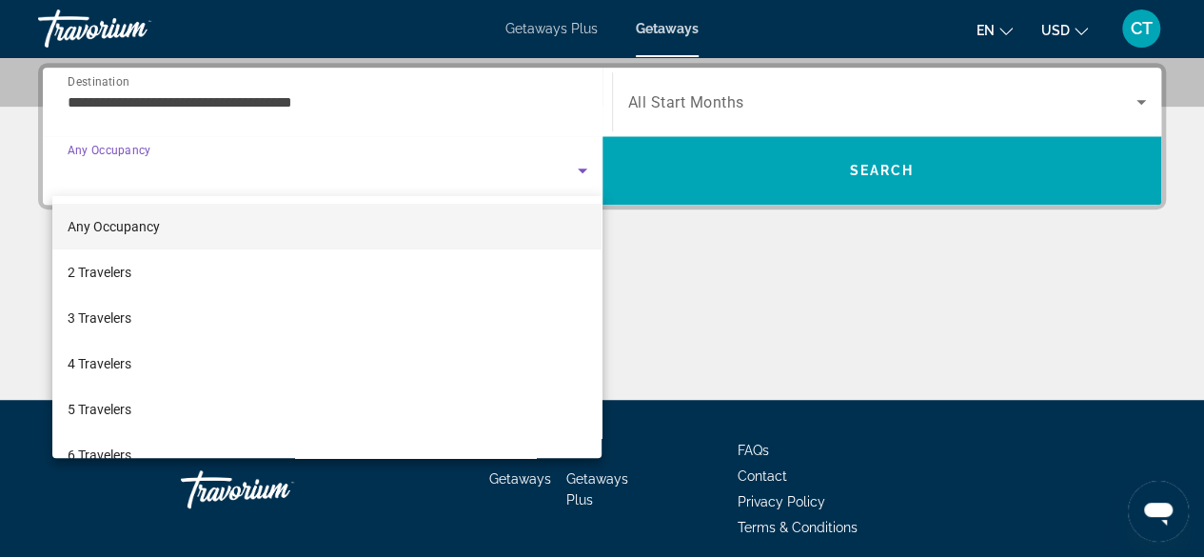
click at [246, 108] on div at bounding box center [602, 278] width 1204 height 557
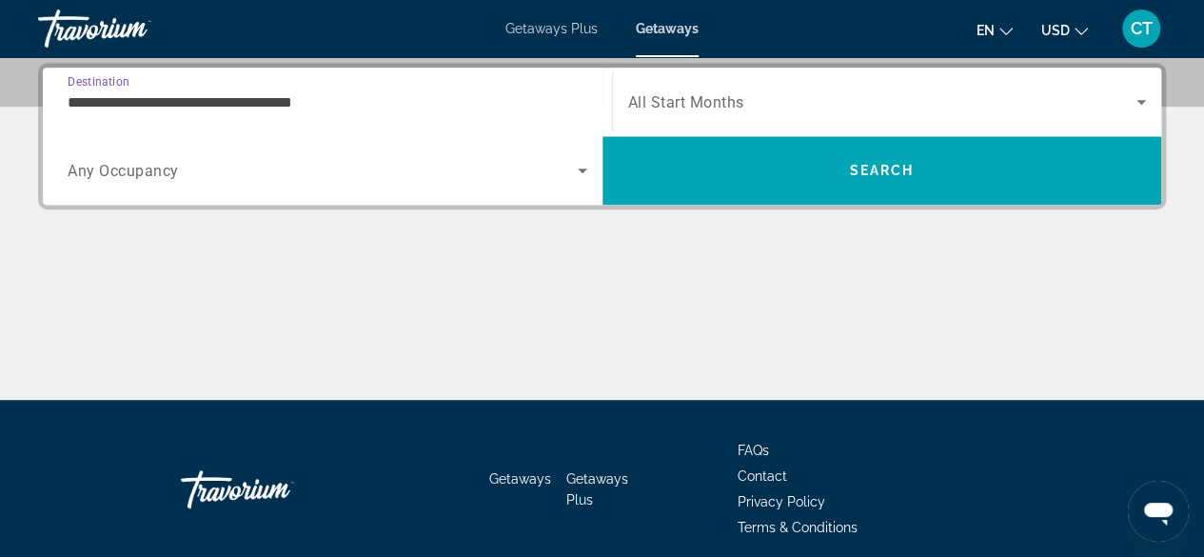
click at [246, 108] on input "**********" at bounding box center [328, 102] width 520 height 23
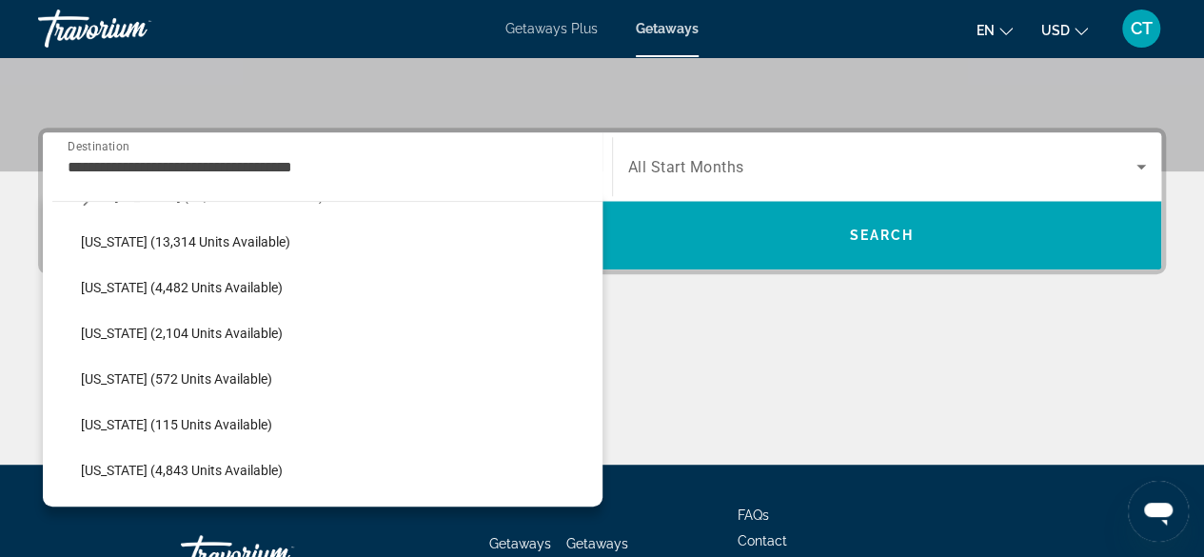
scroll to position [560, 0]
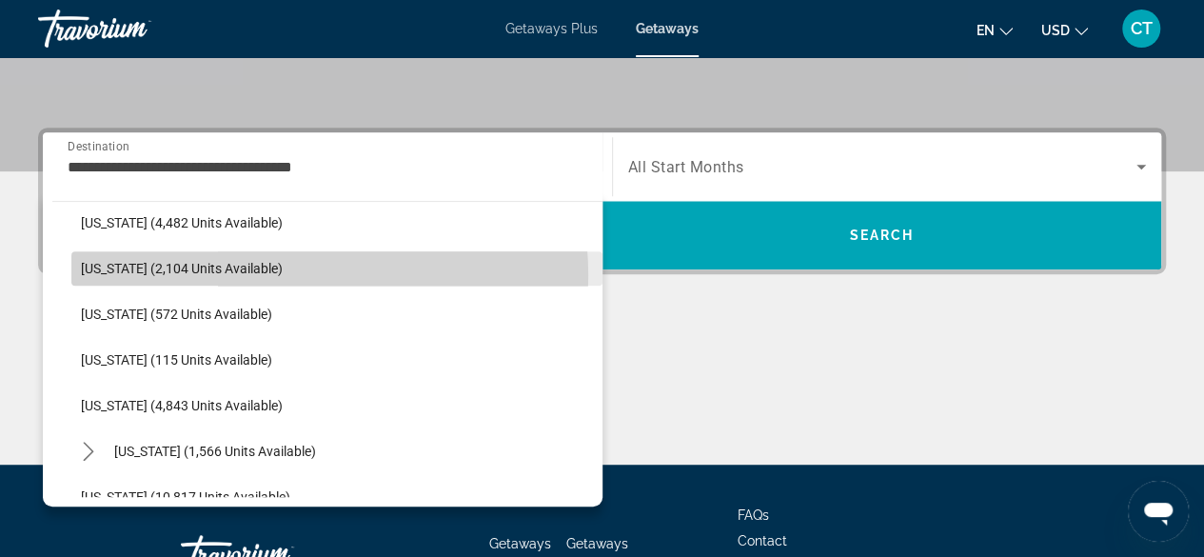
click at [282, 273] on span "Select destination: Indiana (2,104 units available)" at bounding box center [336, 269] width 531 height 46
type input "**********"
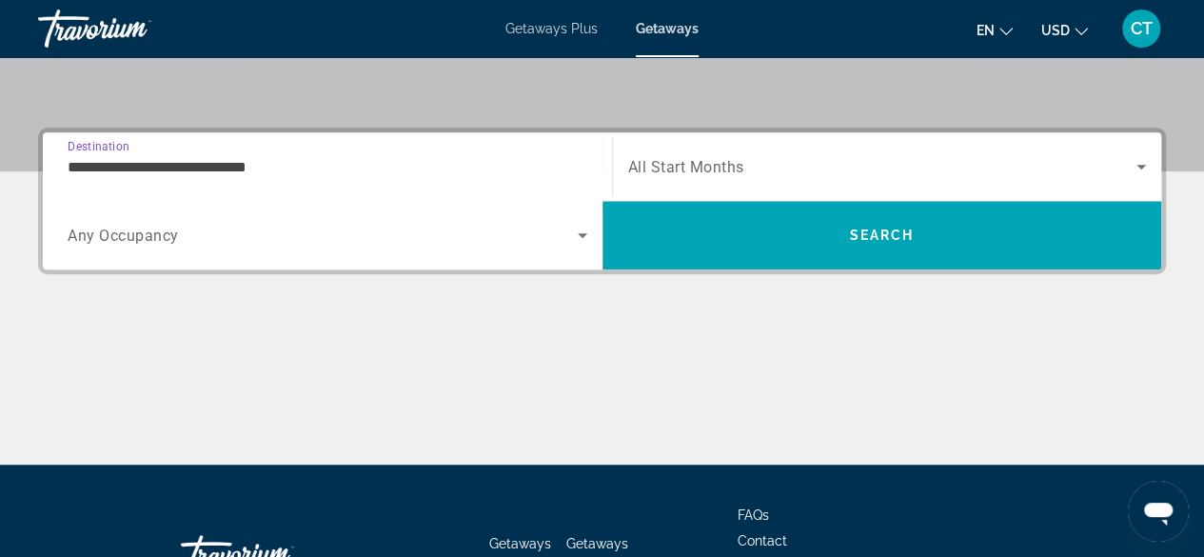
scroll to position [465, 0]
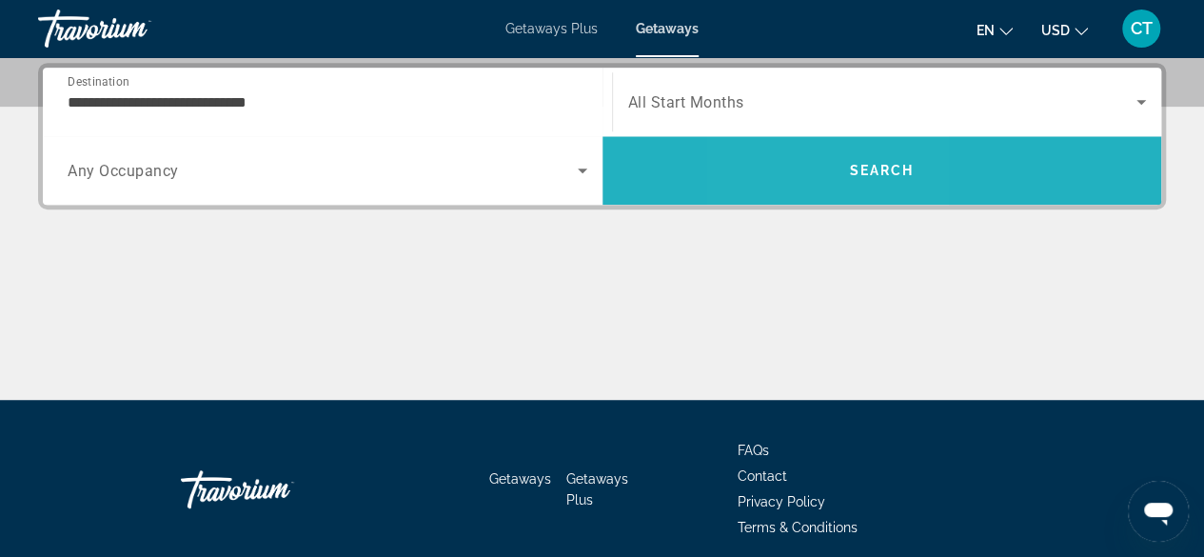
click at [814, 172] on span "Search" at bounding box center [883, 171] width 560 height 46
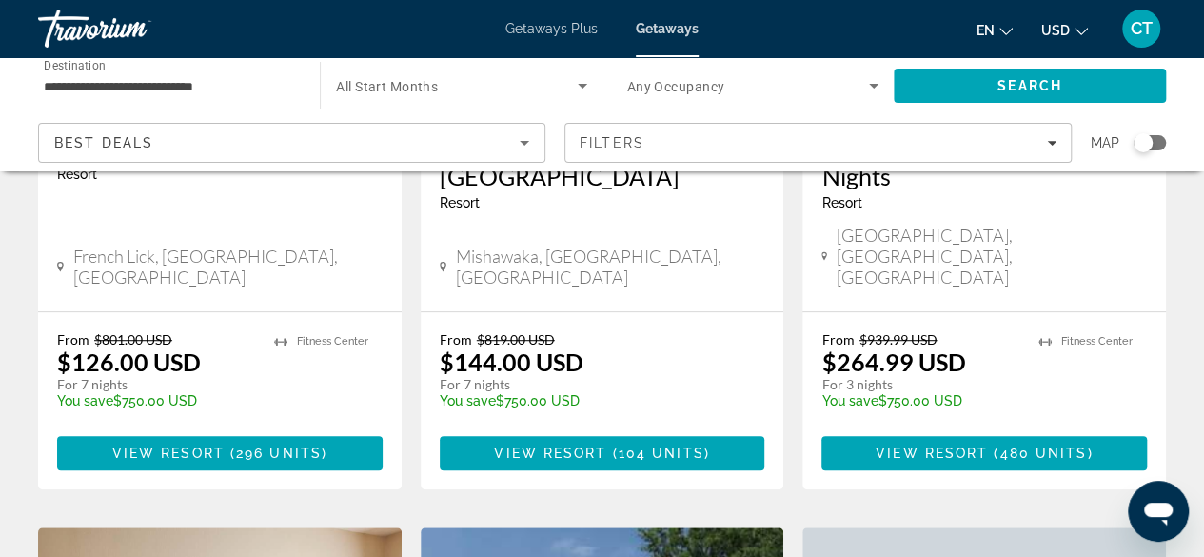
scroll to position [427, 0]
